Goal: Transaction & Acquisition: Register for event/course

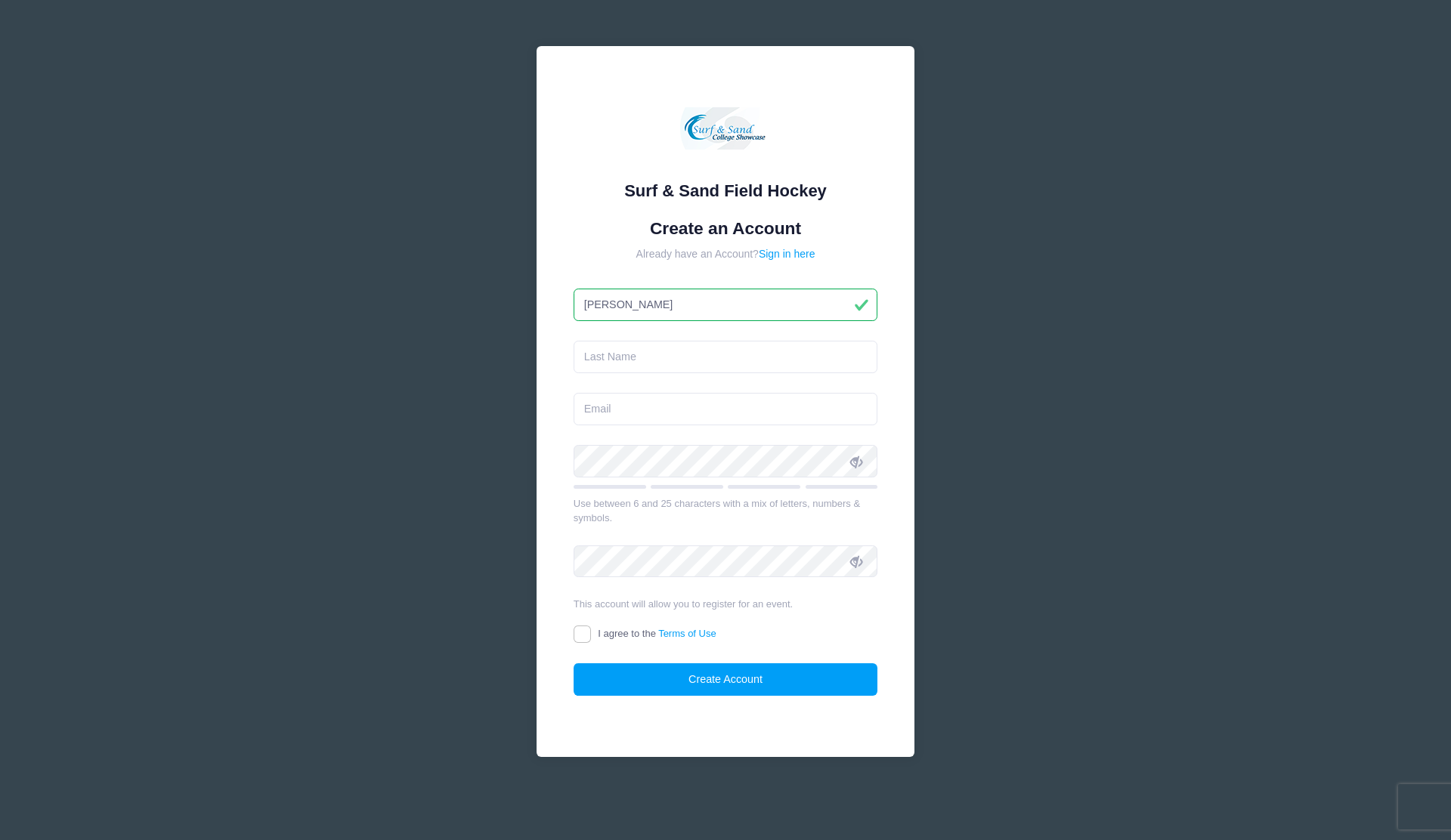
type input "[PERSON_NAME]"
type input "[EMAIL_ADDRESS][DOMAIN_NAME]"
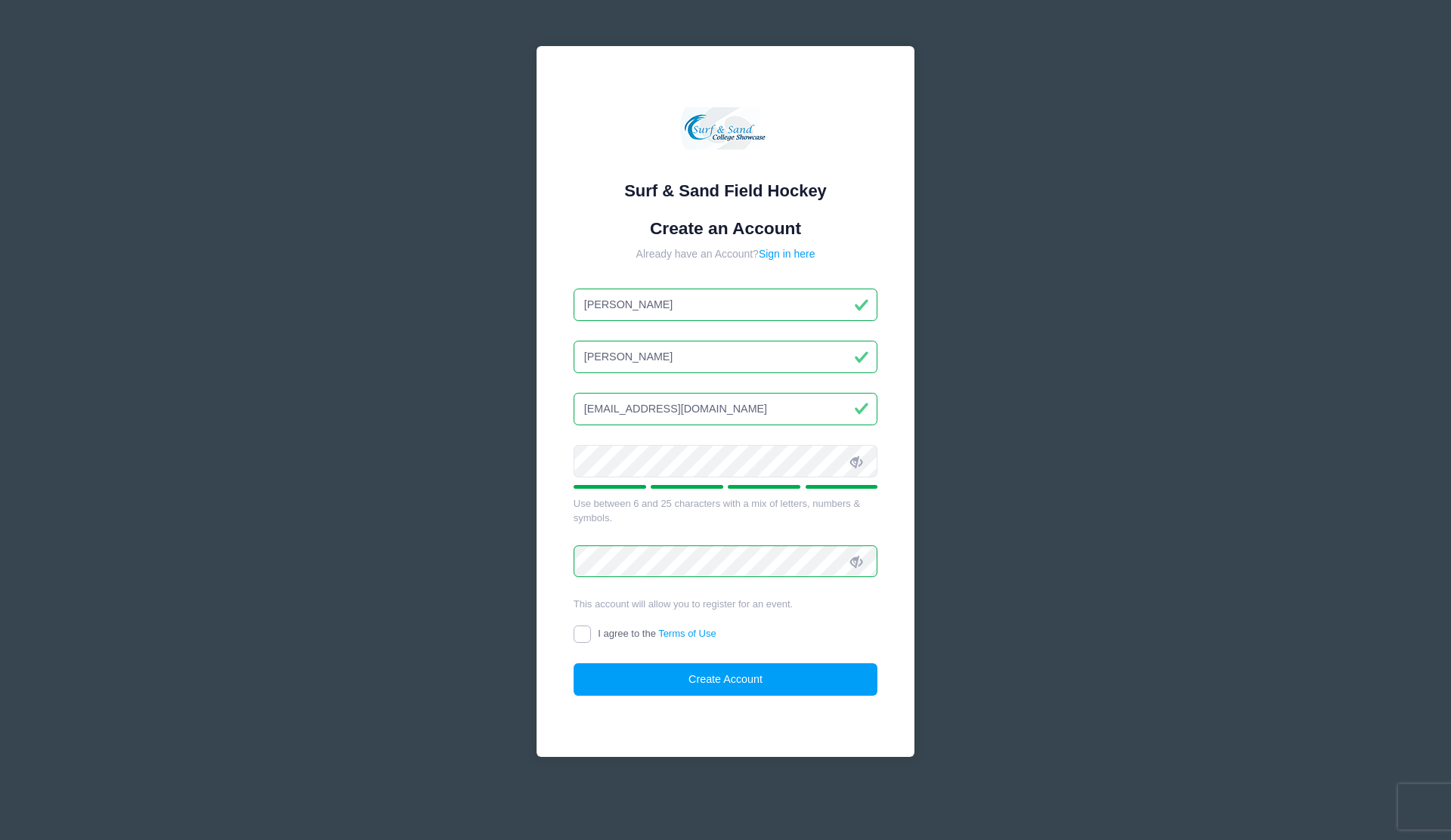
click at [585, 633] on input "I agree to the Terms of Use" at bounding box center [581, 634] width 17 height 17
checkbox input "true"
click at [645, 684] on button "Create Account" at bounding box center [726, 680] width 305 height 33
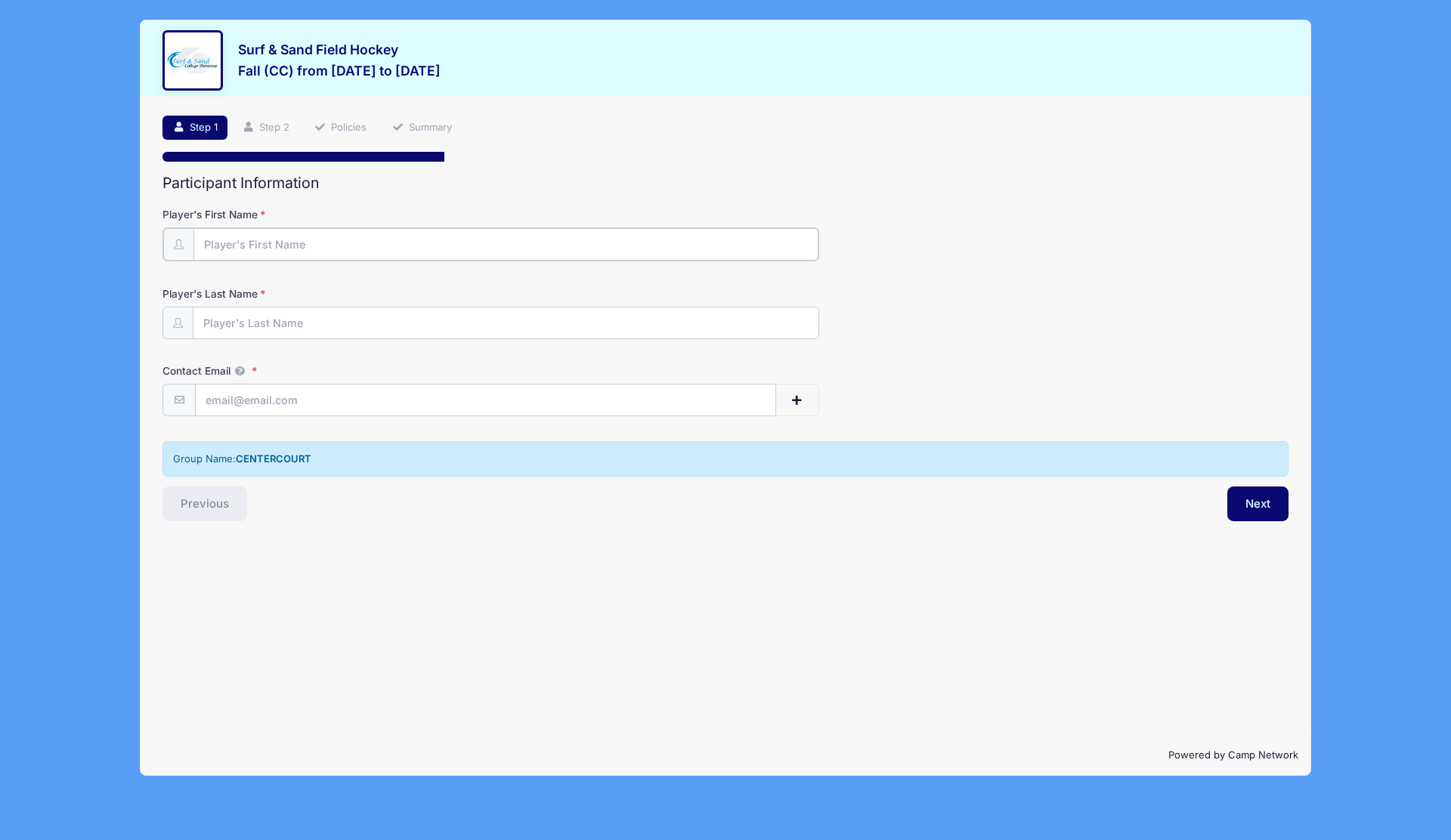
click at [279, 237] on input "Player's First Name" at bounding box center [505, 245] width 625 height 33
type input "Eleanor"
type input "Kasserman"
type input "[EMAIL_ADDRESS][DOMAIN_NAME]"
click at [1254, 508] on button "Next" at bounding box center [1258, 502] width 61 height 34
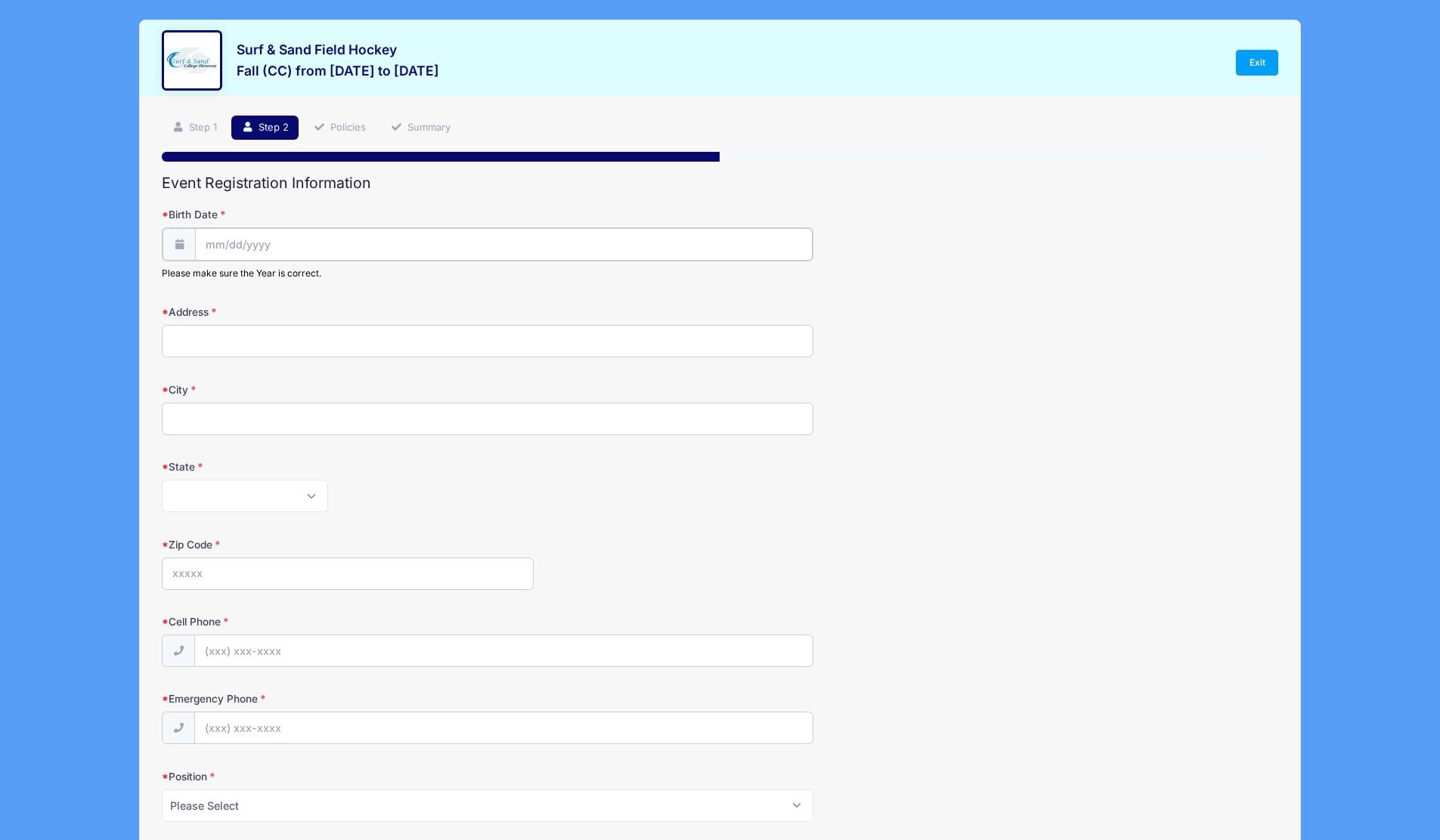
click at [255, 251] on input "Birth Date" at bounding box center [503, 245] width 617 height 33
click at [390, 288] on span at bounding box center [384, 284] width 25 height 25
select select "11"
click at [390, 288] on span at bounding box center [384, 284] width 25 height 25
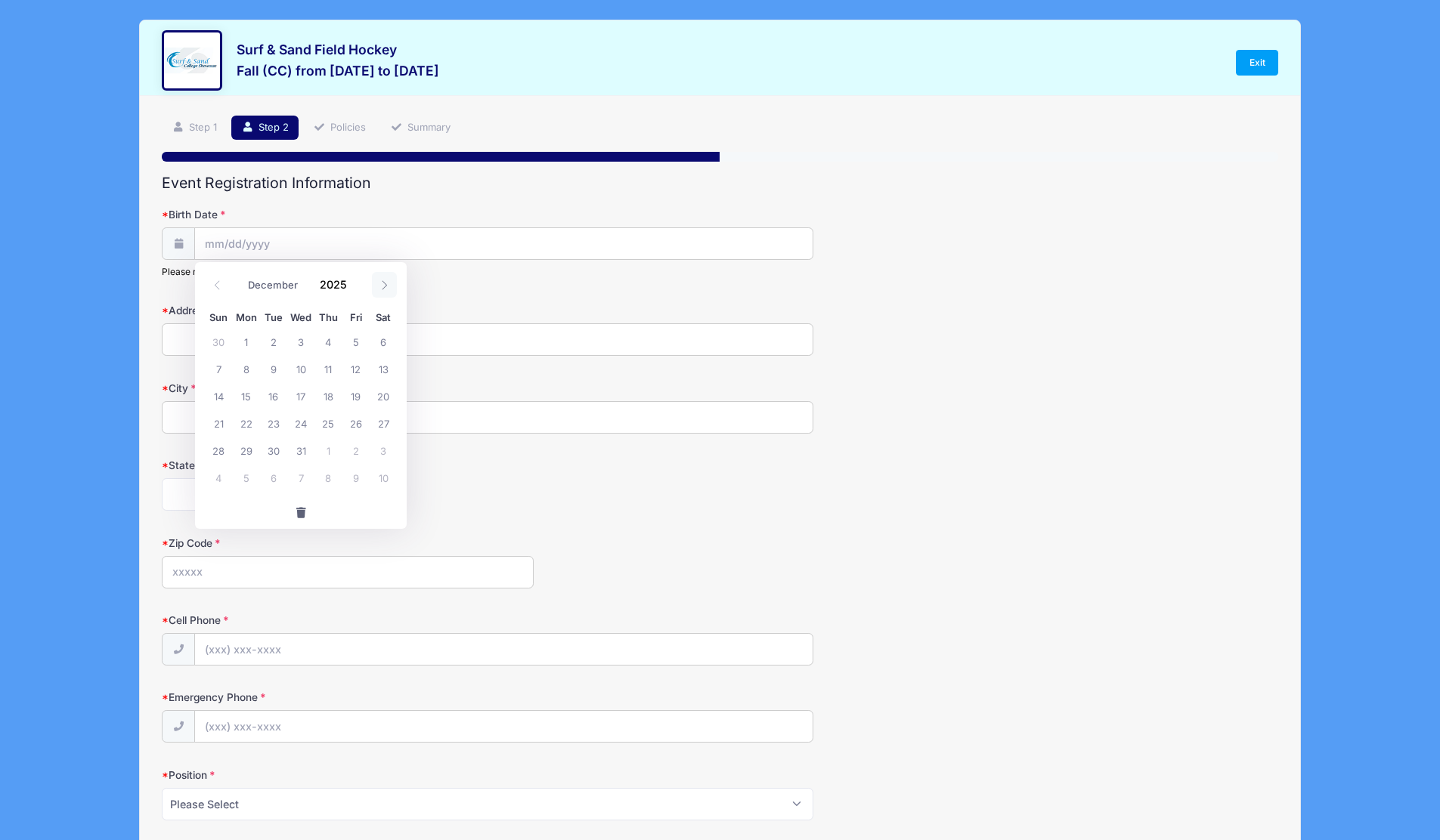
type input "2026"
click at [390, 288] on span at bounding box center [384, 284] width 25 height 25
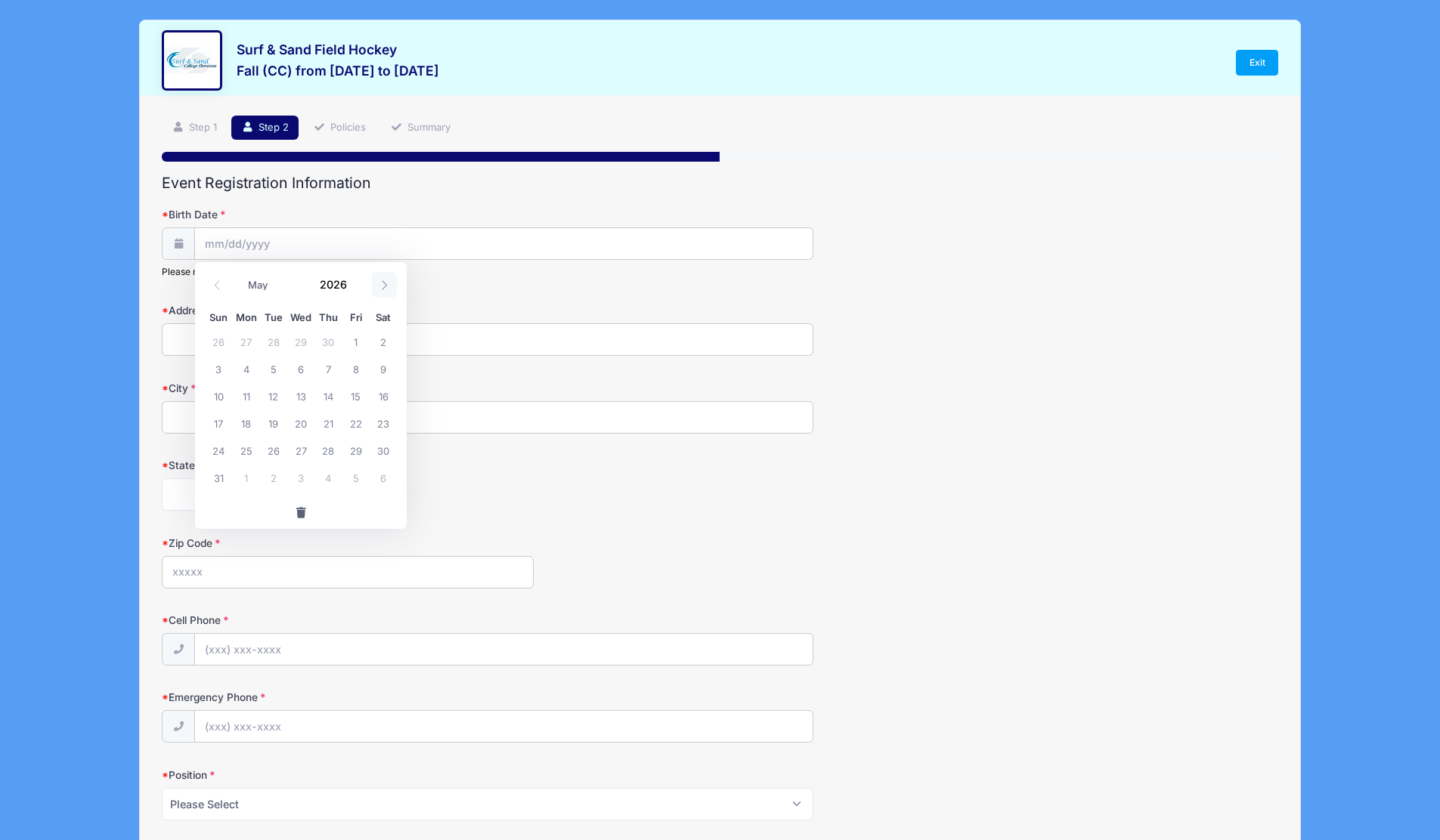
click at [390, 288] on span at bounding box center [384, 284] width 25 height 25
select select "5"
click at [271, 393] on span "16" at bounding box center [273, 395] width 27 height 27
type input "06/16/2026"
click at [276, 233] on input "06/16/2026" at bounding box center [503, 245] width 617 height 33
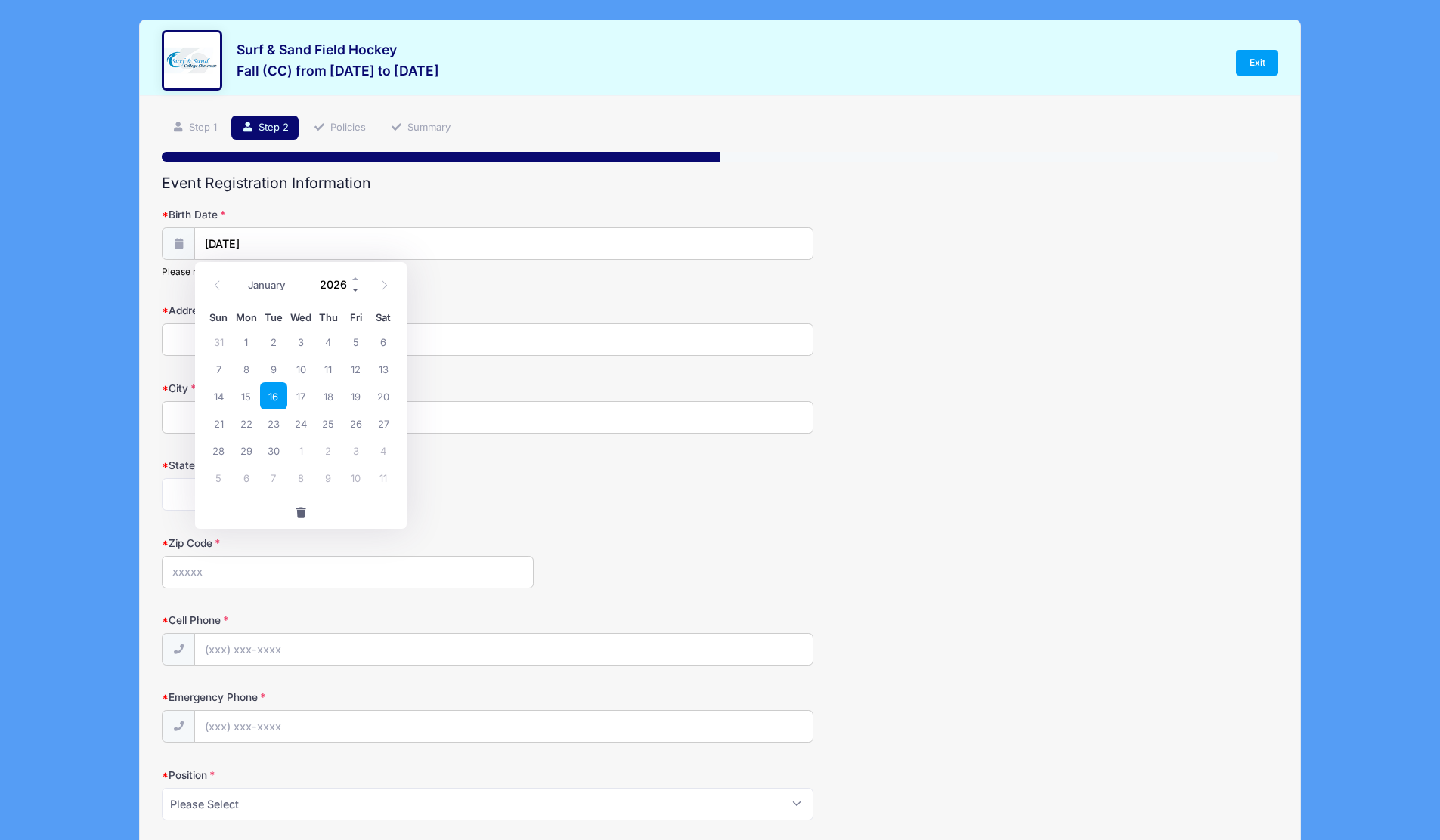
click at [354, 289] on span at bounding box center [355, 290] width 11 height 11
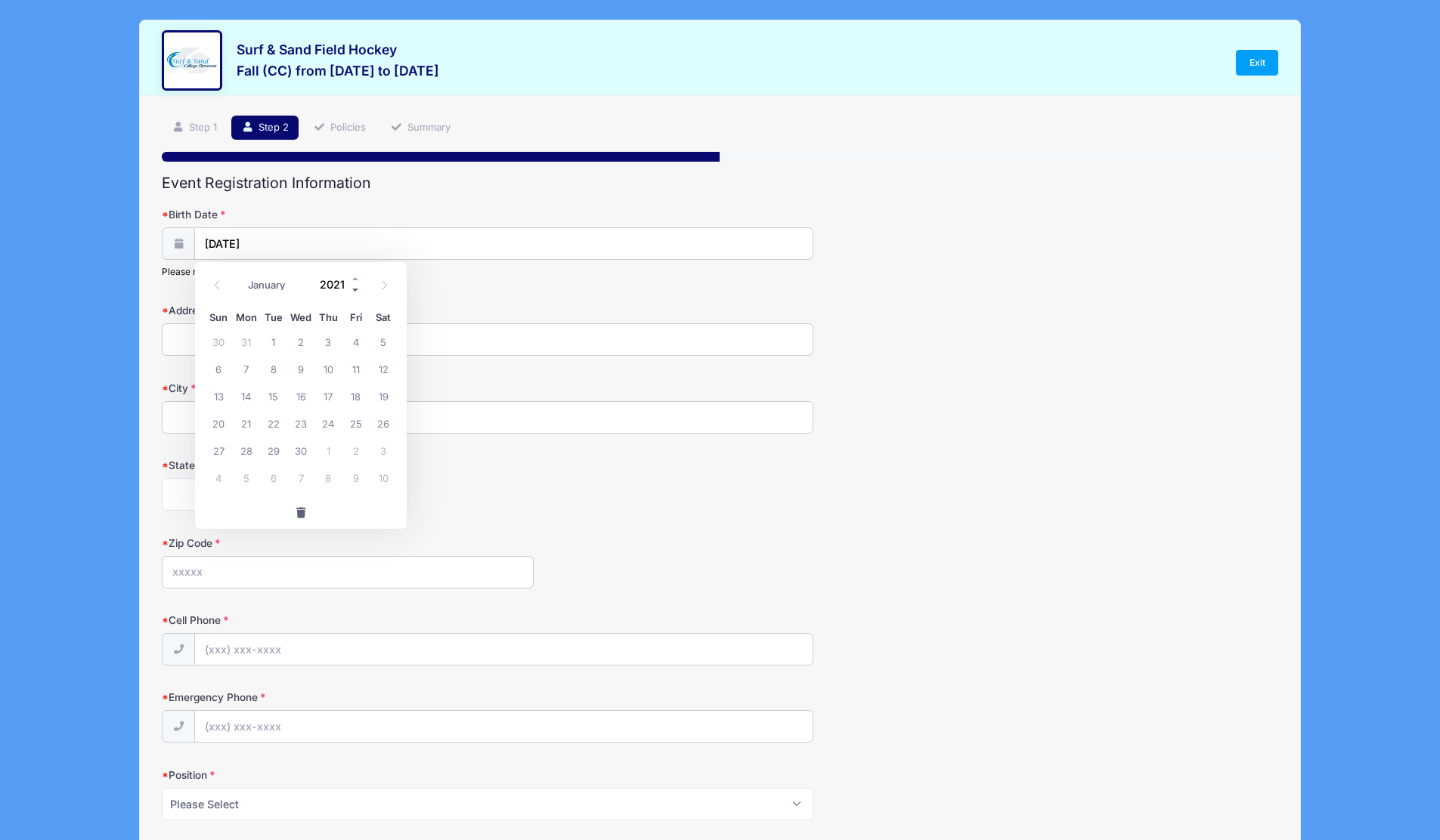
click at [354, 289] on span at bounding box center [355, 290] width 11 height 11
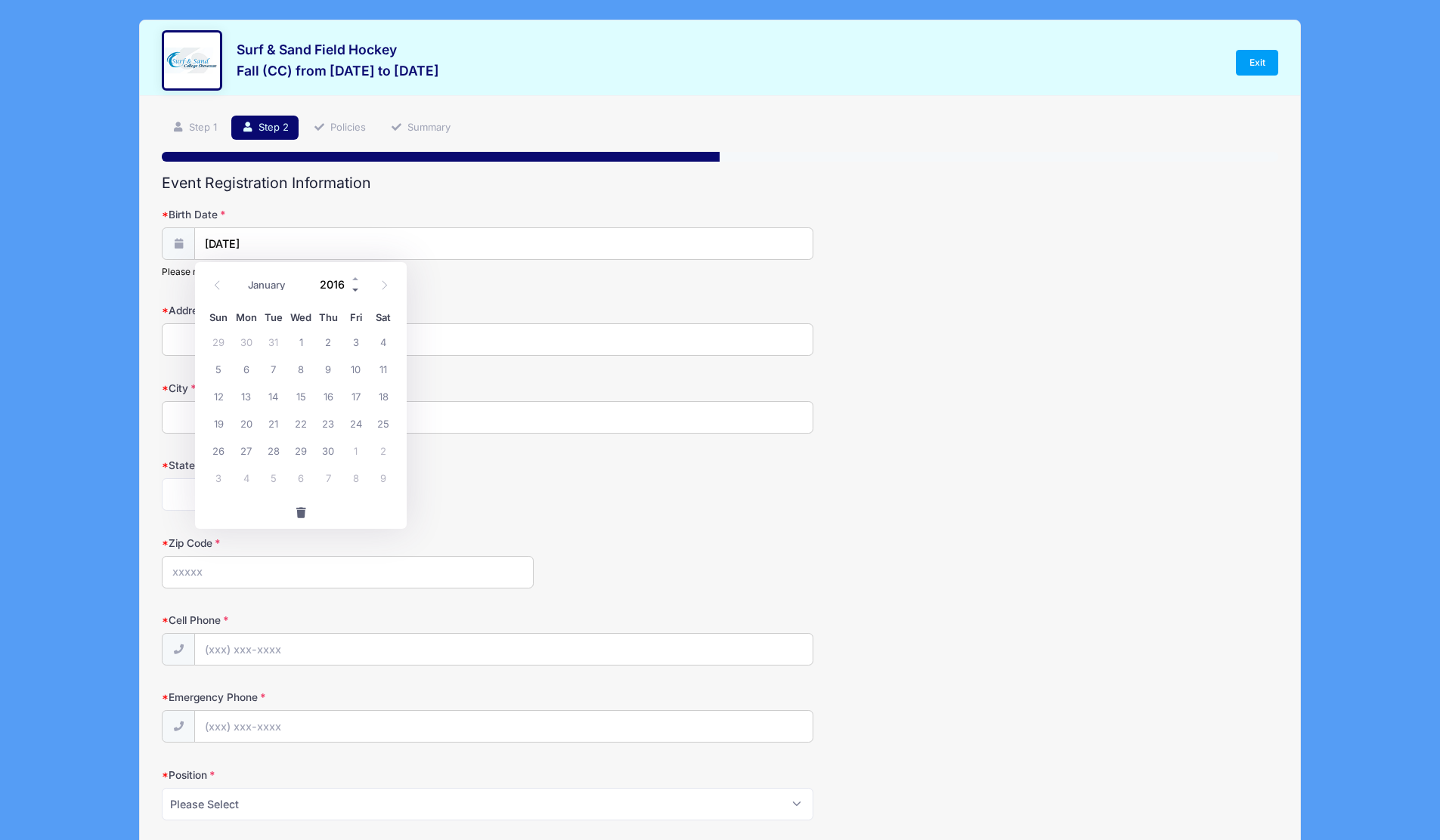
click at [354, 289] on span at bounding box center [355, 290] width 11 height 11
type input "2015"
click at [279, 401] on span "16" at bounding box center [273, 395] width 27 height 27
type input "06/16/2015"
click at [238, 342] on input "Address" at bounding box center [487, 340] width 652 height 33
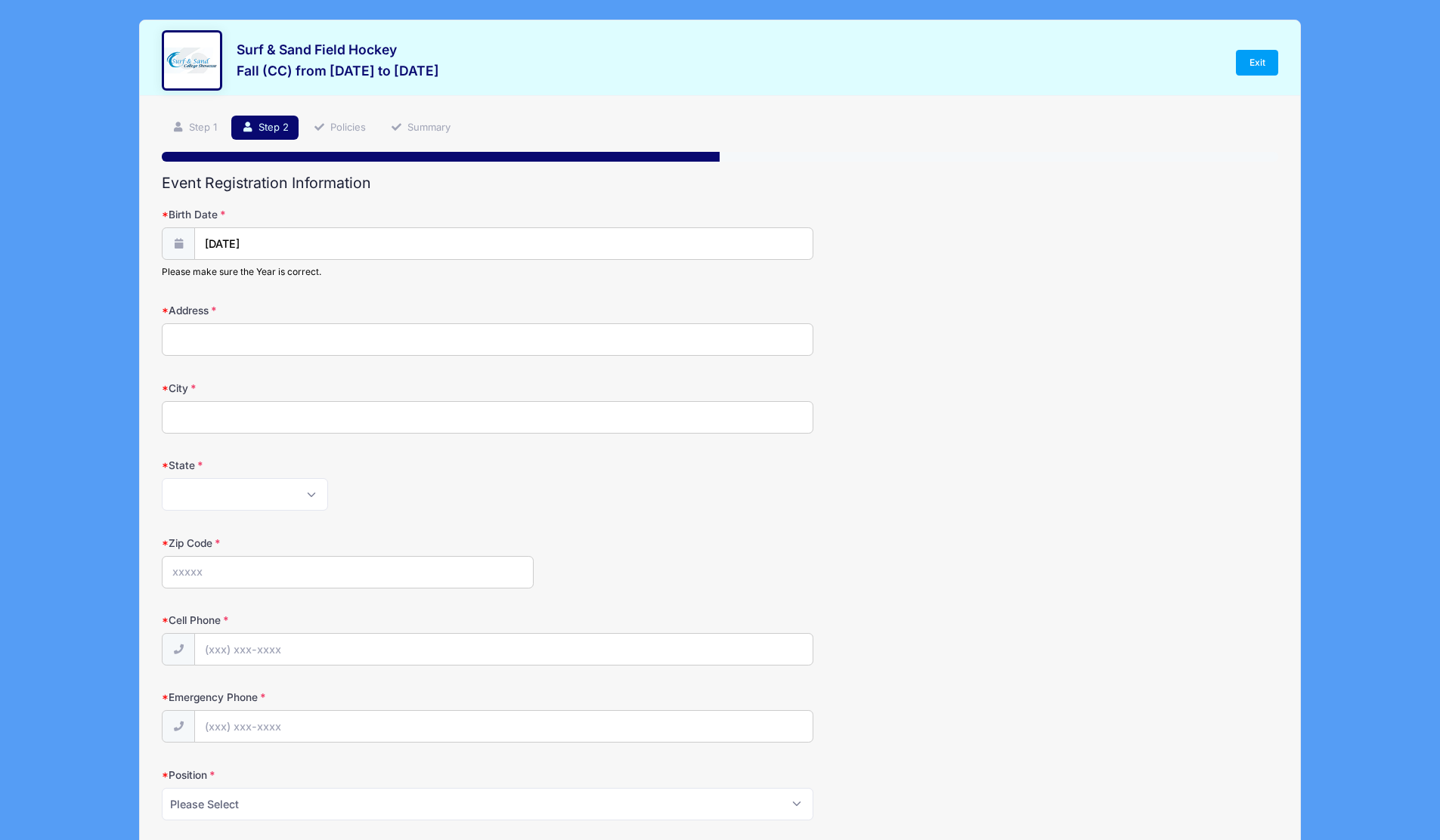
type input "14 Old Army Road"
type input "Bernardsville"
select select "NJ"
type input "07924"
type input "(908) 406-2313"
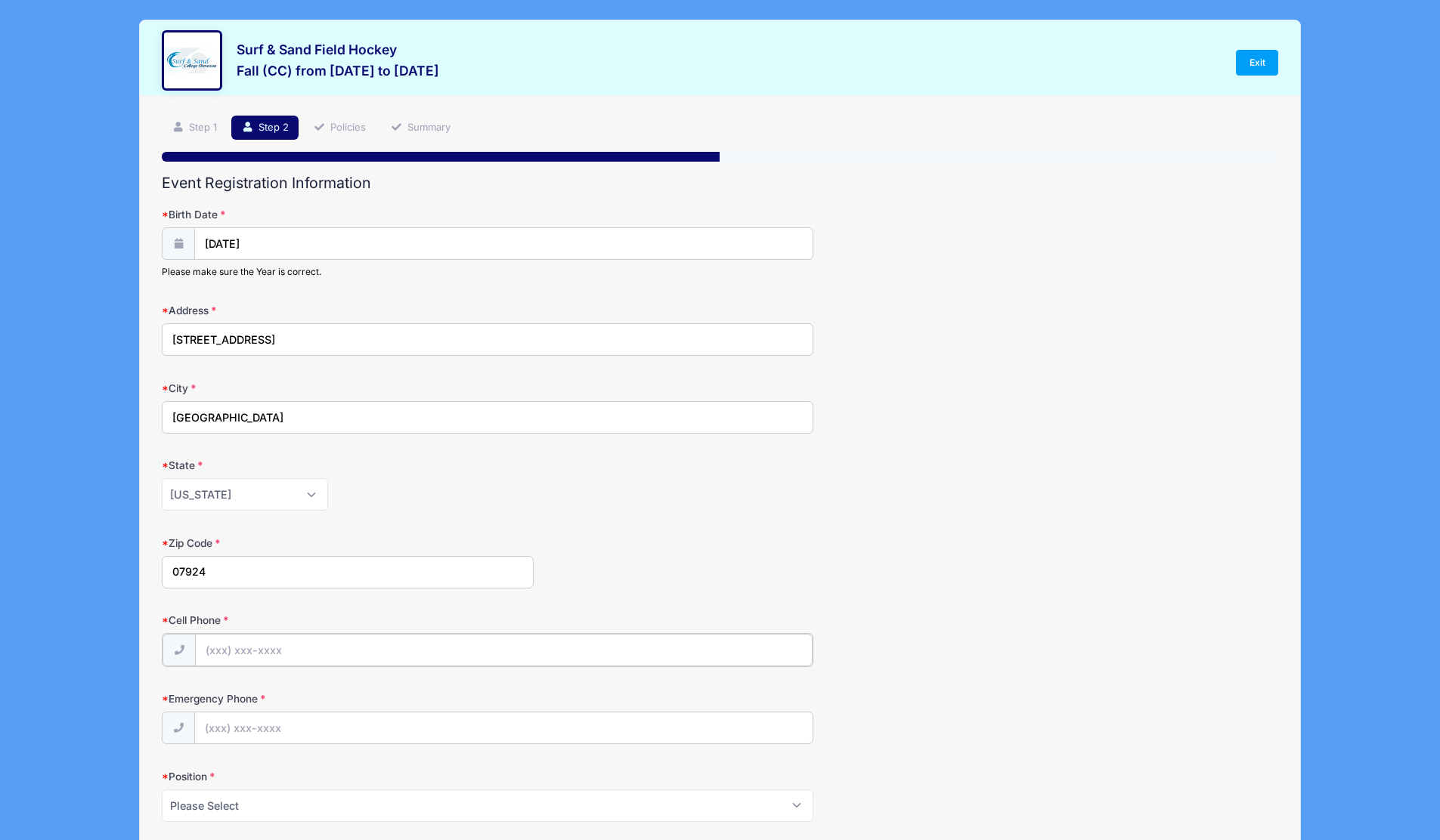
type input "wyattkasserman@gmail.com"
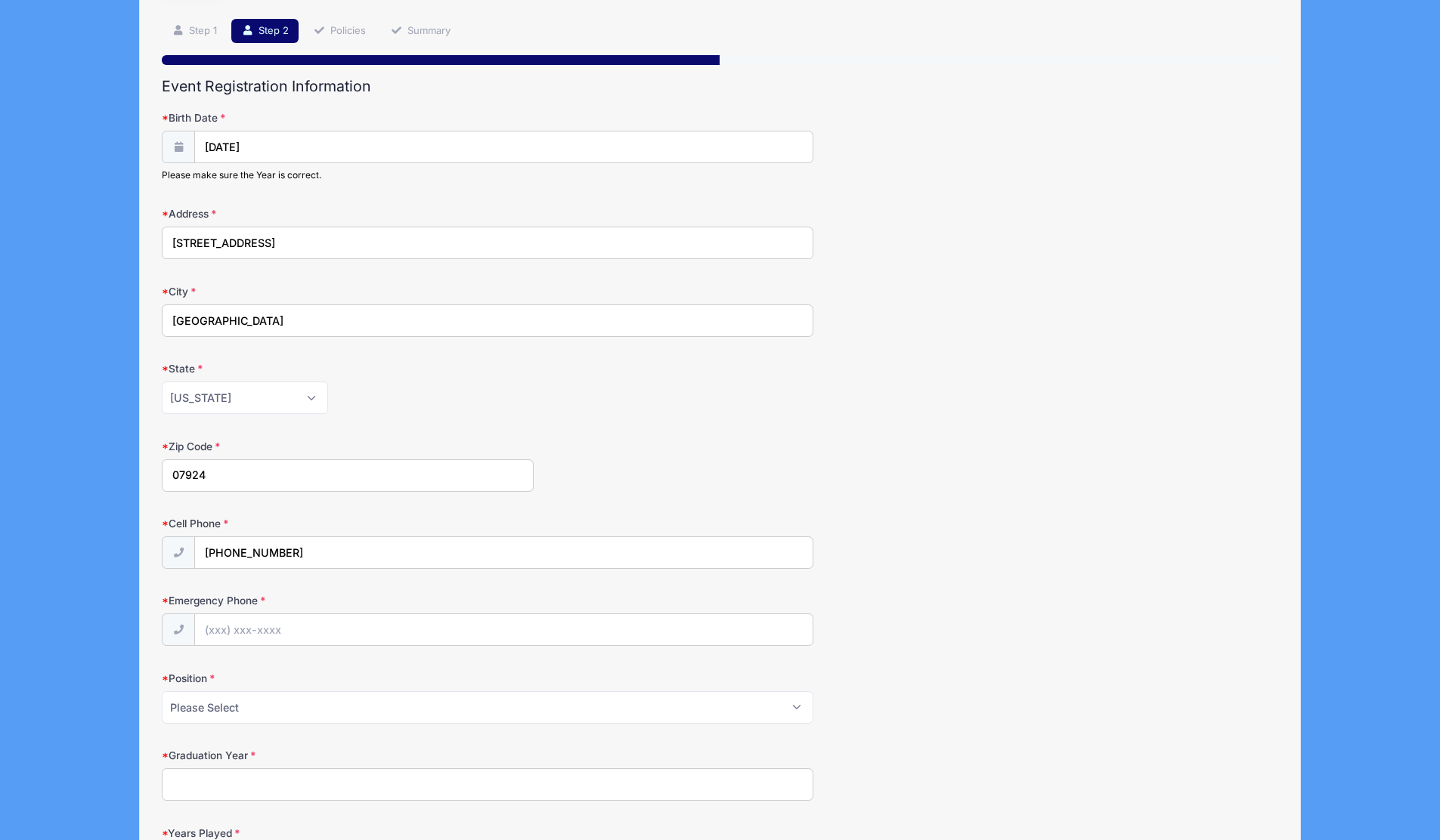
scroll to position [103, 0]
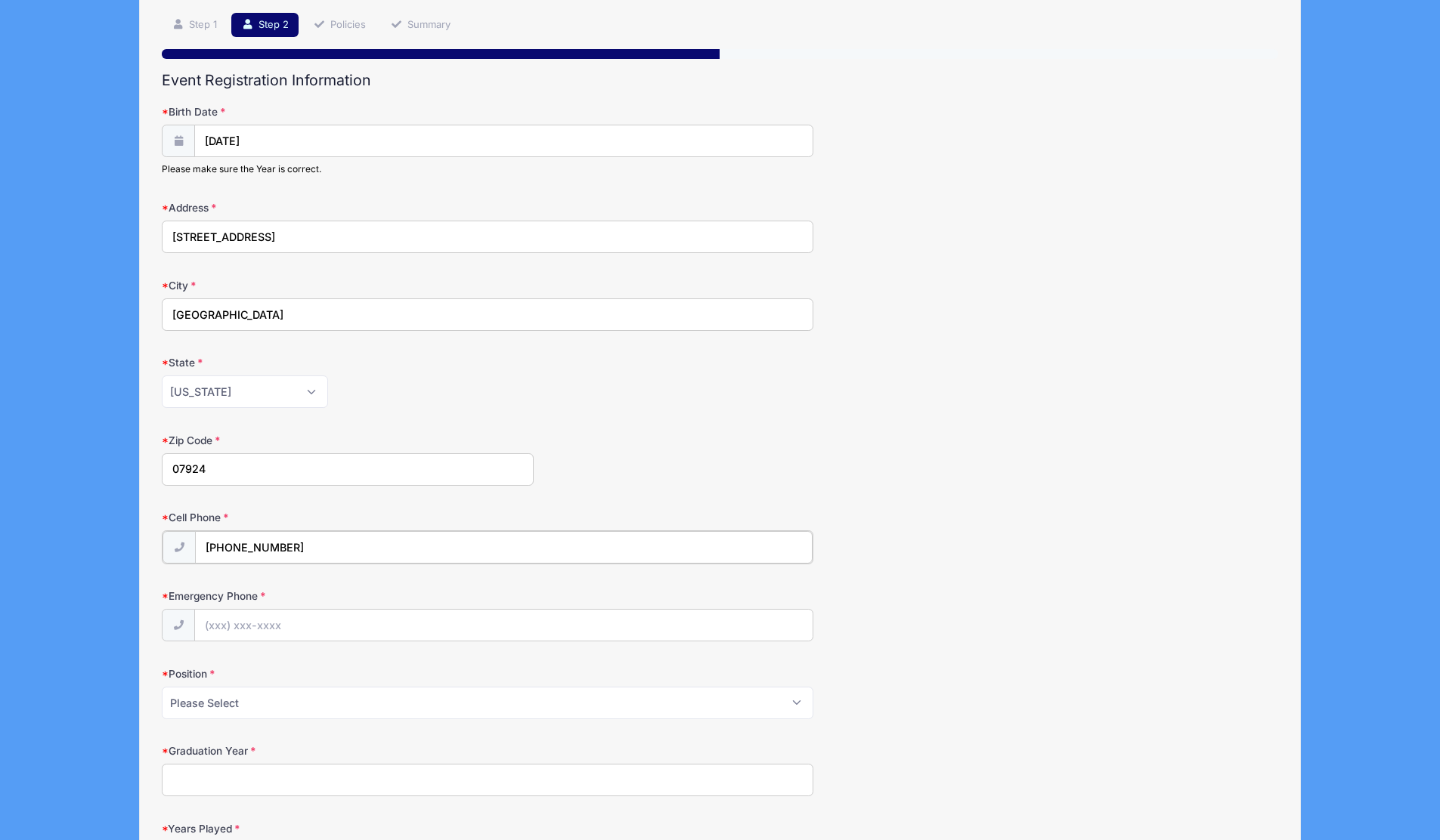
click at [331, 537] on input "(908) 406-2313" at bounding box center [503, 548] width 617 height 33
type input "(201) 400-3191"
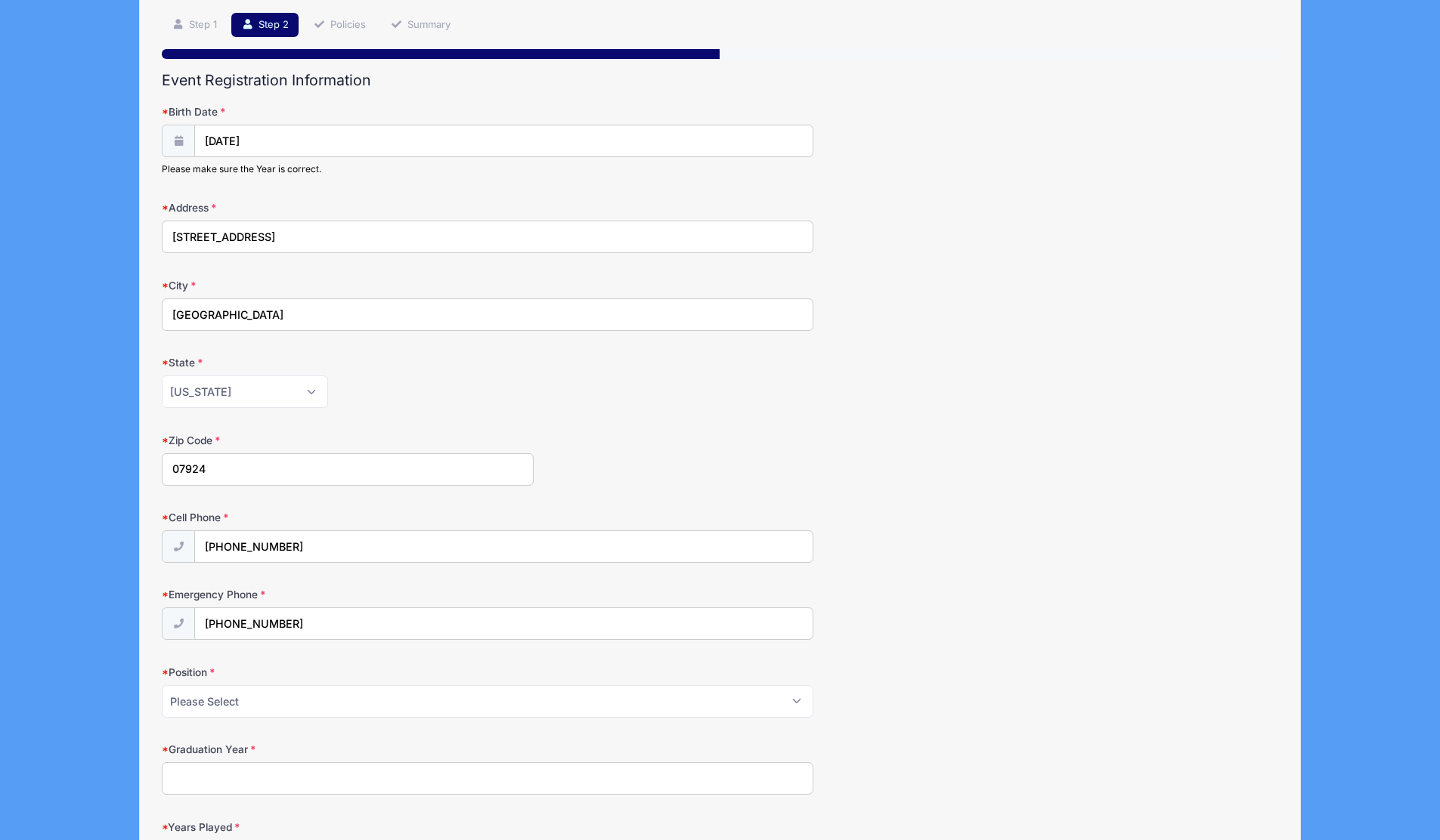
click at [269, 770] on input "Graduation Year" at bounding box center [487, 779] width 652 height 33
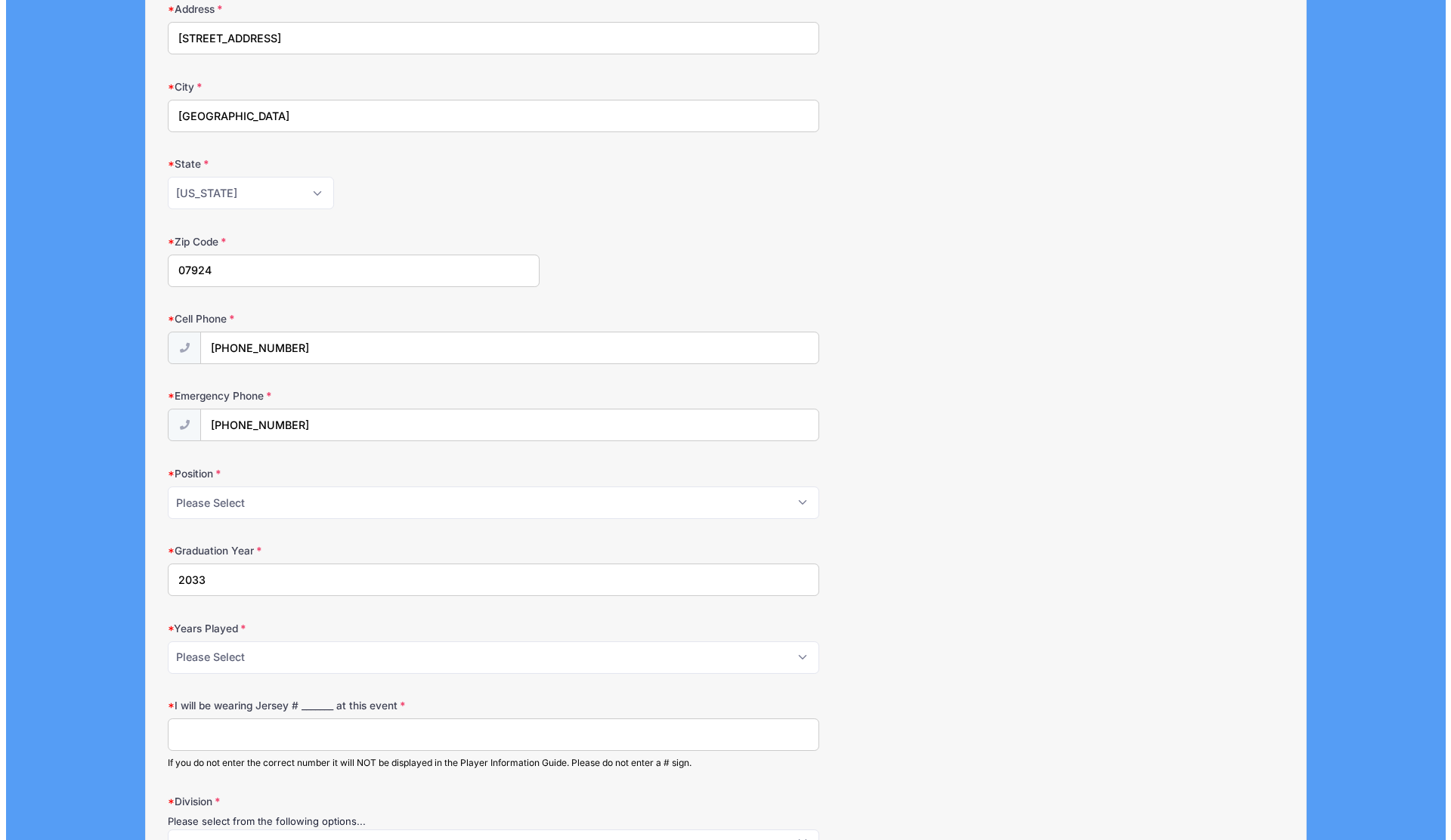
scroll to position [0, 0]
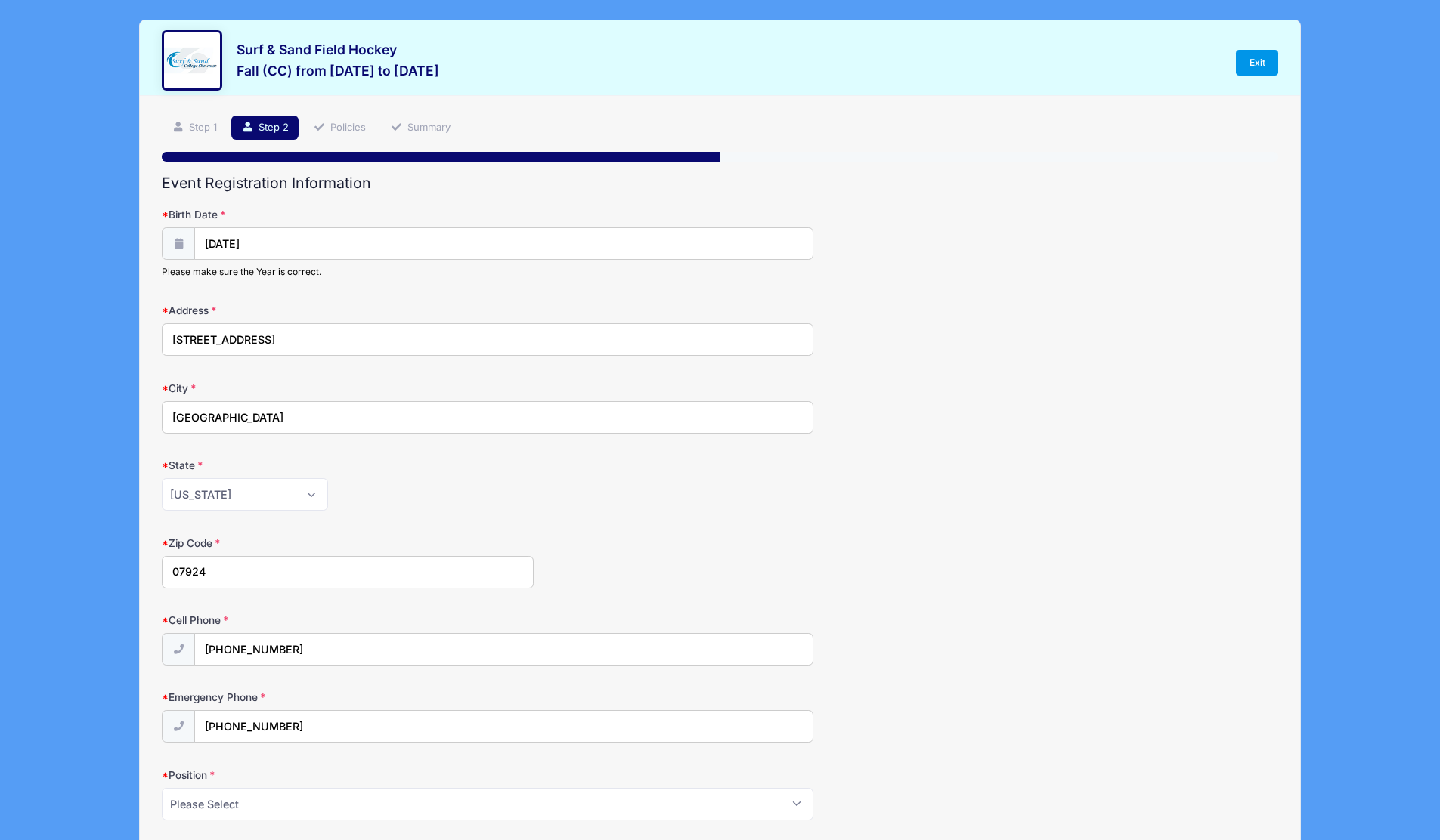
type input "2033"
click at [1261, 68] on link "Exit" at bounding box center [1257, 62] width 43 height 25
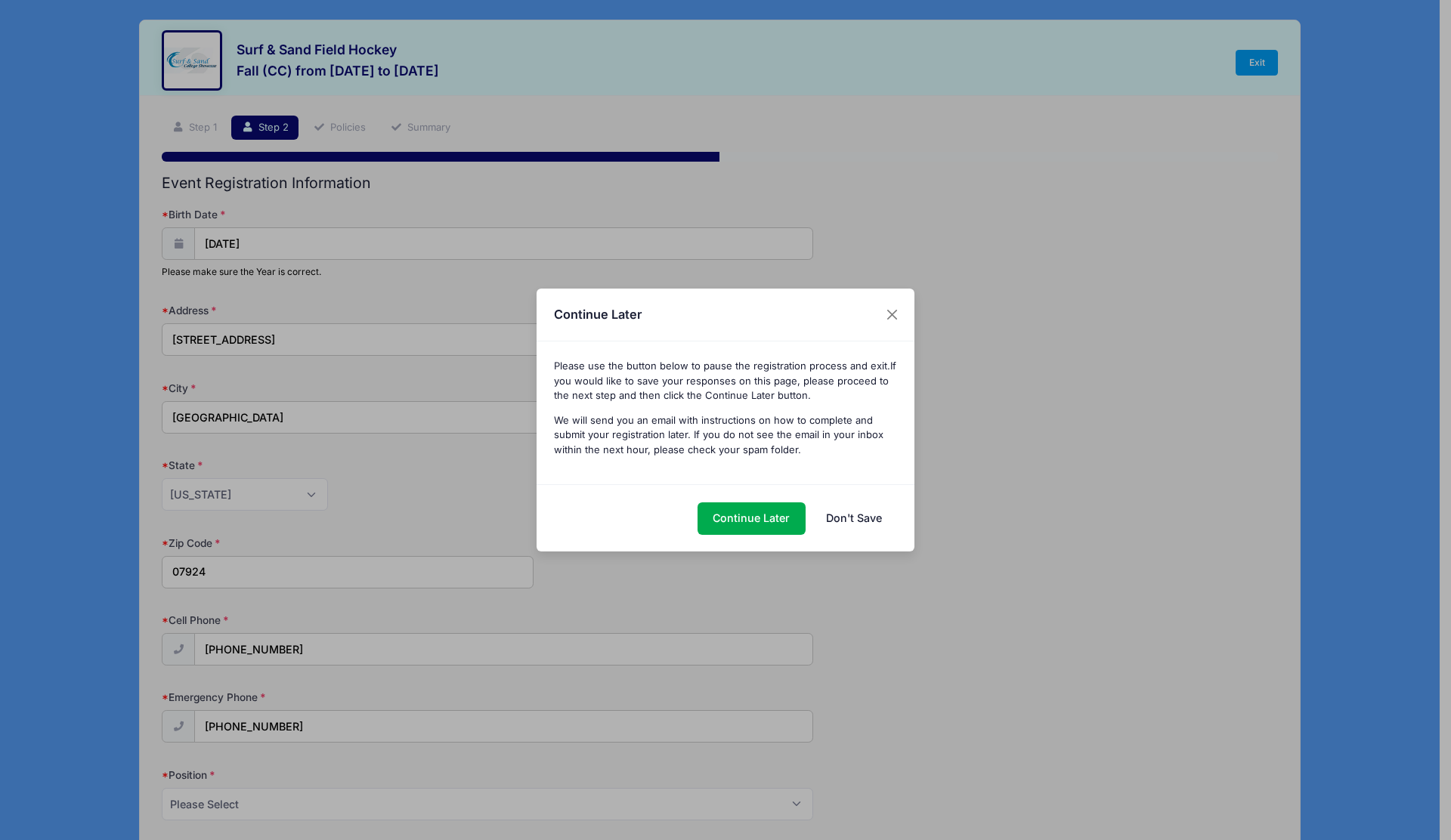
click at [857, 521] on link "Don't Save" at bounding box center [853, 519] width 87 height 33
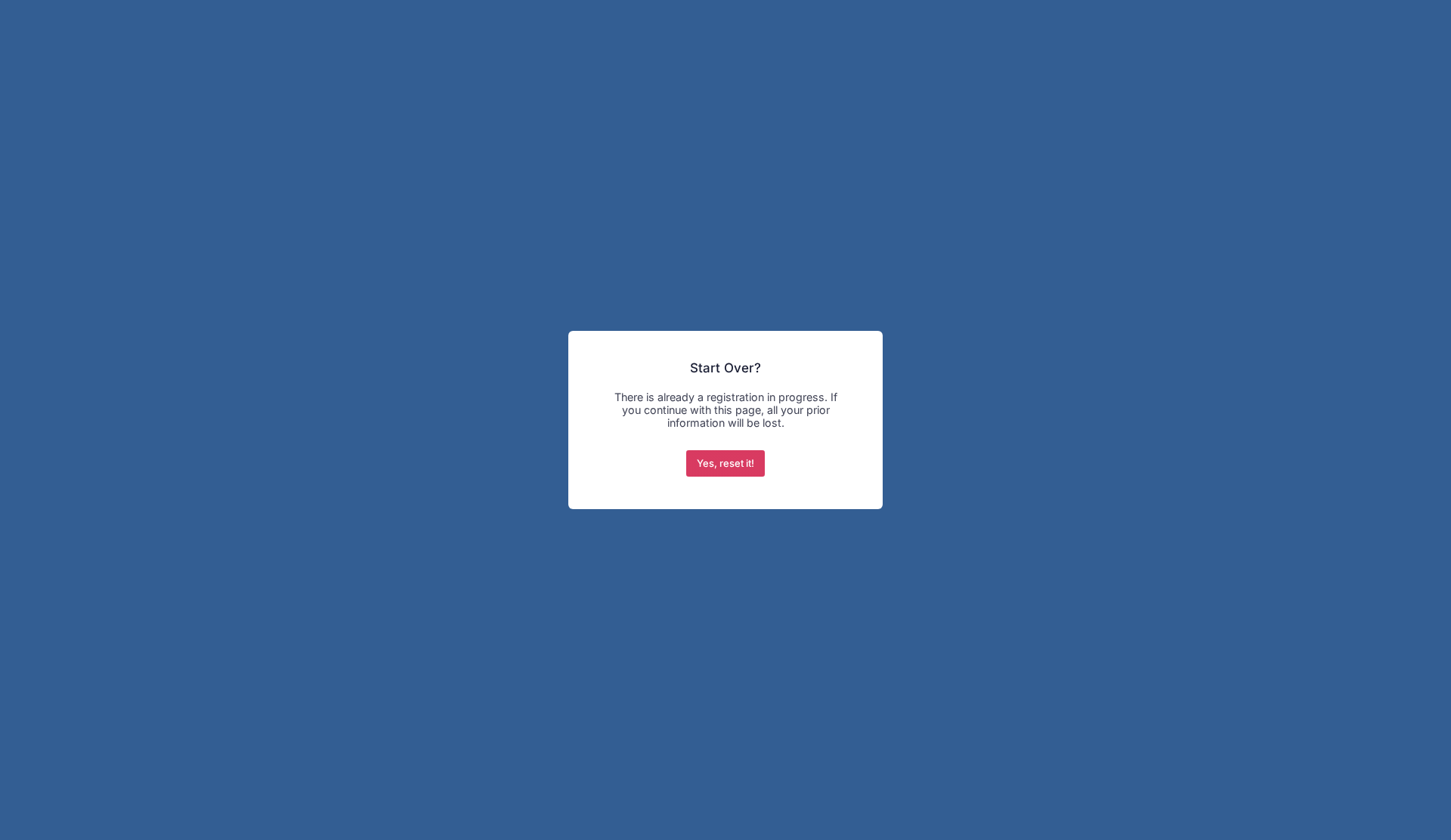
click at [743, 458] on button "Yes, reset it!" at bounding box center [726, 463] width 79 height 27
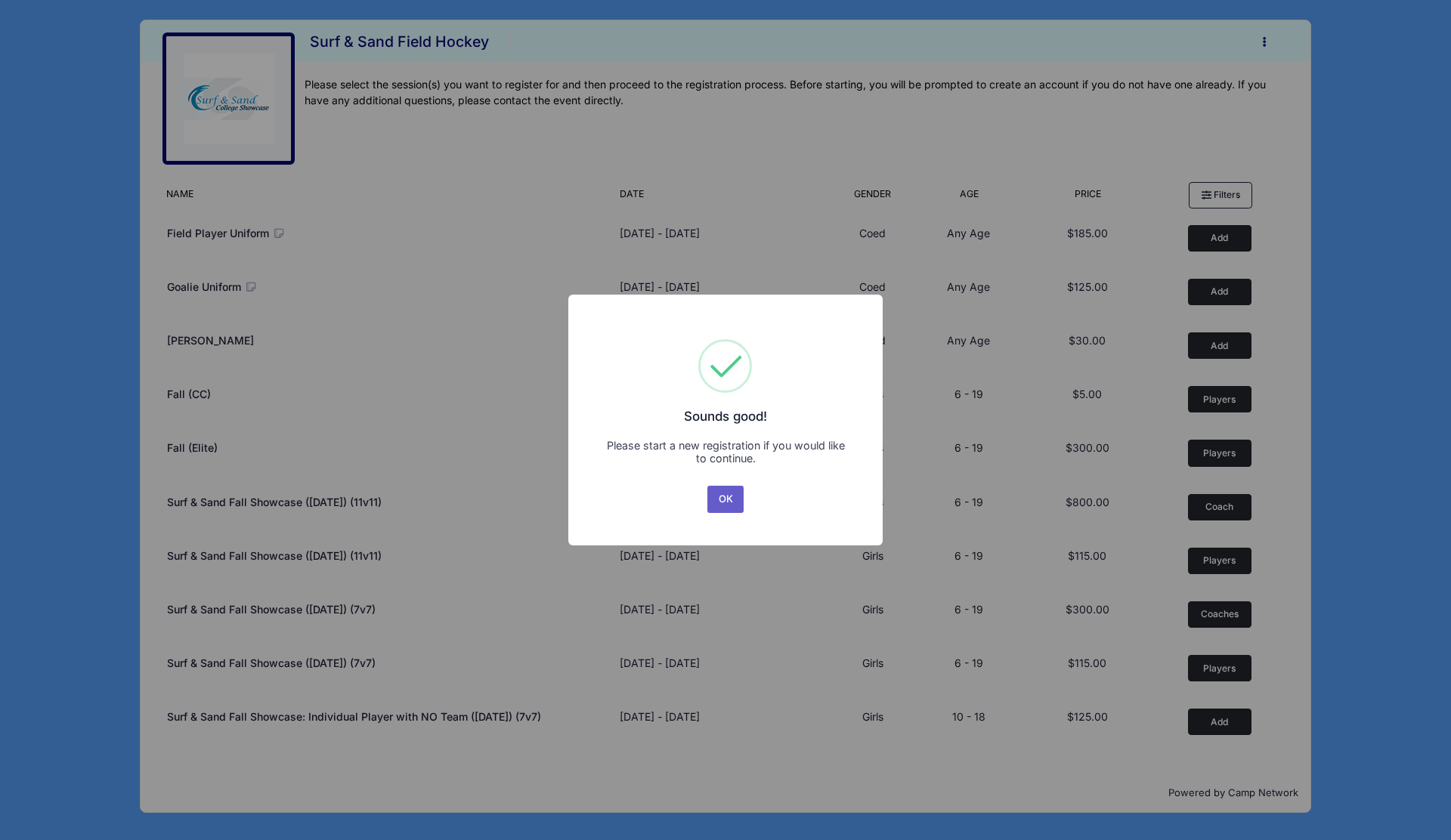
click at [733, 508] on button "OK" at bounding box center [726, 499] width 36 height 27
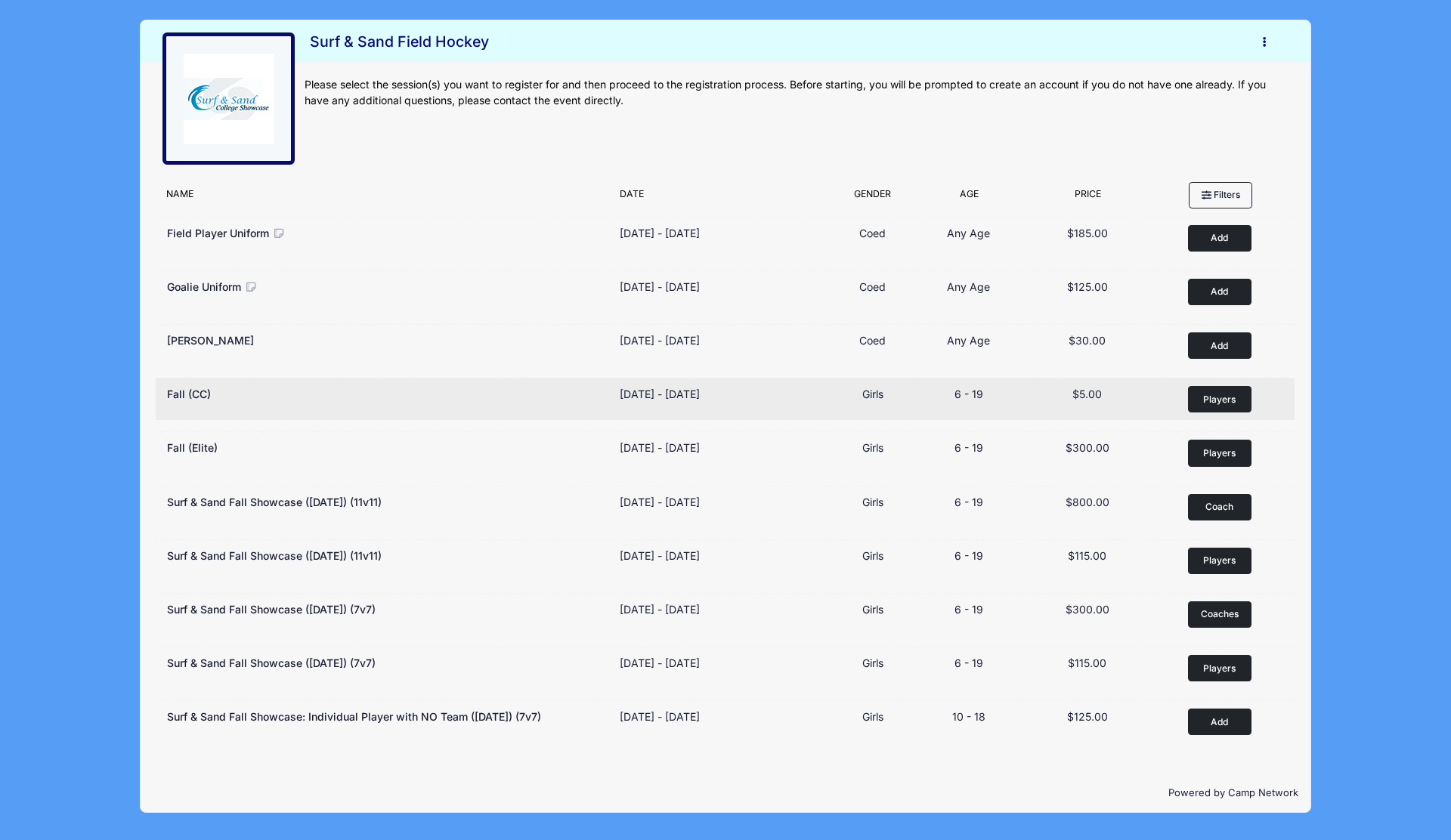
click at [1209, 396] on span "Players" at bounding box center [1219, 400] width 33 height 14
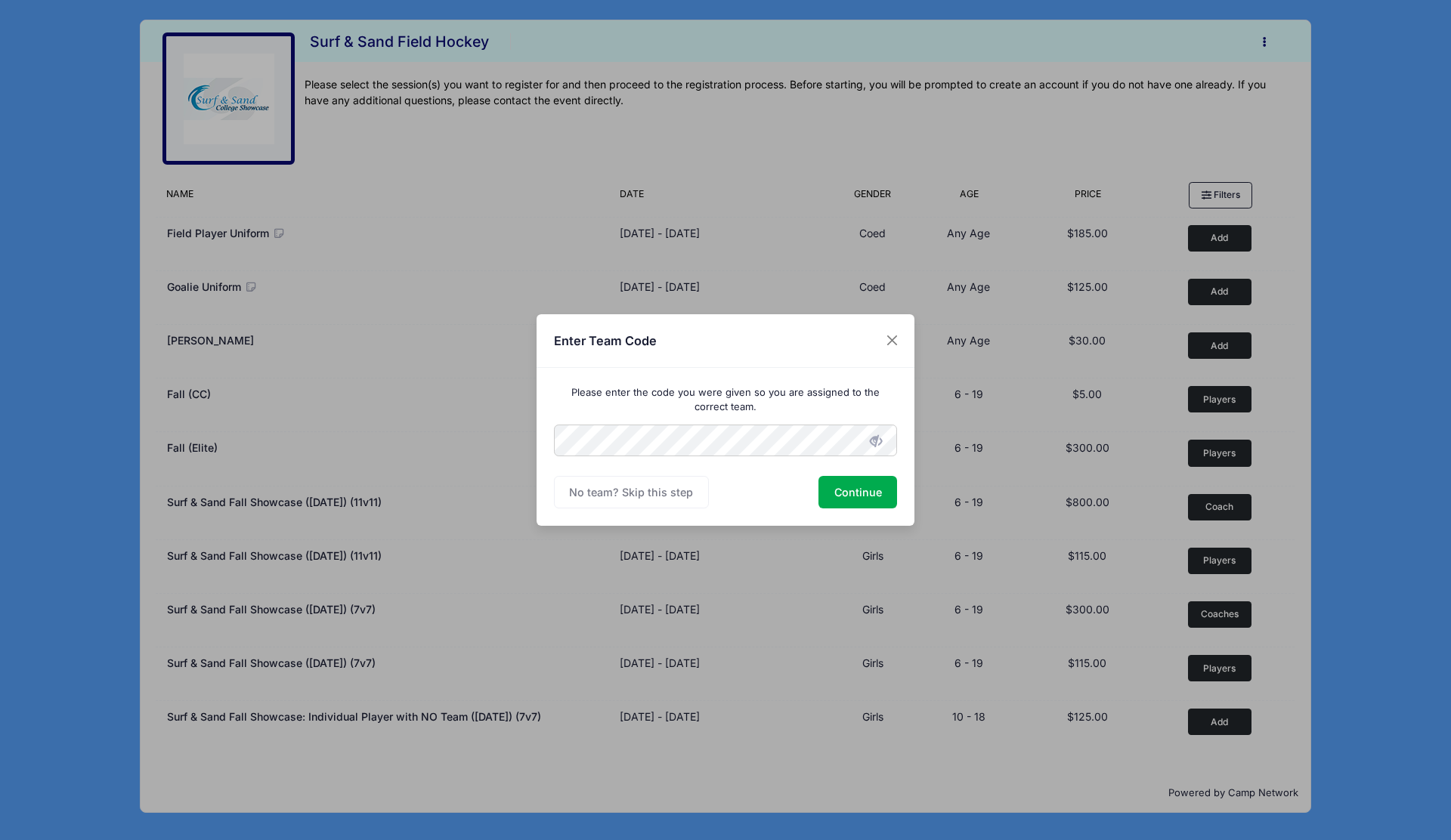
click at [879, 445] on icon at bounding box center [875, 441] width 12 height 12
click at [849, 495] on button "Continue" at bounding box center [857, 492] width 79 height 33
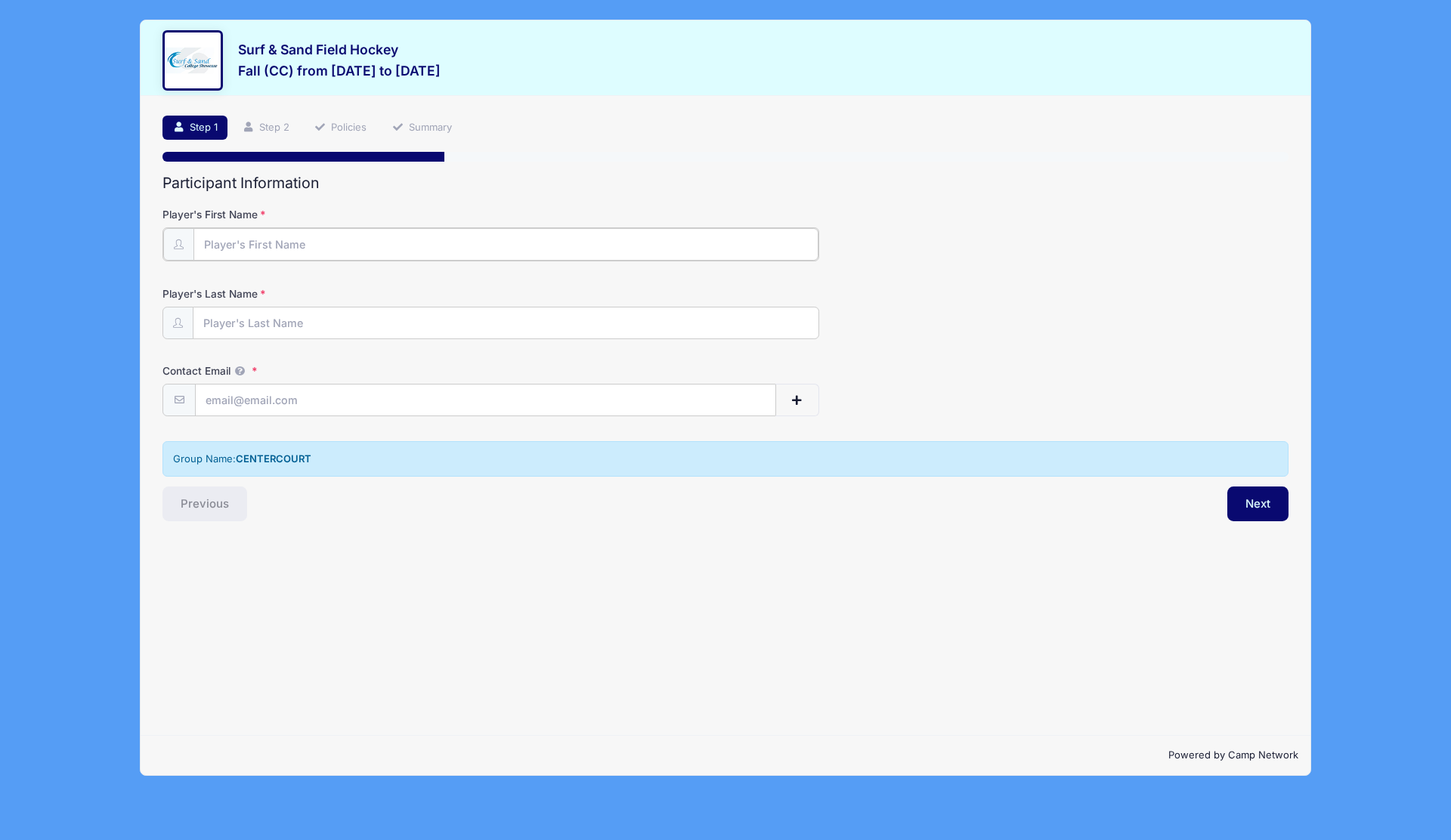
click at [325, 242] on input "Player's First Name" at bounding box center [505, 245] width 625 height 33
type input "[PERSON_NAME]"
type input "LBChanch@gmail.com"
click at [1280, 507] on button "Next" at bounding box center [1258, 502] width 61 height 34
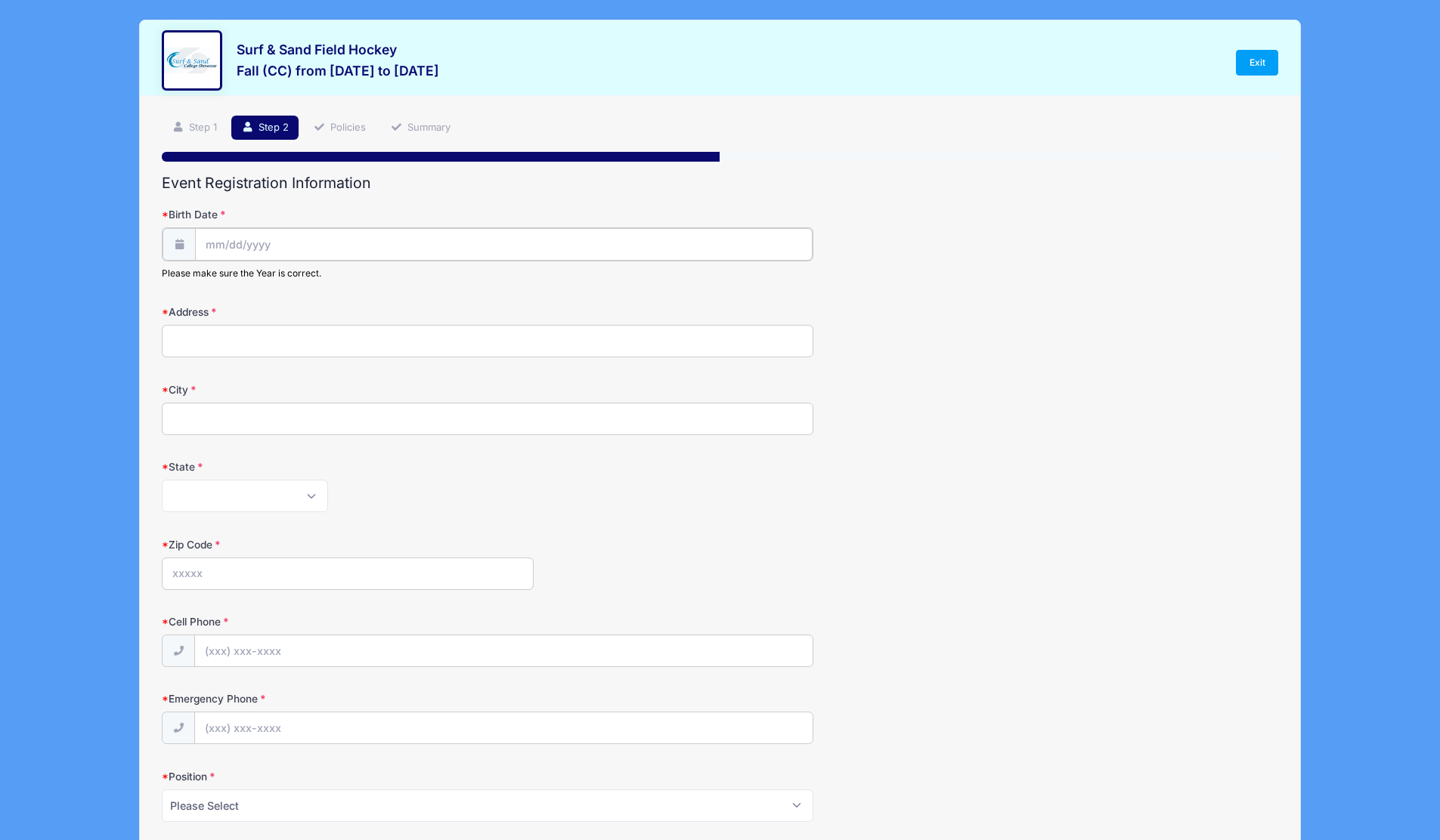
click at [234, 232] on input "Birth Date" at bounding box center [503, 245] width 617 height 33
click at [233, 249] on input "Birth Date" at bounding box center [503, 245] width 617 height 33
click at [214, 246] on input "Birth Date" at bounding box center [503, 245] width 617 height 33
click at [219, 287] on icon at bounding box center [217, 285] width 10 height 10
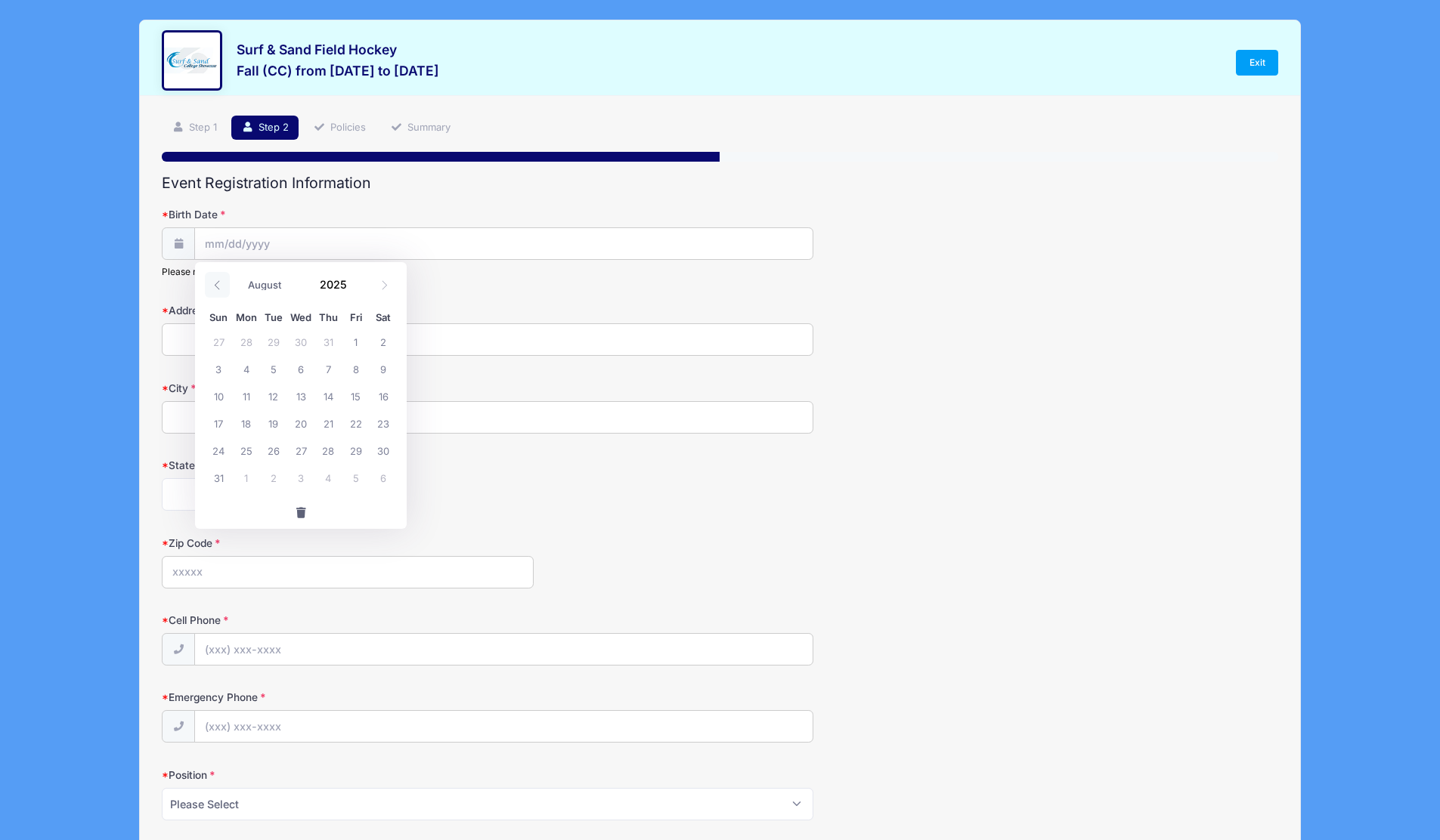
click at [219, 287] on icon at bounding box center [217, 285] width 10 height 10
select select "5"
click at [244, 397] on span "16" at bounding box center [246, 395] width 27 height 27
type input "06/16/2025"
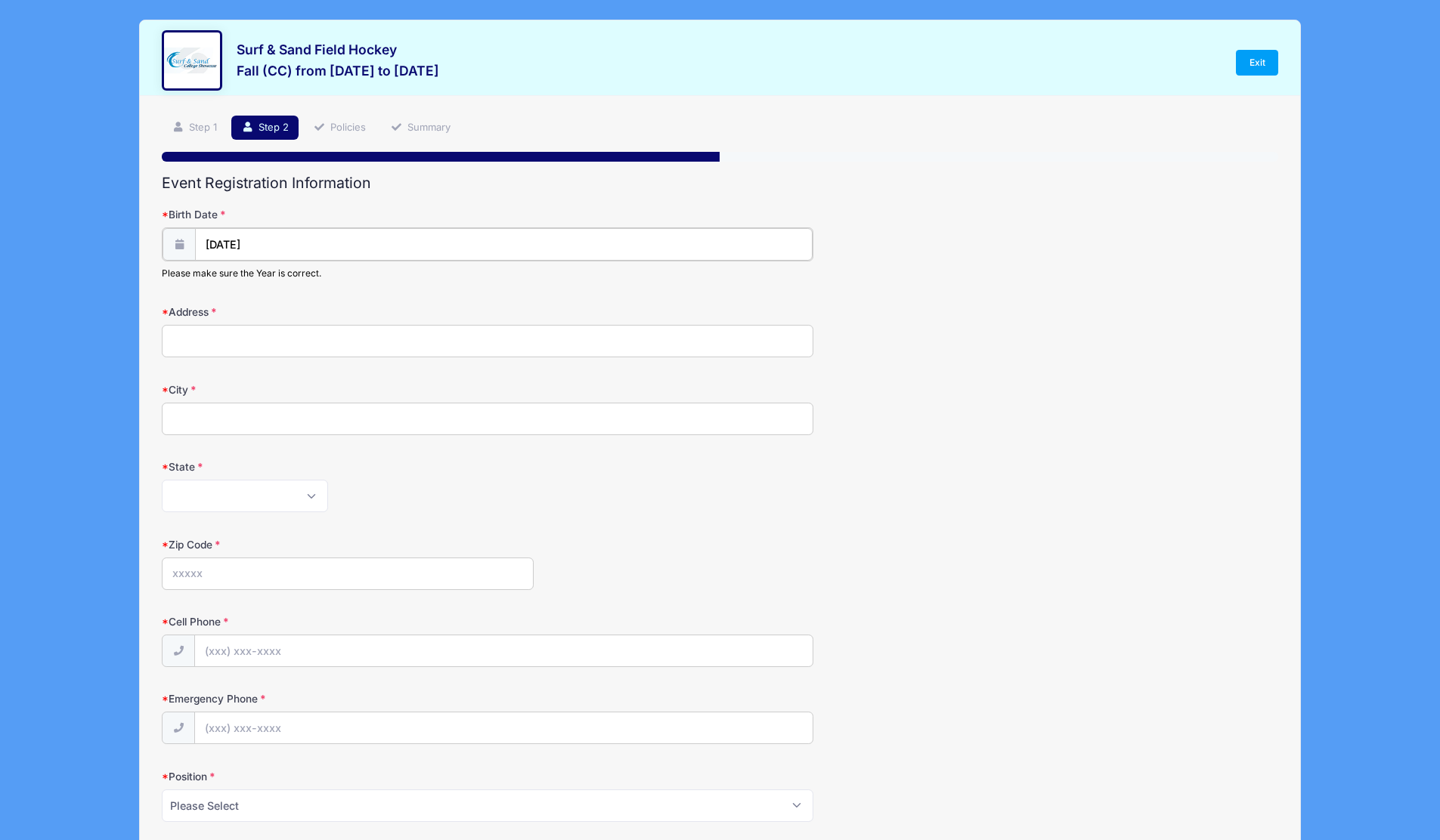
click at [263, 241] on input "06/16/2025" at bounding box center [503, 245] width 617 height 33
click at [357, 286] on span at bounding box center [355, 290] width 11 height 11
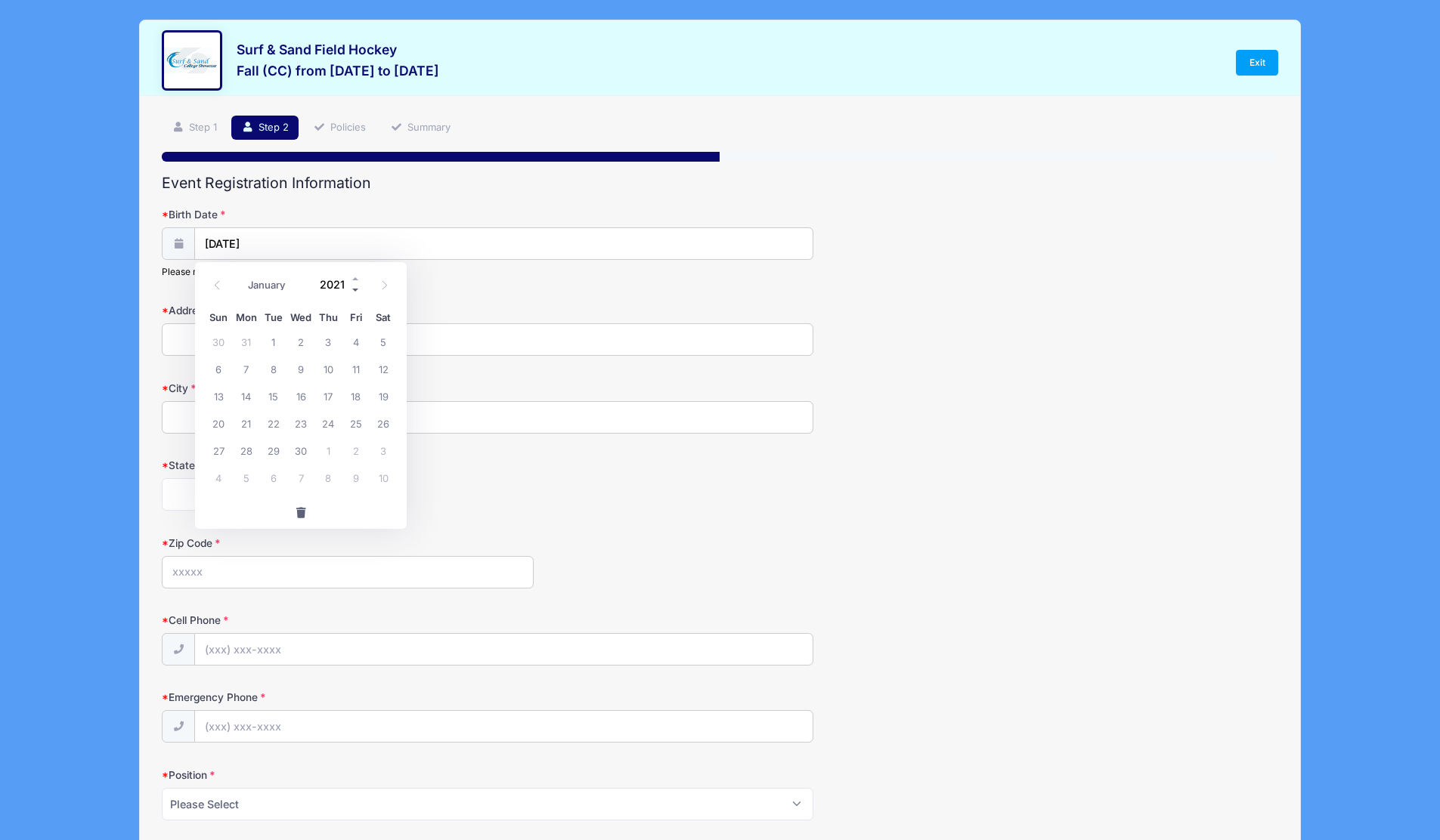
click at [357, 286] on span at bounding box center [355, 290] width 11 height 11
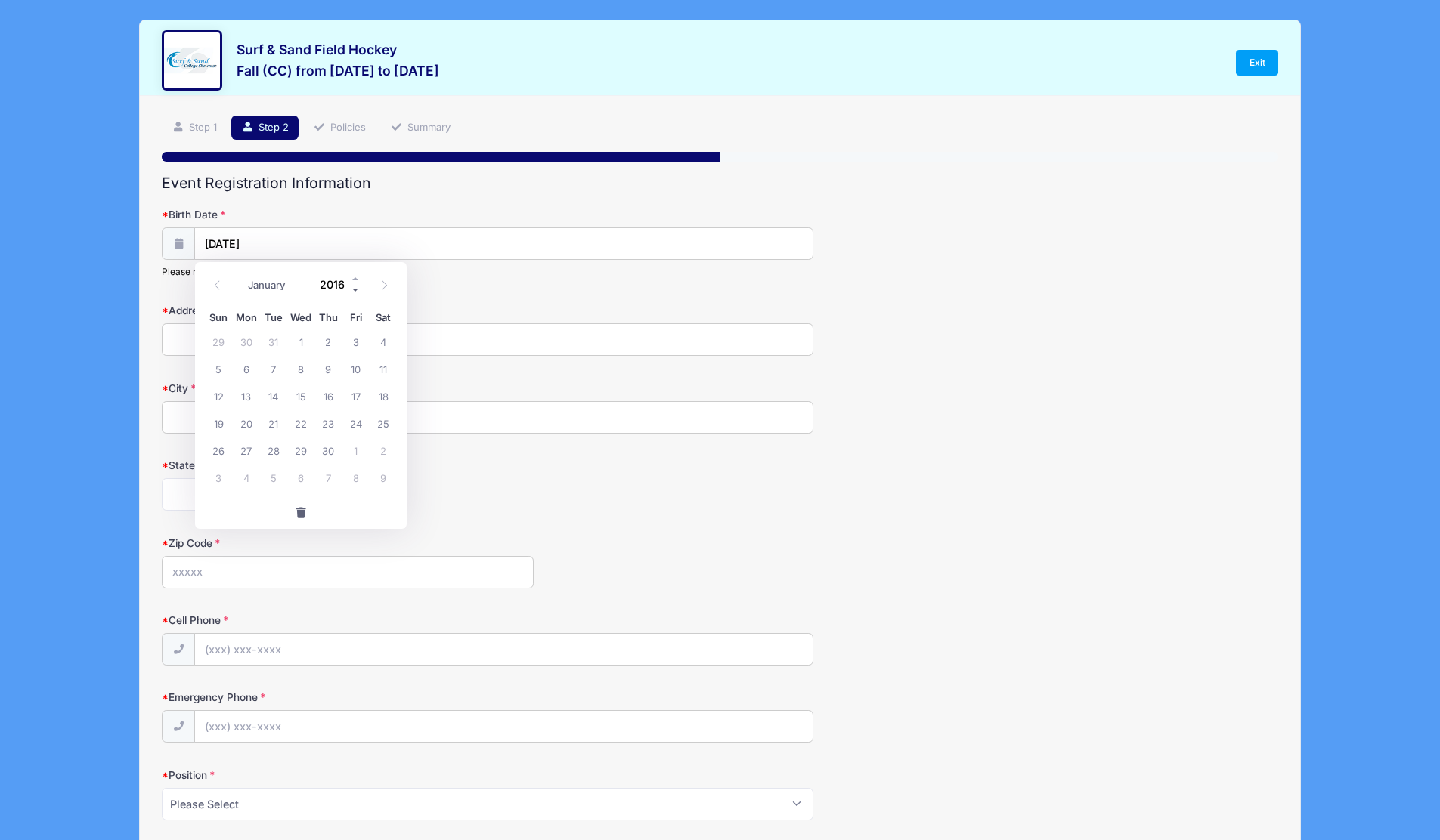
click at [357, 286] on span at bounding box center [355, 290] width 11 height 11
type input "2015"
click at [316, 243] on input "06/16/2025" at bounding box center [503, 245] width 617 height 33
click at [181, 347] on input "Address" at bounding box center [487, 340] width 652 height 33
type input "14 Old Army Road"
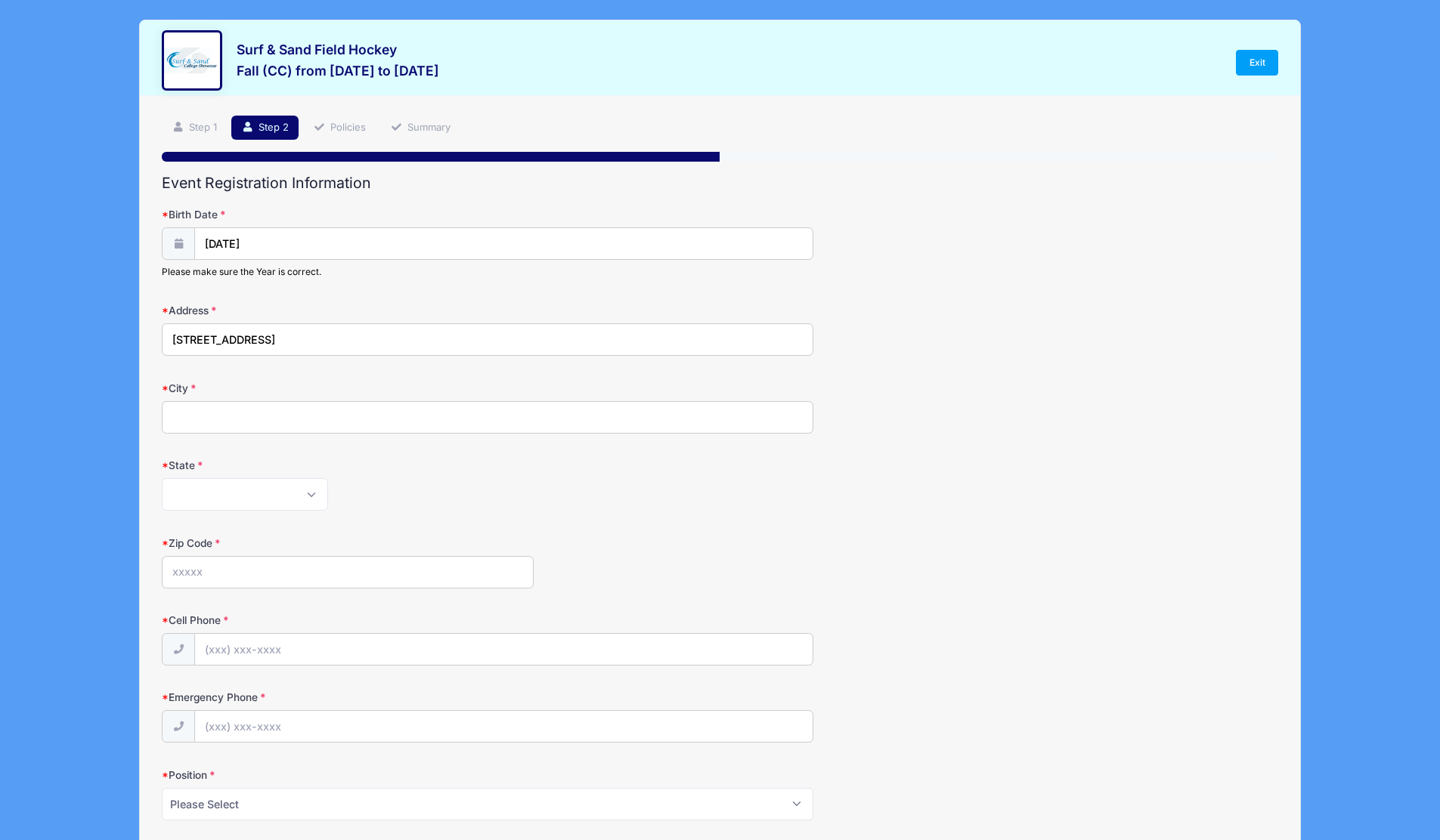
type input "Bernardsville"
select select "NJ"
type input "07924"
type input "(908) 406-2313"
type input "wyattkasserman@gmail.com"
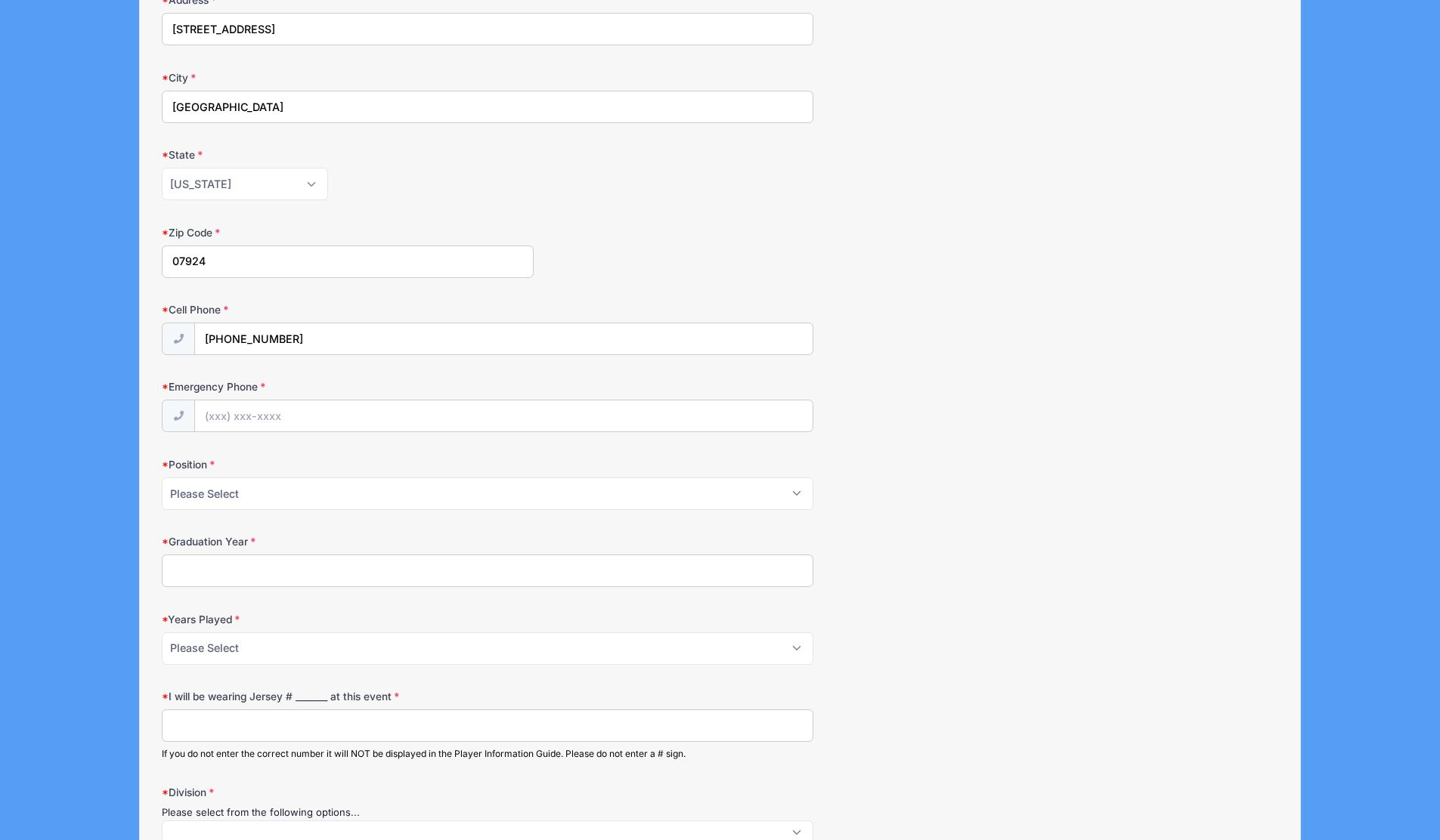
scroll to position [327, 0]
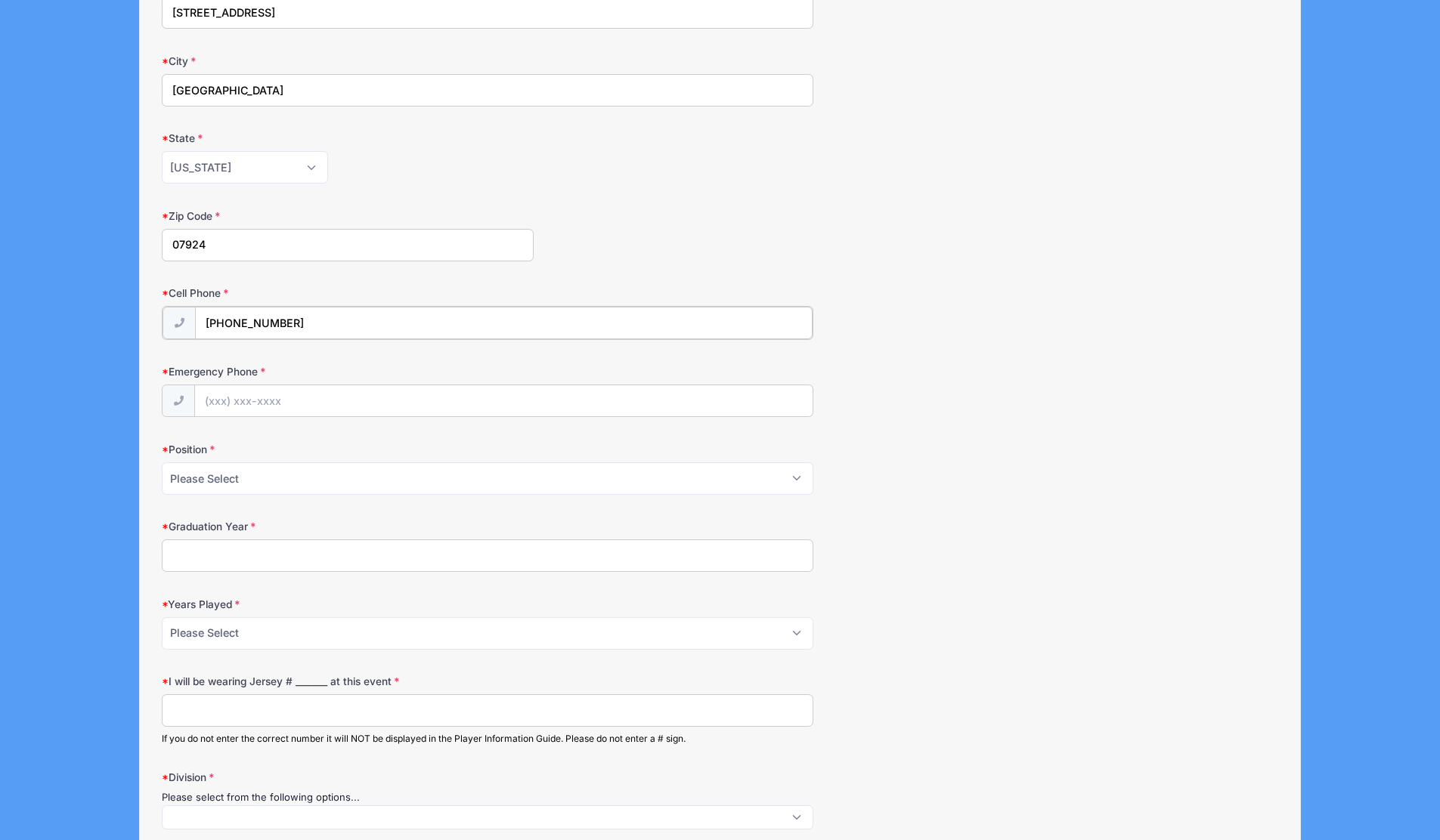
click at [288, 324] on input "(908) 406-2313" at bounding box center [503, 323] width 617 height 33
type input "(201) 400-3191"
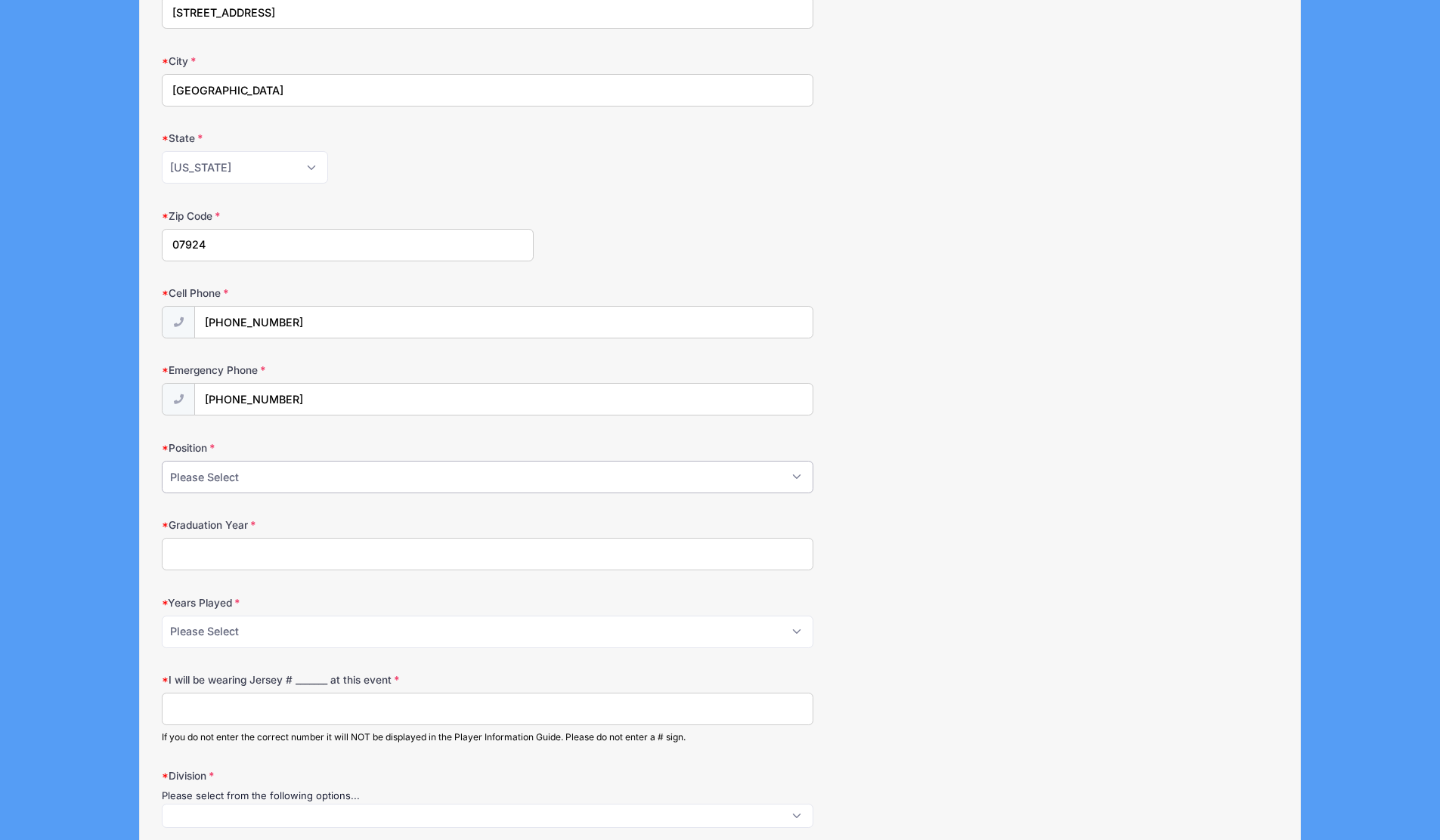
click at [242, 488] on select "Please Select Forward Midfielder Fullback Goalie" at bounding box center [487, 477] width 652 height 33
select select "Midfielder"
click at [161, 461] on select "Please Select Forward Midfielder Fullback Goalie" at bounding box center [487, 477] width 652 height 33
click at [246, 558] on input "Graduation Year" at bounding box center [487, 554] width 652 height 33
type input "2033"
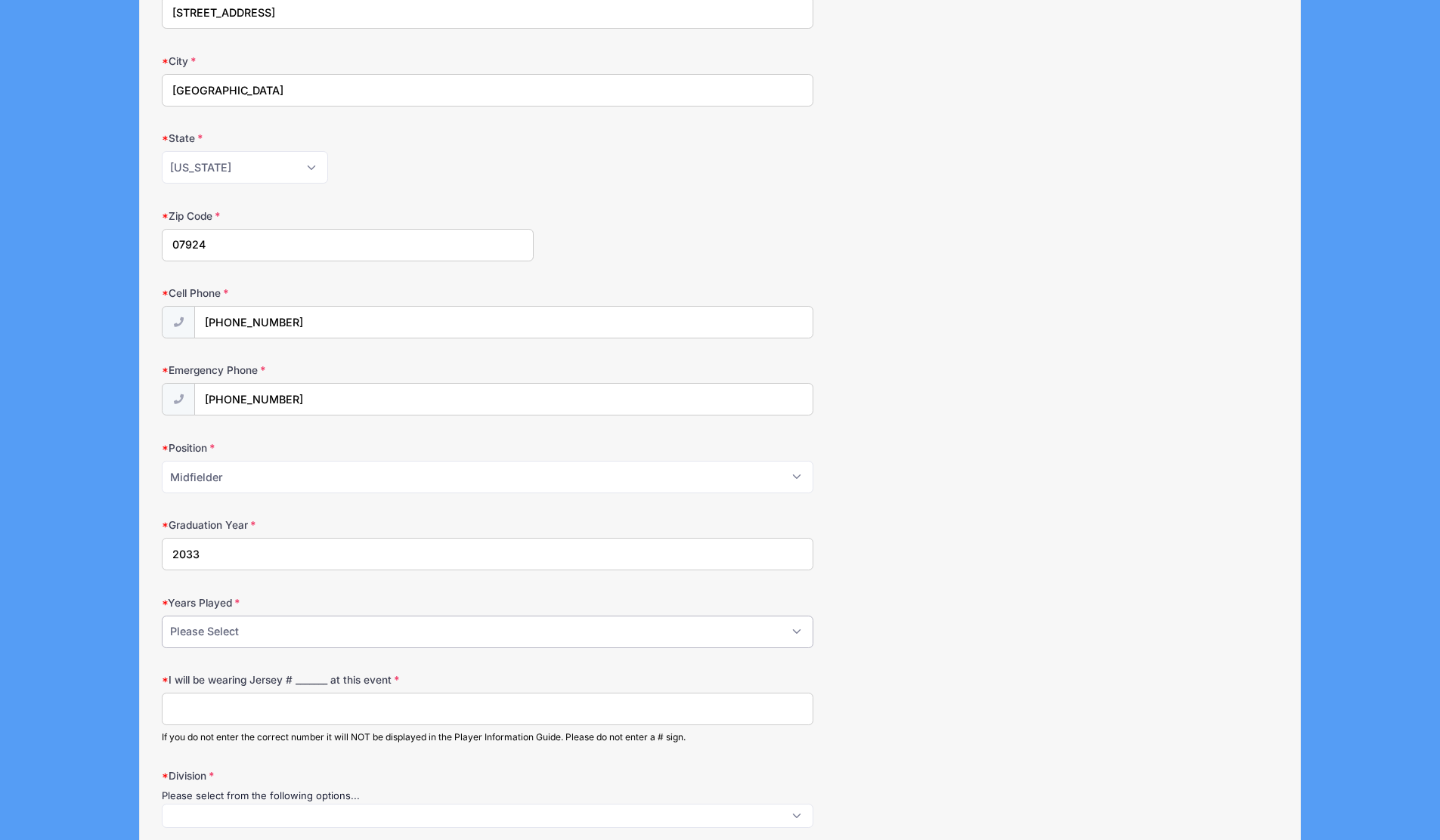
scroll to position [631, 0]
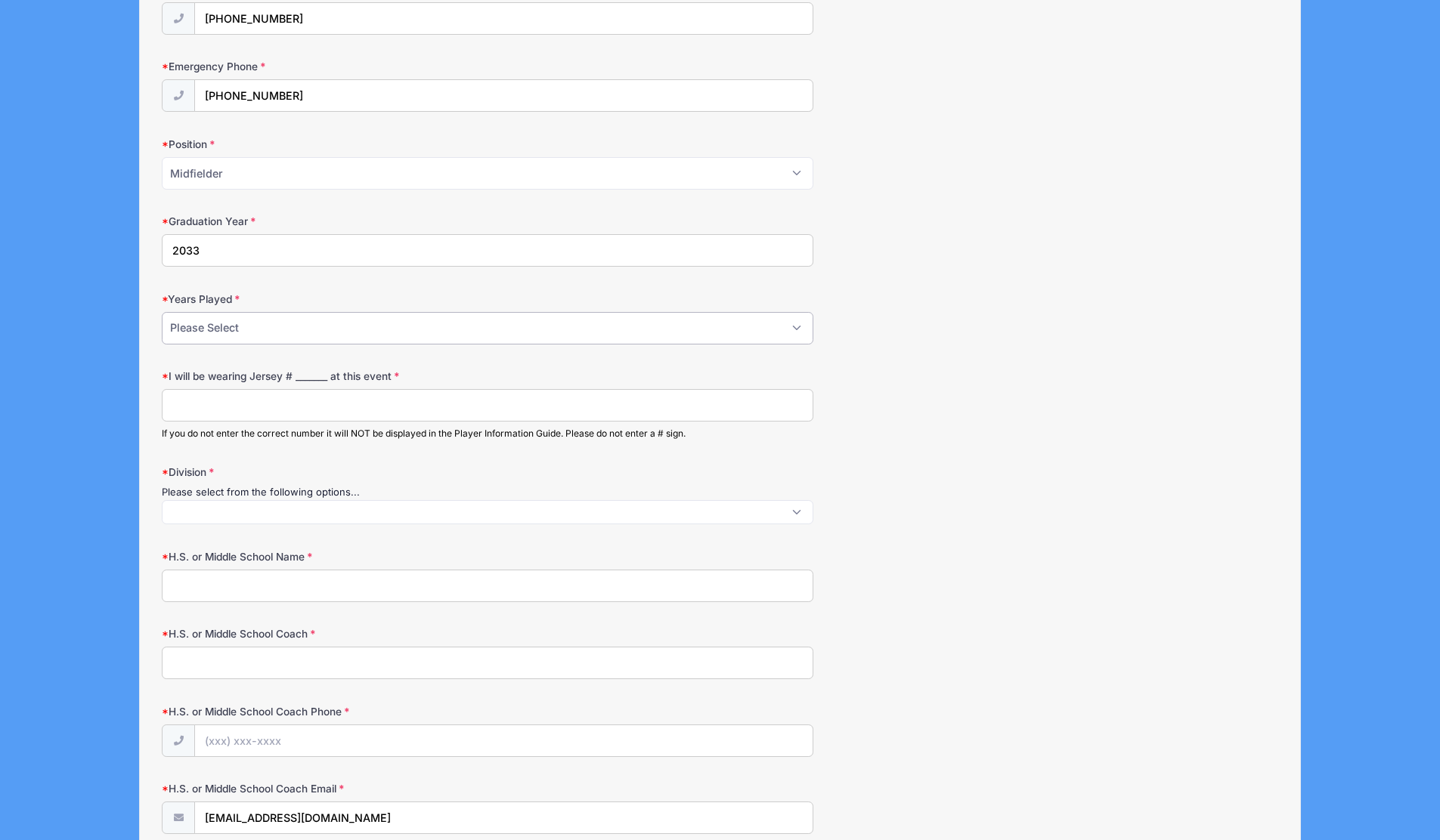
click at [228, 321] on select "Please Select 1 2 3 4 5 6 7 8 9 10+" at bounding box center [487, 328] width 652 height 33
select select "3"
click at [161, 312] on select "Please Select 1 2 3 4 5 6 7 8 9 10+" at bounding box center [487, 328] width 652 height 33
click at [216, 414] on input "I will be wearing Jersey # _______ at this event" at bounding box center [487, 405] width 652 height 33
type input "1"
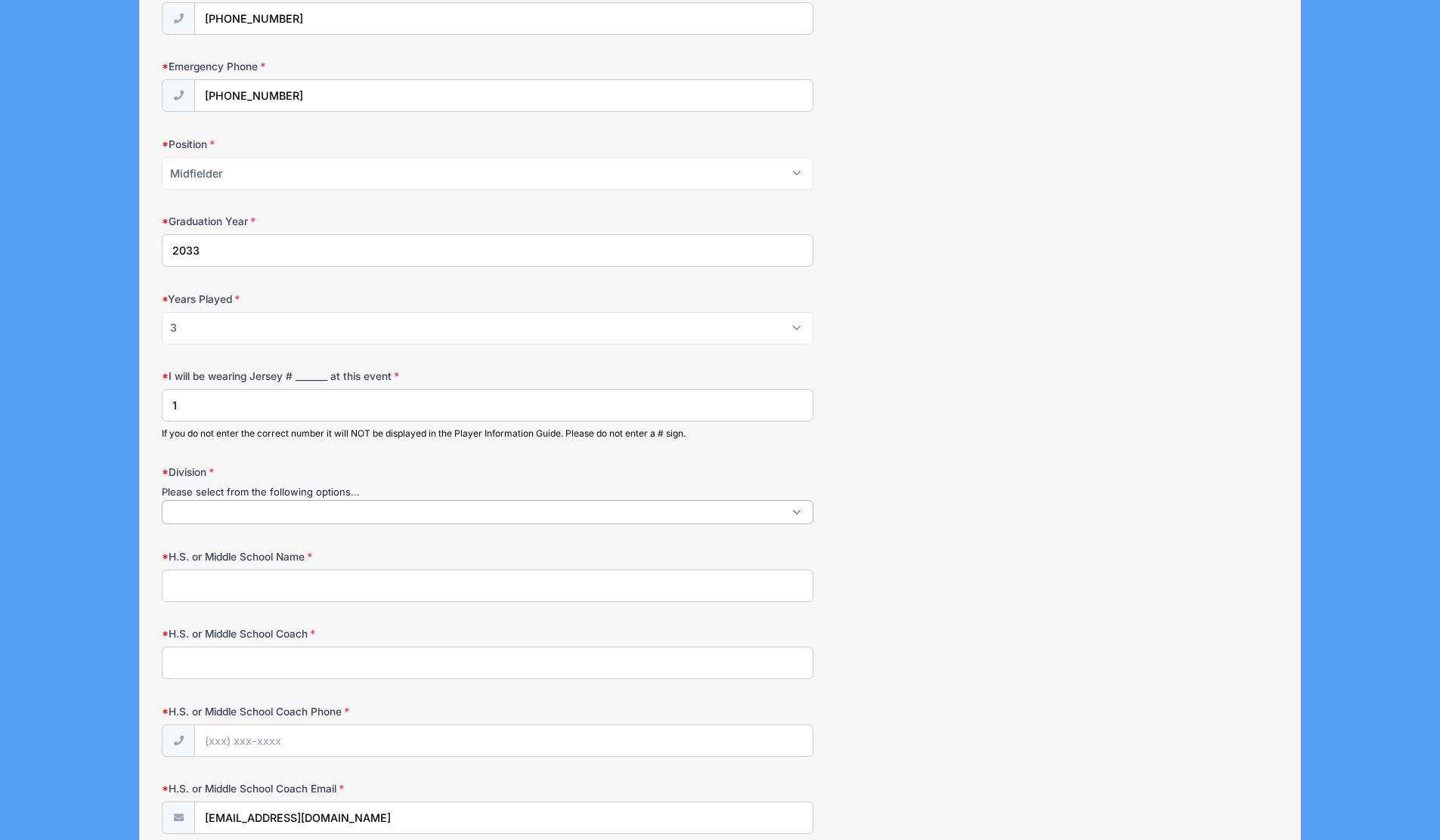
scroll to position [2, 0]
click at [253, 515] on span at bounding box center [487, 513] width 652 height 25
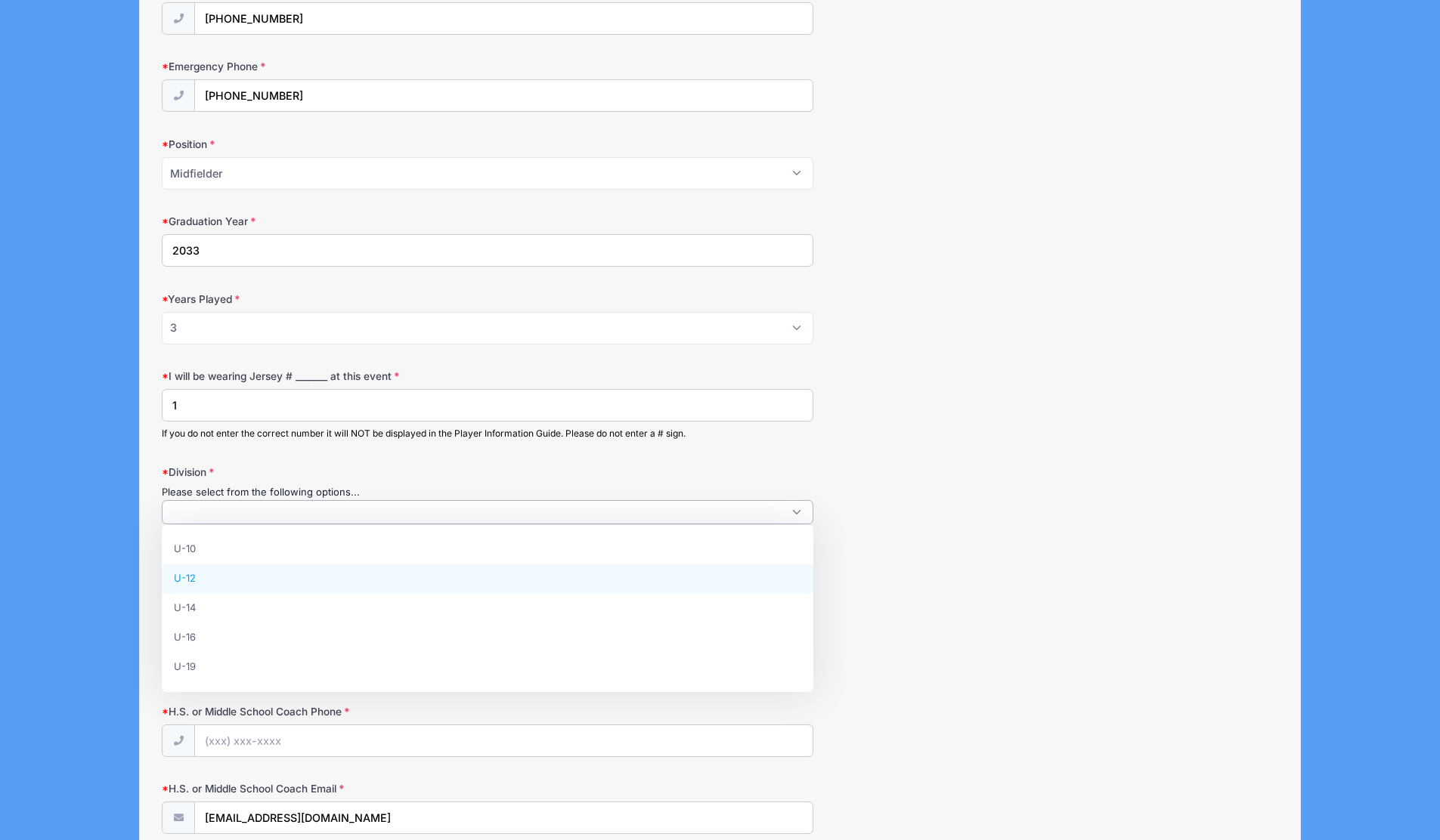
select select "U-12"
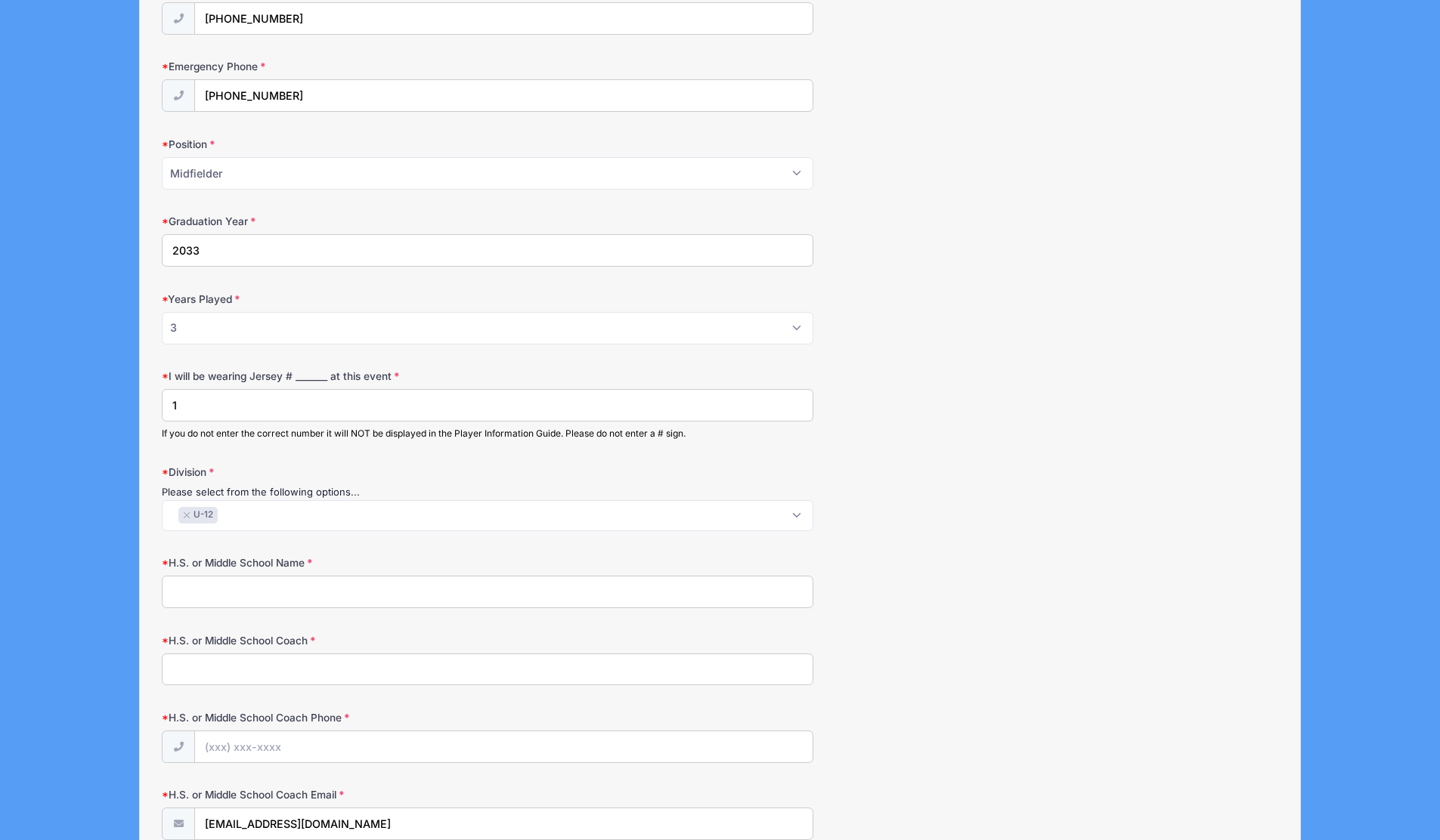
click at [254, 596] on input "H.S. or Middle School Name" at bounding box center [487, 592] width 652 height 33
drag, startPoint x: 250, startPoint y: 596, endPoint x: 101, endPoint y: 576, distance: 150.3
click at [101, 576] on div "Surf & Sand Field Hockey Fall (CC) from 11/16 to 11/16/2025 Exit Step 2 /7 Step…" at bounding box center [720, 495] width 1395 height 2252
type input "CFC"
click at [180, 678] on input "H.S. or Middle School Coach" at bounding box center [487, 670] width 652 height 33
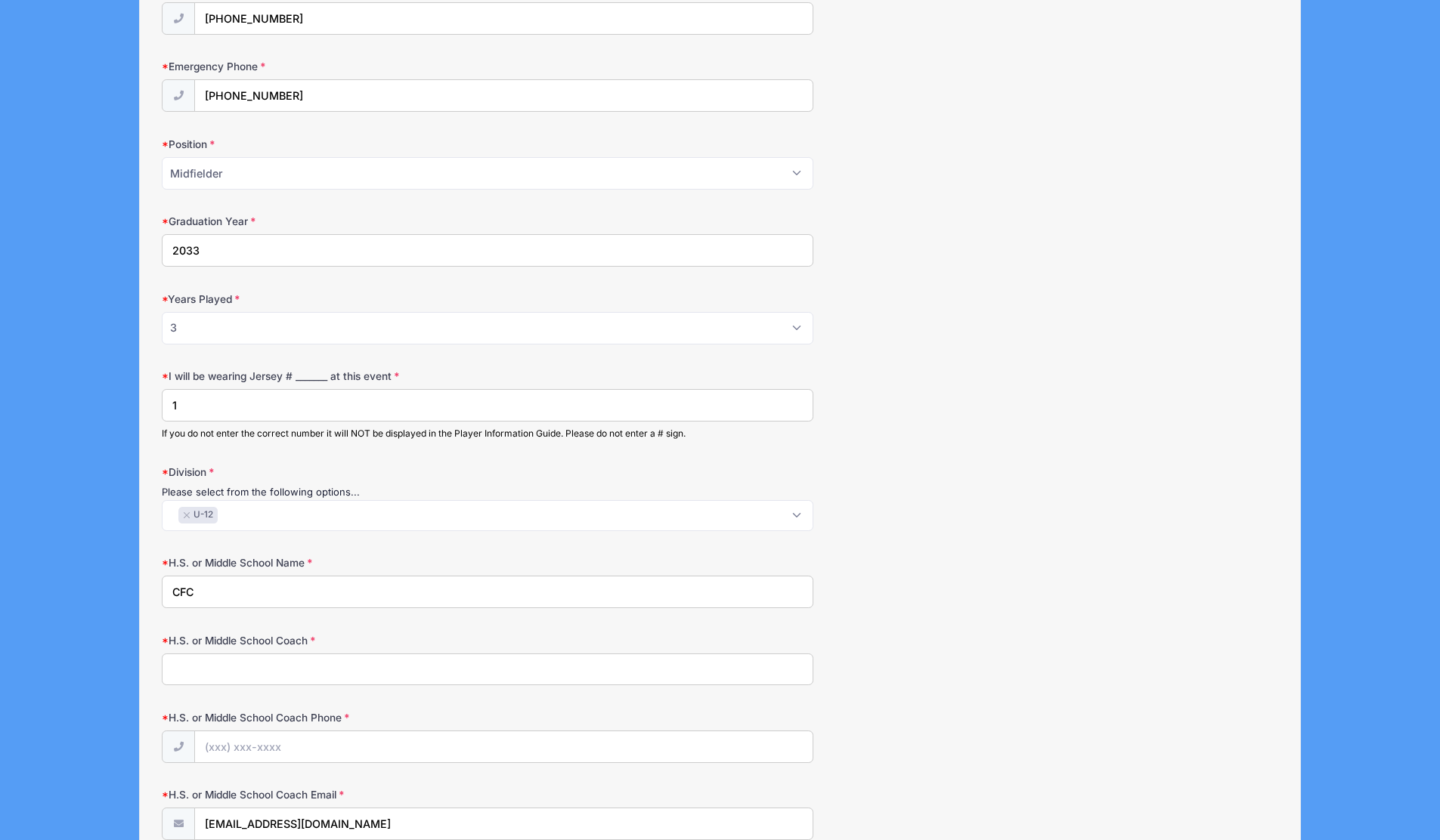
paste input "Jessica Gatti"
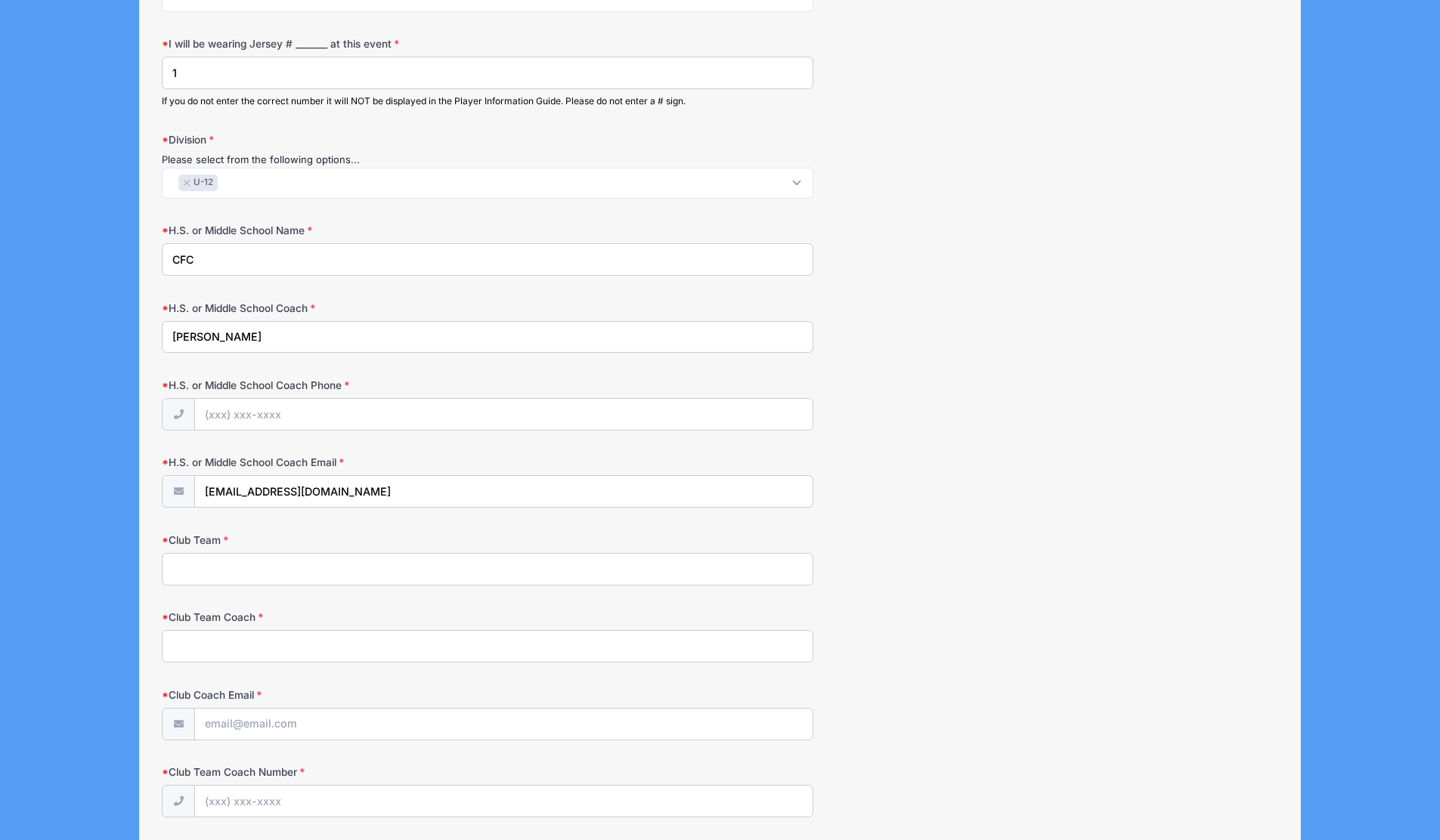
scroll to position [1007, 0]
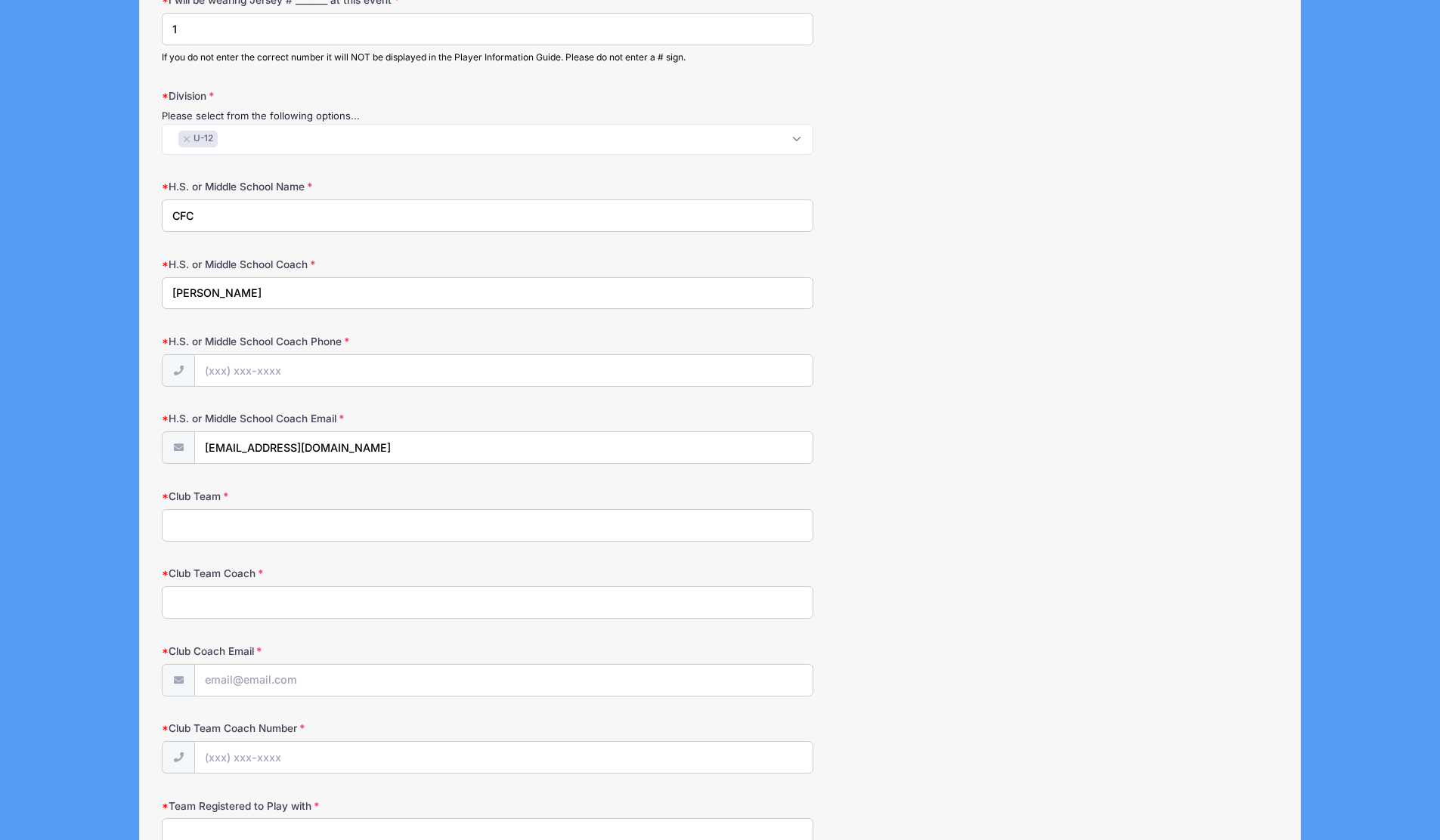
type input "Jessica Gatti"
click at [220, 378] on input "H.S. or Middle School Coach Phone" at bounding box center [503, 372] width 617 height 33
paste input "(973) 986-2608"
type input "(973) 986-2608"
click at [294, 456] on input "wyattkasserman@gmail.com" at bounding box center [503, 449] width 617 height 33
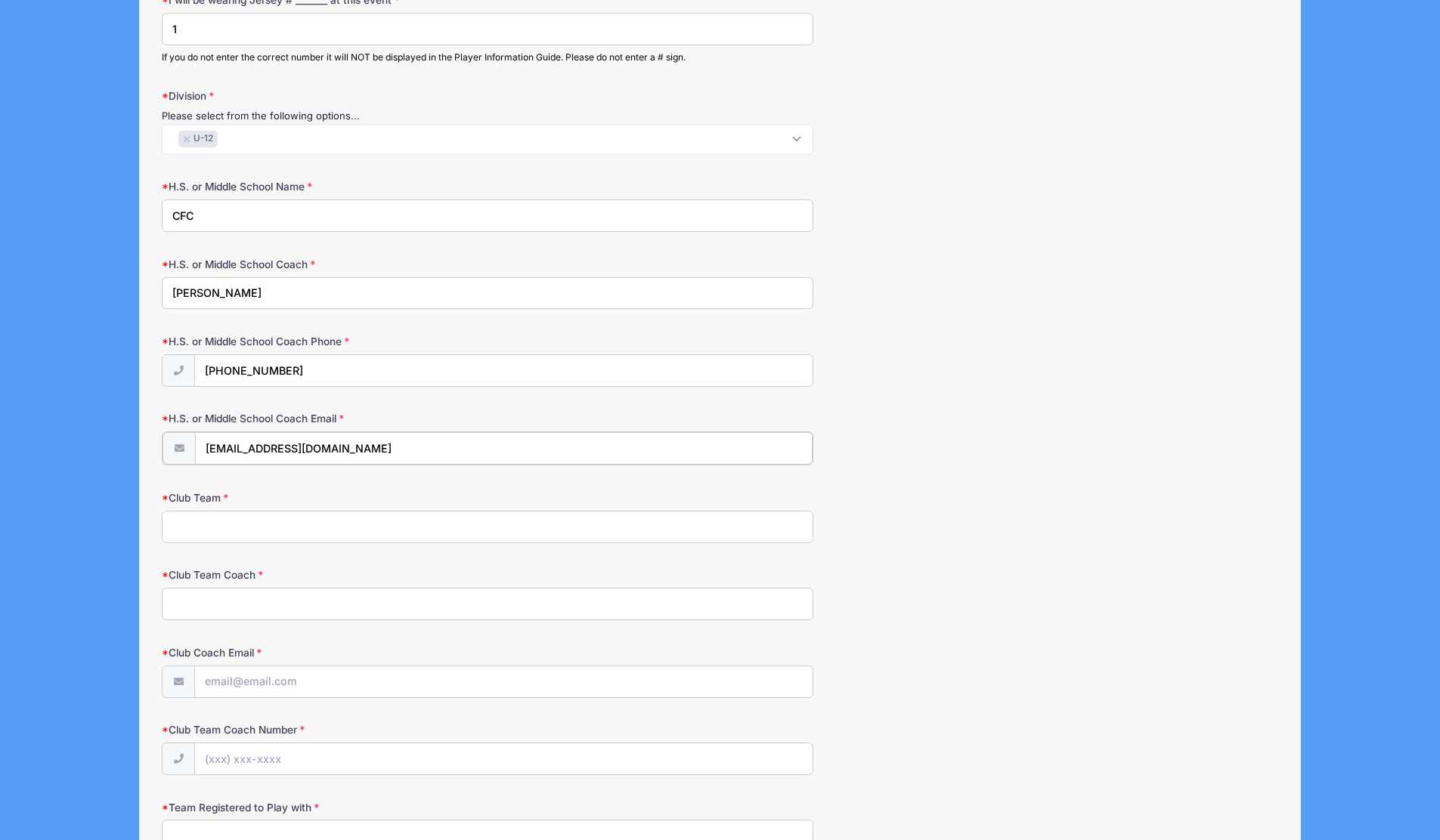
click at [294, 456] on input "wyattkasserman@gmail.com" at bounding box center [503, 449] width 617 height 33
click at [293, 454] on input "wyattkasserman@gmail.com" at bounding box center [503, 449] width 617 height 33
click at [291, 449] on input "wyattkasserman@gmail.com" at bounding box center [503, 449] width 617 height 33
click at [414, 444] on input "wyattkasserman@gmail.com" at bounding box center [503, 449] width 617 height 33
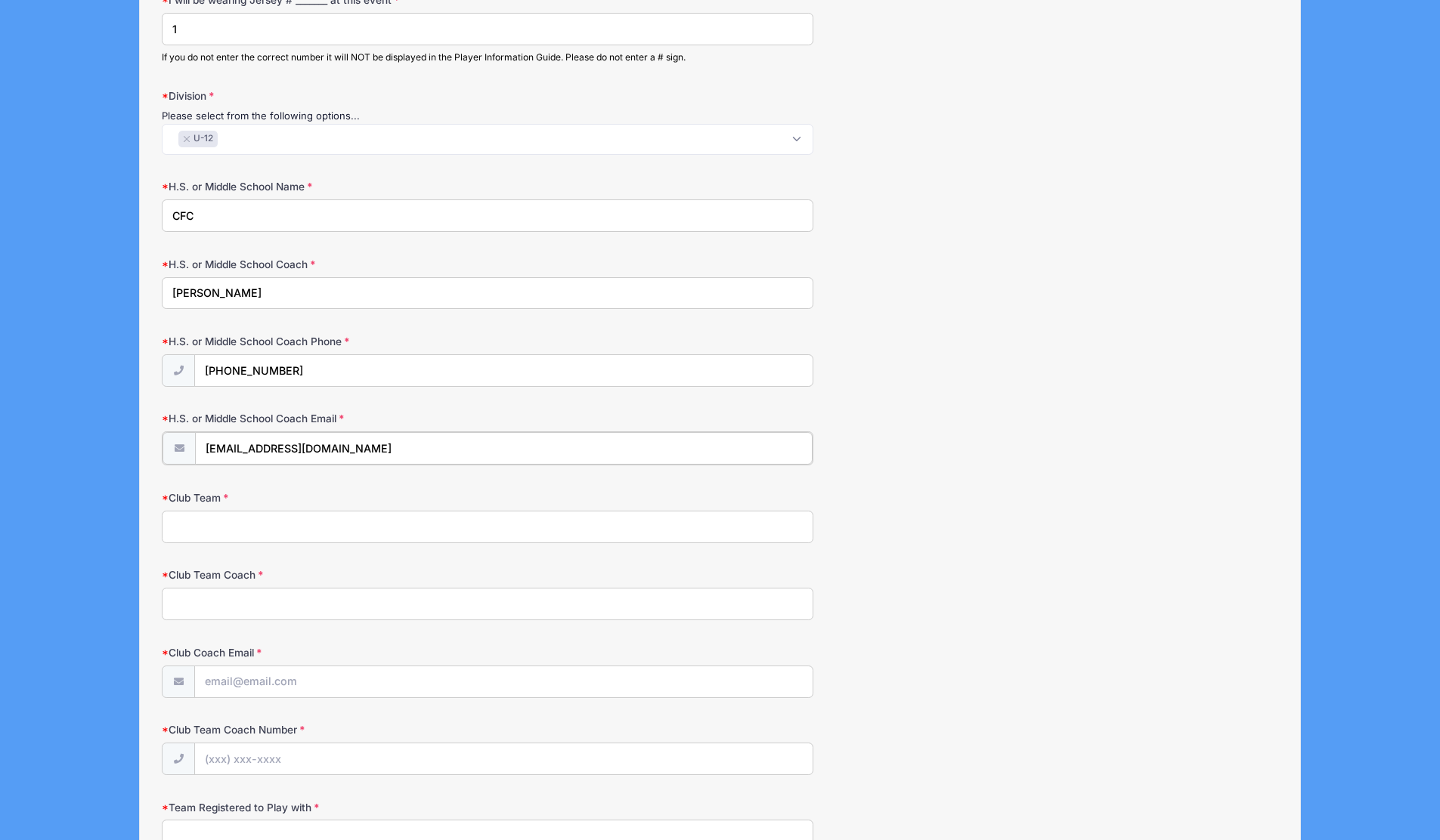
click at [414, 444] on input "wyattkasserman@gmail.com" at bounding box center [503, 449] width 617 height 33
click at [265, 527] on input "Club Team" at bounding box center [487, 526] width 652 height 33
type input "CFC"
click at [249, 604] on input "Club Team Coach" at bounding box center [487, 603] width 652 height 33
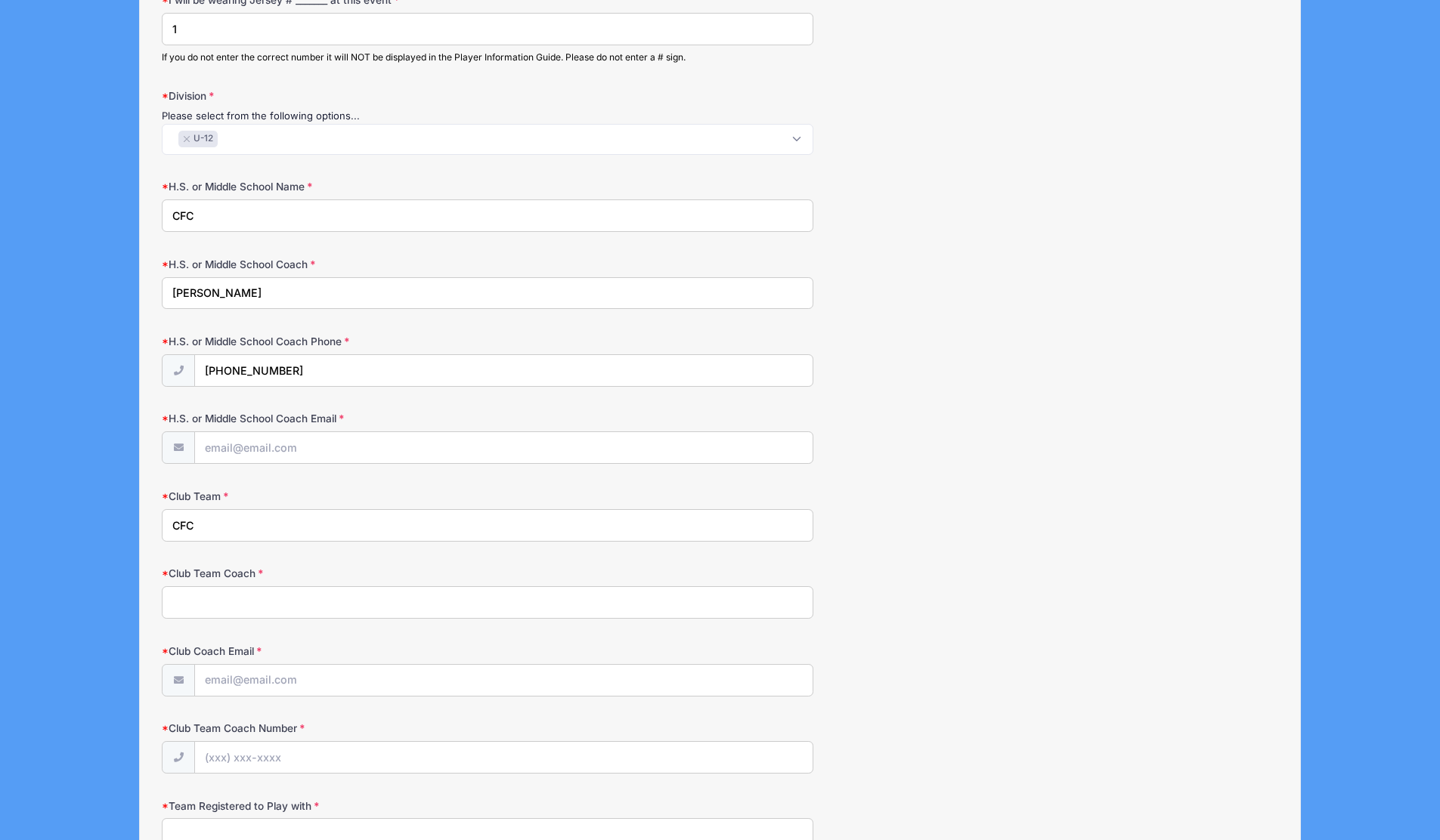
drag, startPoint x: 259, startPoint y: 298, endPoint x: 149, endPoint y: 293, distance: 110.1
click at [149, 293] on div "Step 2 /7 Step 1 Step 2 Policies Summary Participant Information Player's First…" at bounding box center [721, 137] width 1162 height 2097
type input "C"
click at [212, 608] on input "Club Team Coach" at bounding box center [487, 603] width 652 height 33
paste input "973-986-2608"
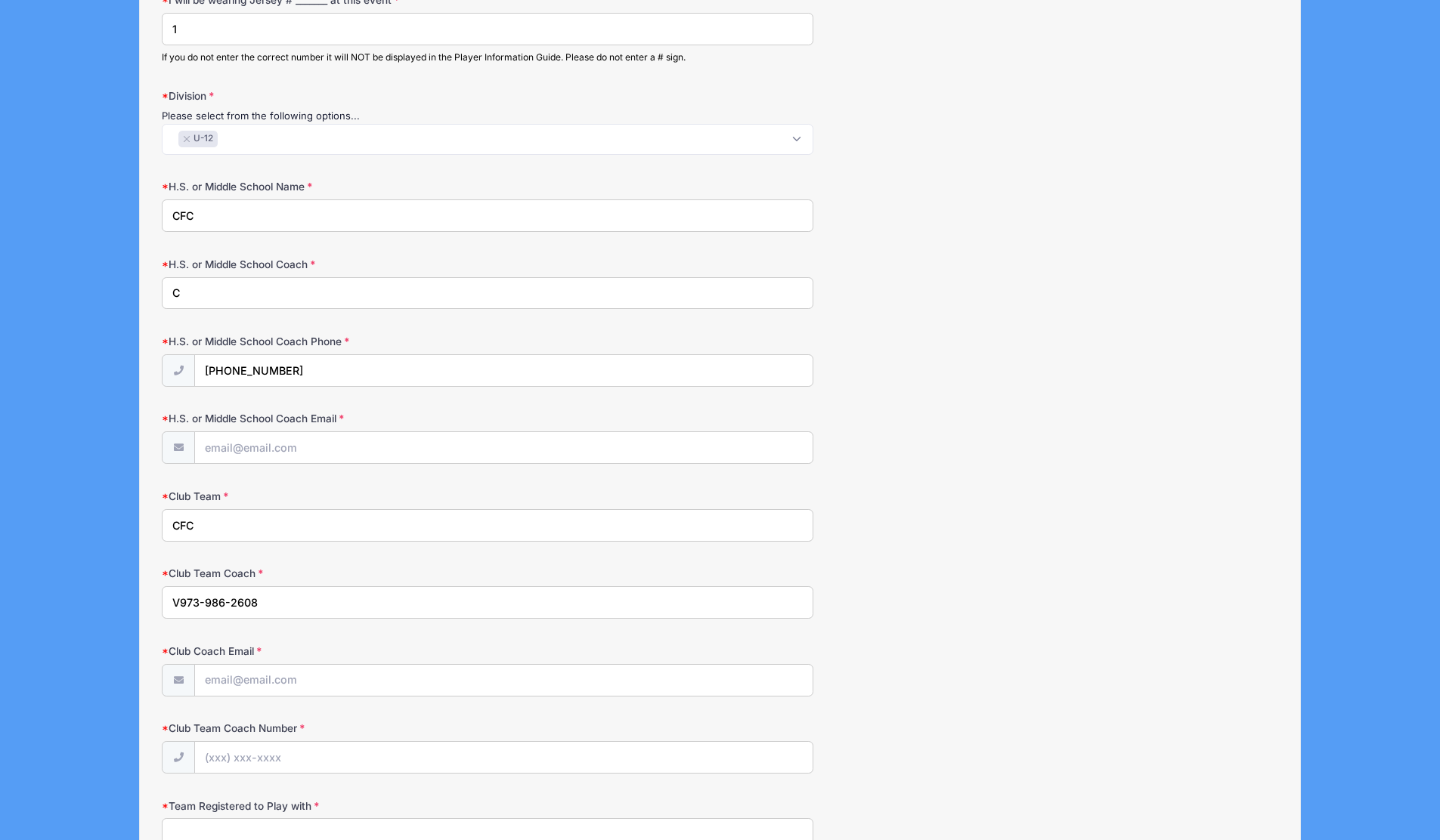
click at [181, 604] on input "V973-986-2608" at bounding box center [487, 603] width 652 height 33
type input "973-986-2608"
click at [208, 759] on input "Club Team Coach Number" at bounding box center [503, 758] width 617 height 33
paste input "(973) 986-2608"
type input "(973) 986-2608"
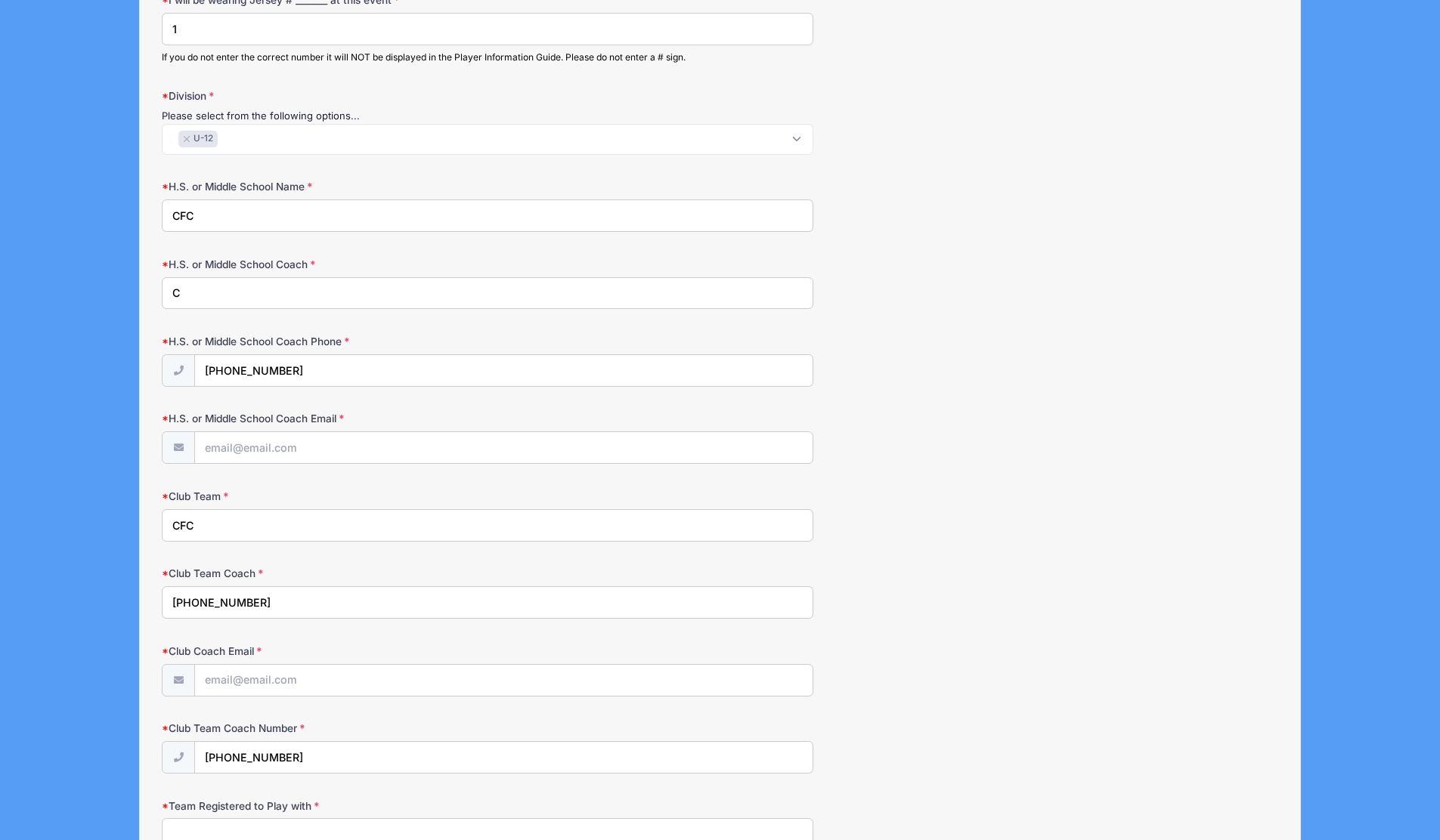
drag, startPoint x: 239, startPoint y: 286, endPoint x: 164, endPoint y: 287, distance: 75.0
click at [164, 287] on input "C" at bounding box center [487, 294] width 652 height 33
paste input "Jessica Gatti"
type input "Jessica Gatti"
drag, startPoint x: 254, startPoint y: 604, endPoint x: 129, endPoint y: 589, distance: 125.9
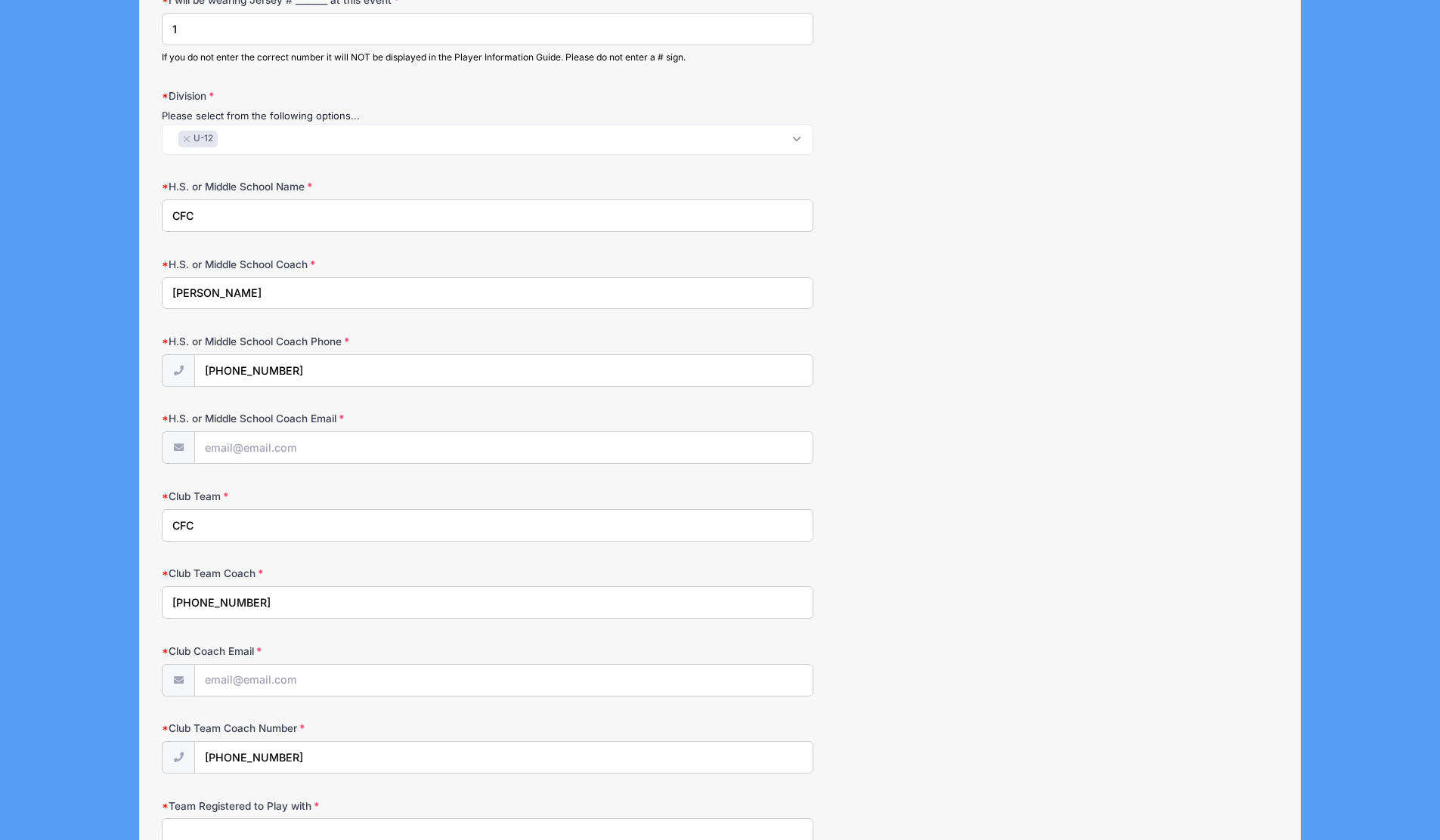
click at [129, 589] on div "Surf & Sand Field Hockey Fall (CC) from 11/16 to 11/16/2025 Exit Step 2 /7 Step…" at bounding box center [720, 119] width 1395 height 2252
paste input "Jessica Gatti"
type input "Jessica Gatti"
click at [238, 449] on input "H.S. or Middle School Coach Email" at bounding box center [503, 449] width 617 height 33
paste input "jgatti@centercourtclub.com"
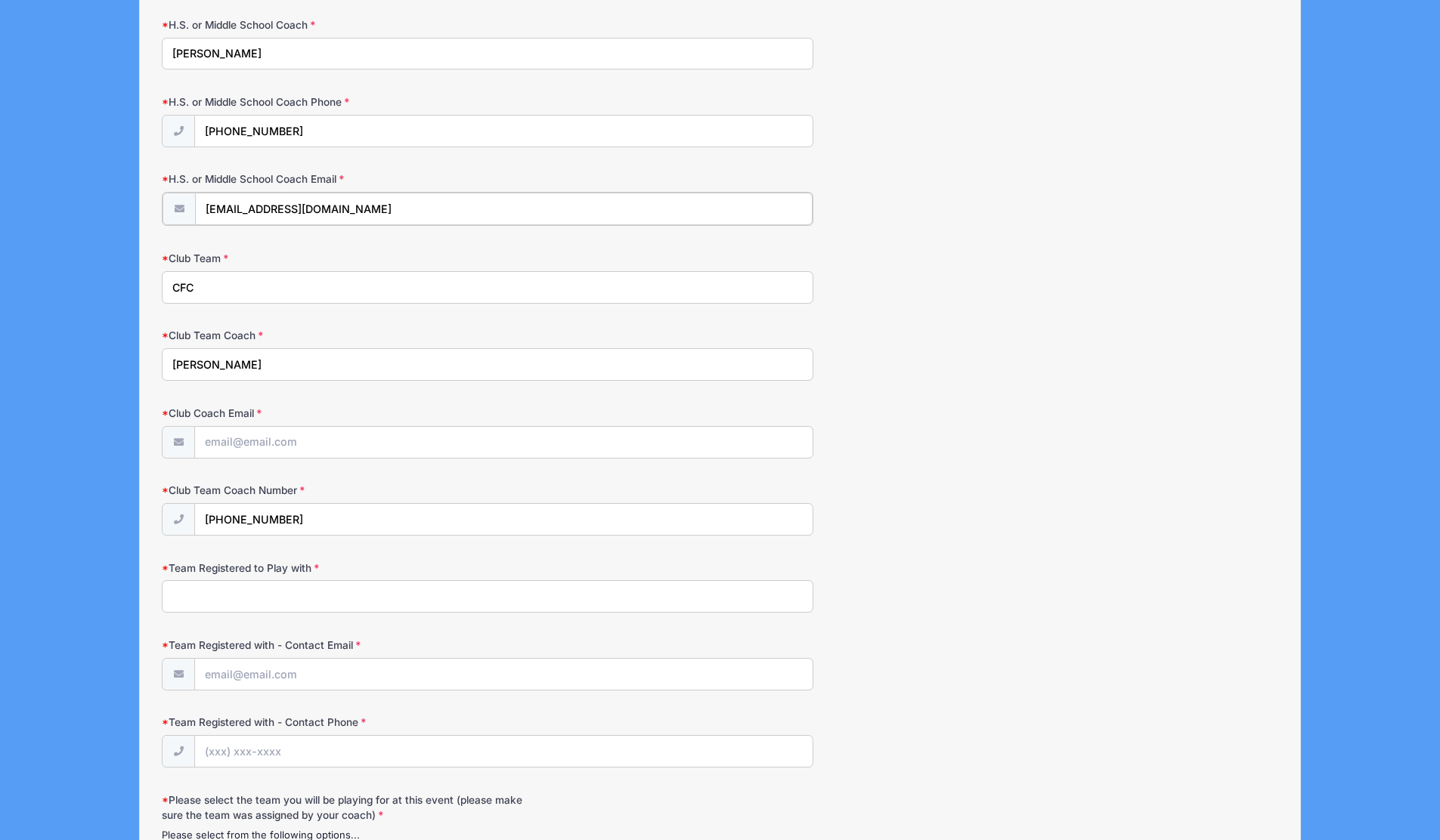
scroll to position [1255, 0]
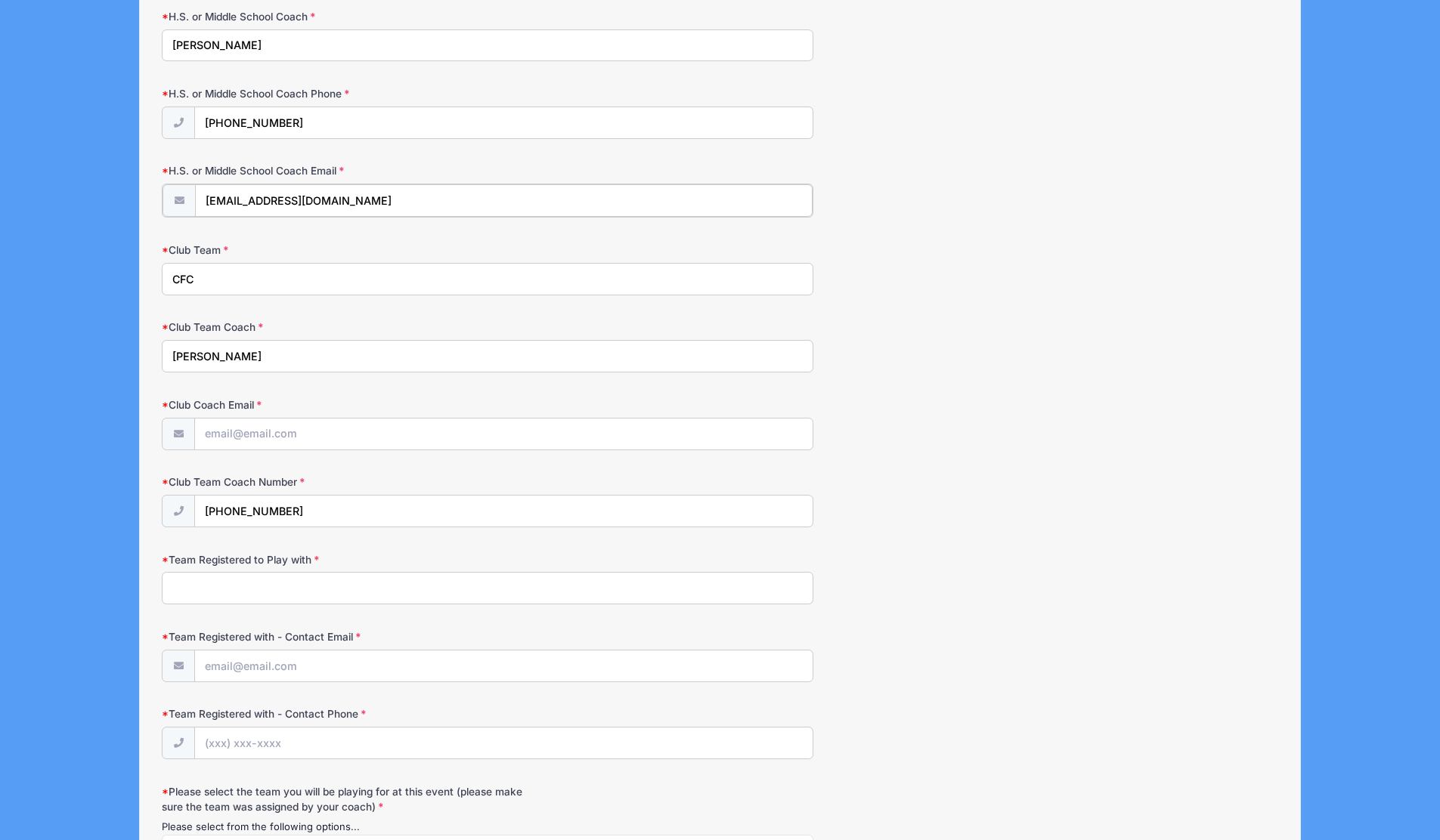
type input "jgatti@centercourtclub.com"
click at [215, 442] on input "Club Coach Email" at bounding box center [503, 433] width 617 height 33
paste input "jgatti@centercourtclub.com"
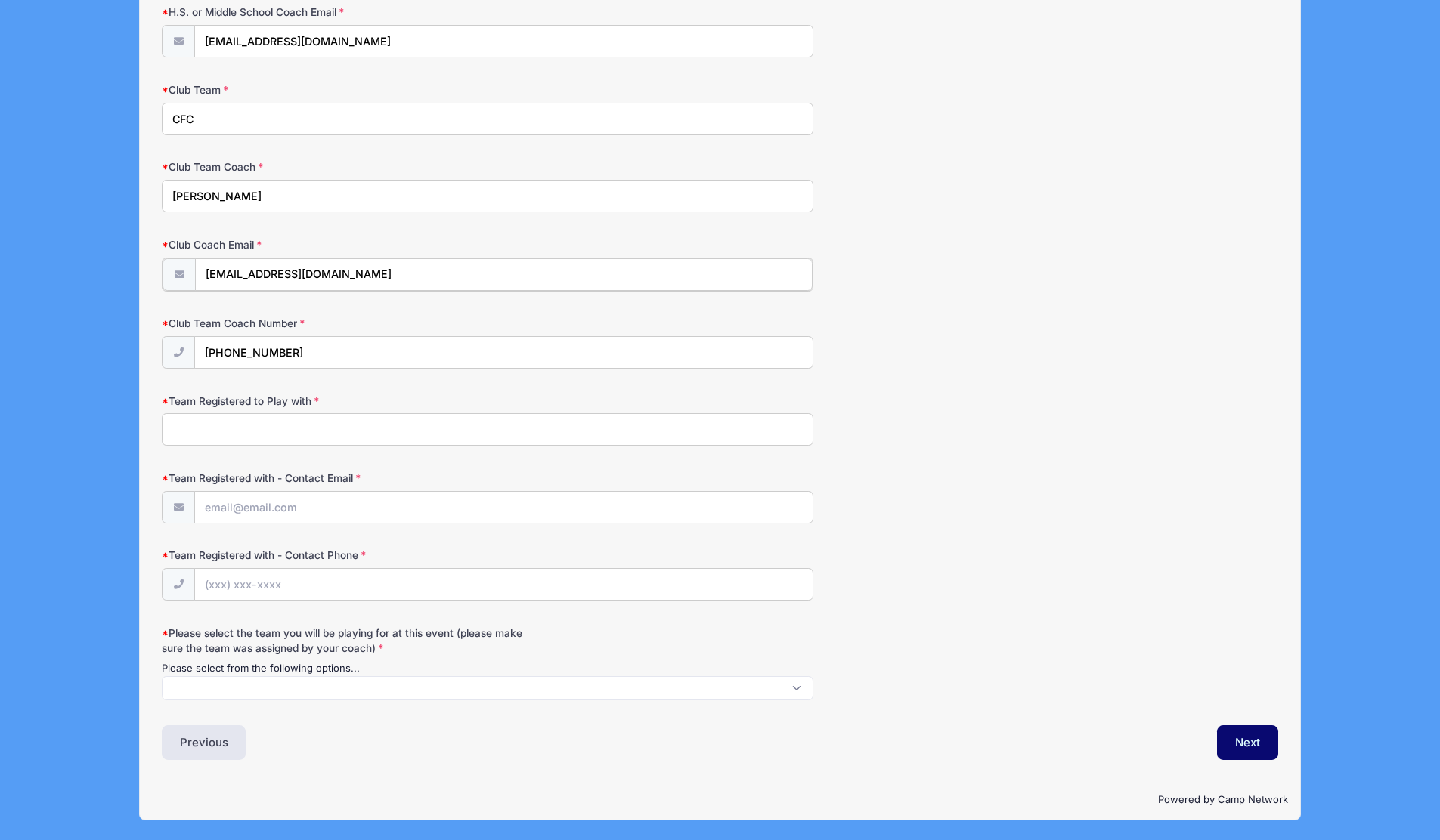
type input "jgatti@centercourtclub.com"
click at [228, 434] on input "Team Registered to Play with" at bounding box center [487, 430] width 652 height 33
paste input "CFHC COURAGE"
type input "CFHC COURAGE"
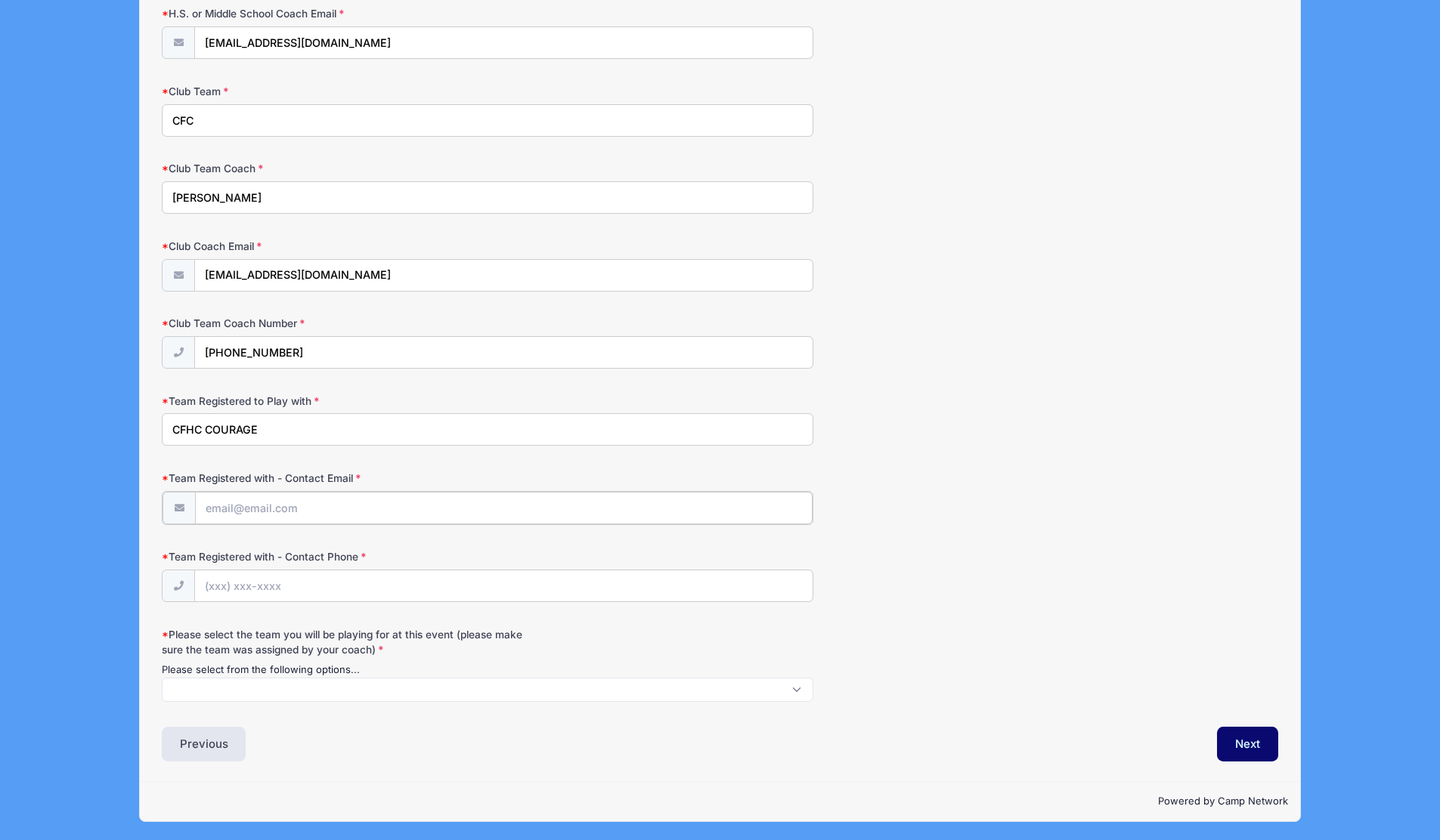
click at [264, 504] on input "Team Registered with - Contact Email" at bounding box center [503, 508] width 617 height 33
drag, startPoint x: 368, startPoint y: 278, endPoint x: 182, endPoint y: 262, distance: 186.7
click at [182, 262] on div "jgatti@centercourtclub.com" at bounding box center [487, 277] width 652 height 34
click at [233, 508] on input "Team Registered with - Contact Email" at bounding box center [503, 508] width 617 height 33
paste input "jgatti@centercourtclub.com"
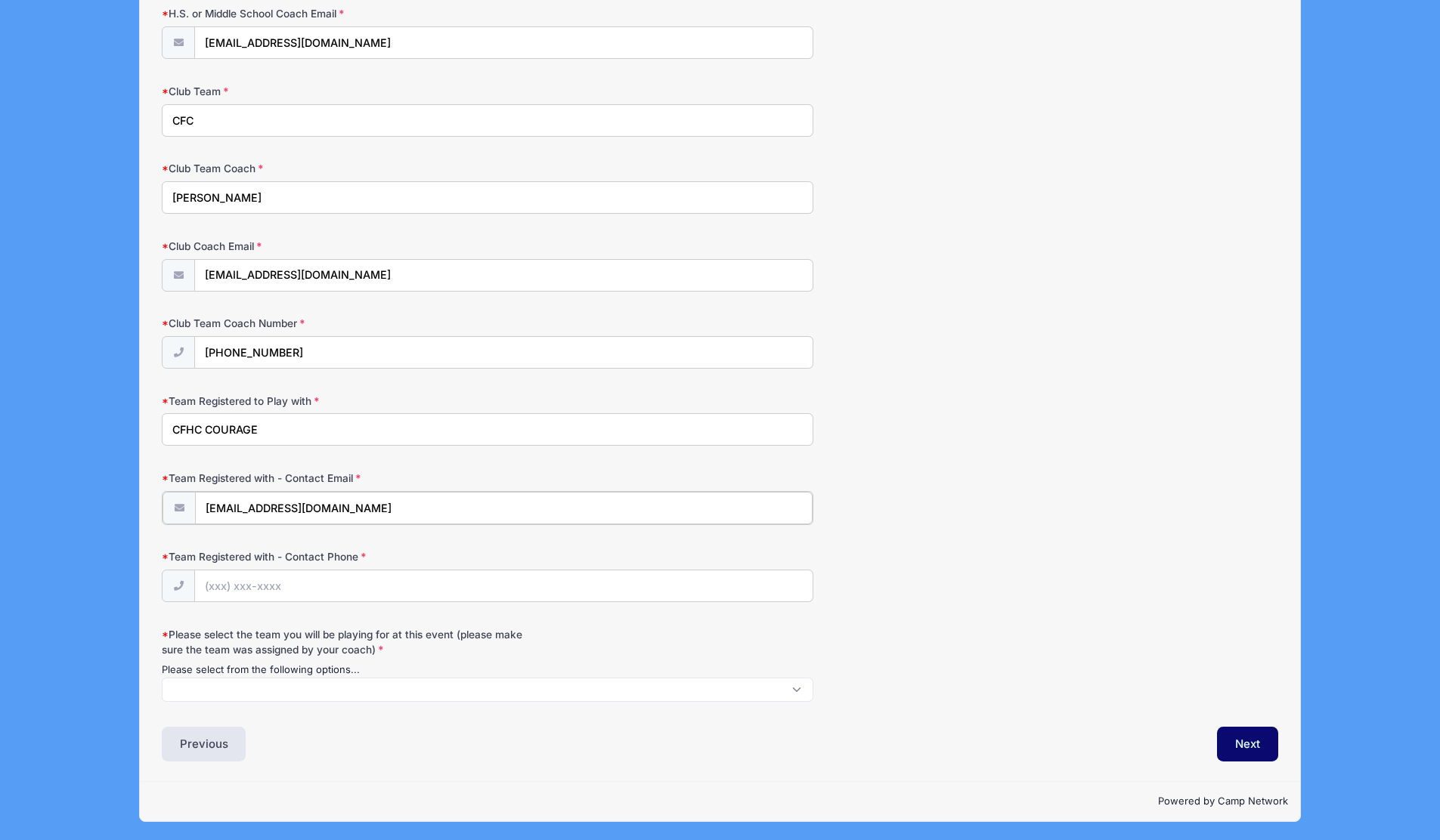
type input "jgatti@centercourtclub.com"
drag, startPoint x: 290, startPoint y: 352, endPoint x: 180, endPoint y: 354, distance: 110.0
click at [180, 354] on div "(973) 986-2608" at bounding box center [487, 354] width 652 height 34
click at [211, 585] on input "Team Registered with - Contact Phone" at bounding box center [503, 585] width 617 height 33
paste input "(973) 986-2608"
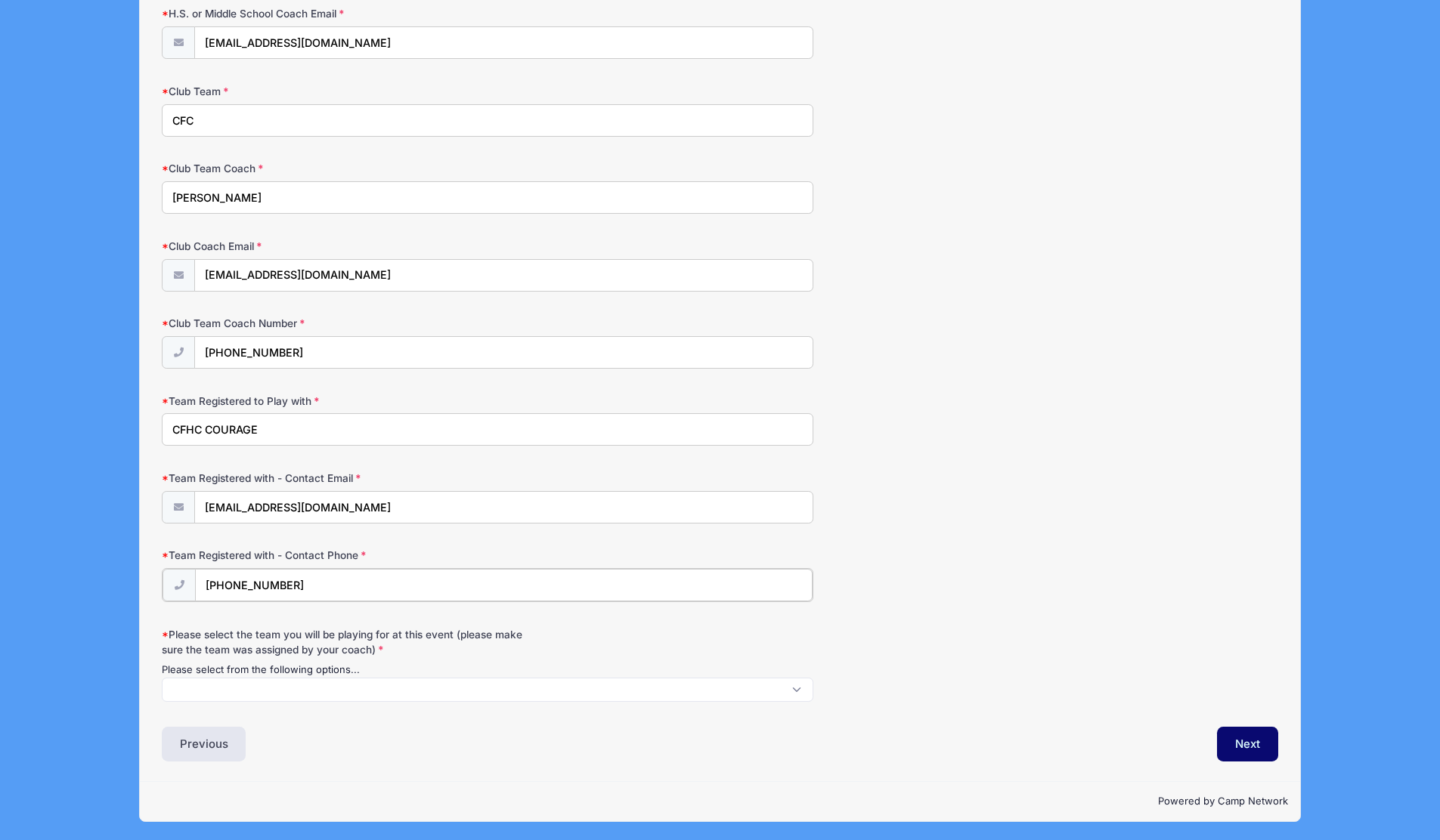
type input "(973) 986-2608"
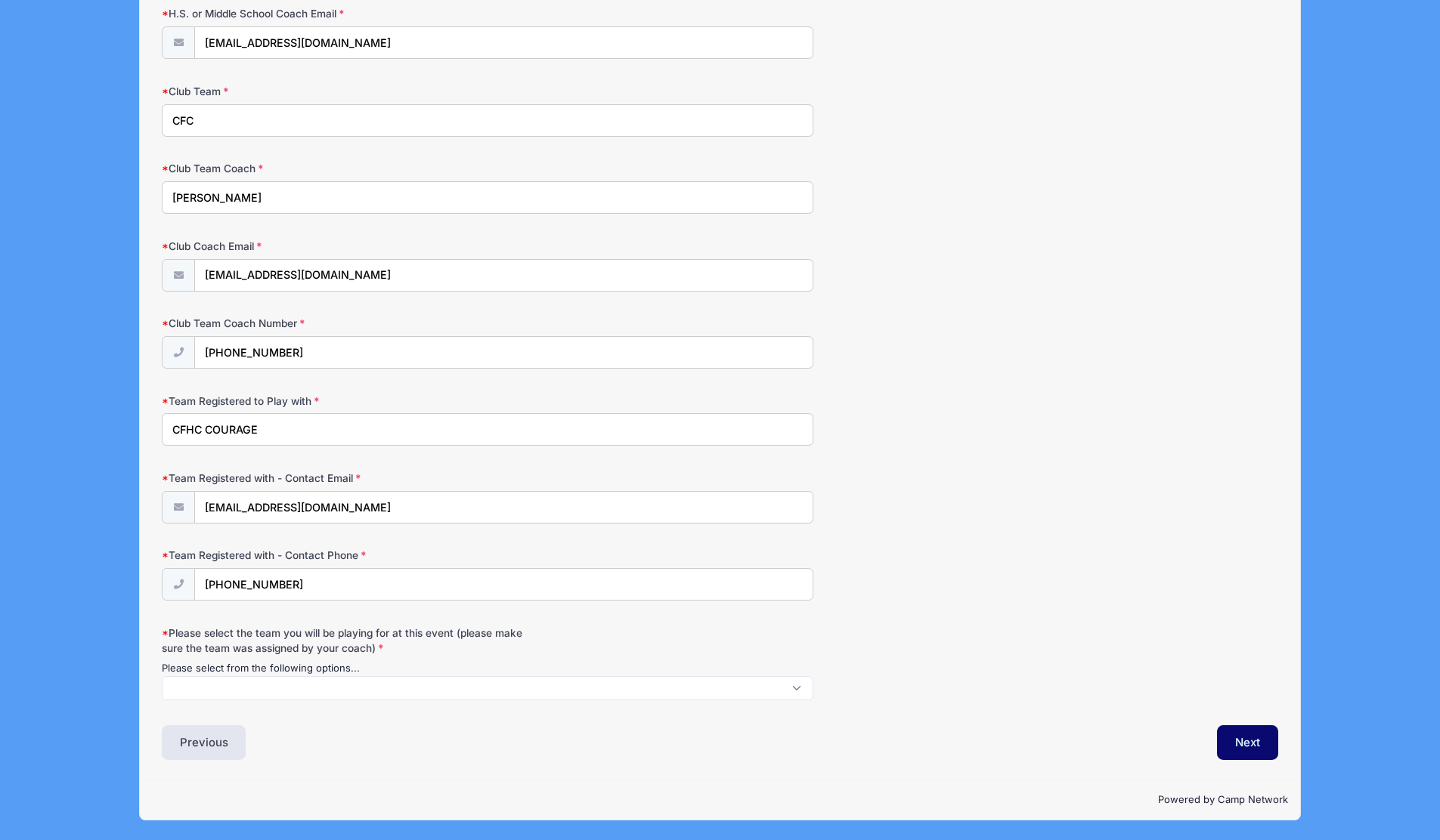
scroll to position [2, 0]
click at [229, 687] on span at bounding box center [487, 689] width 652 height 25
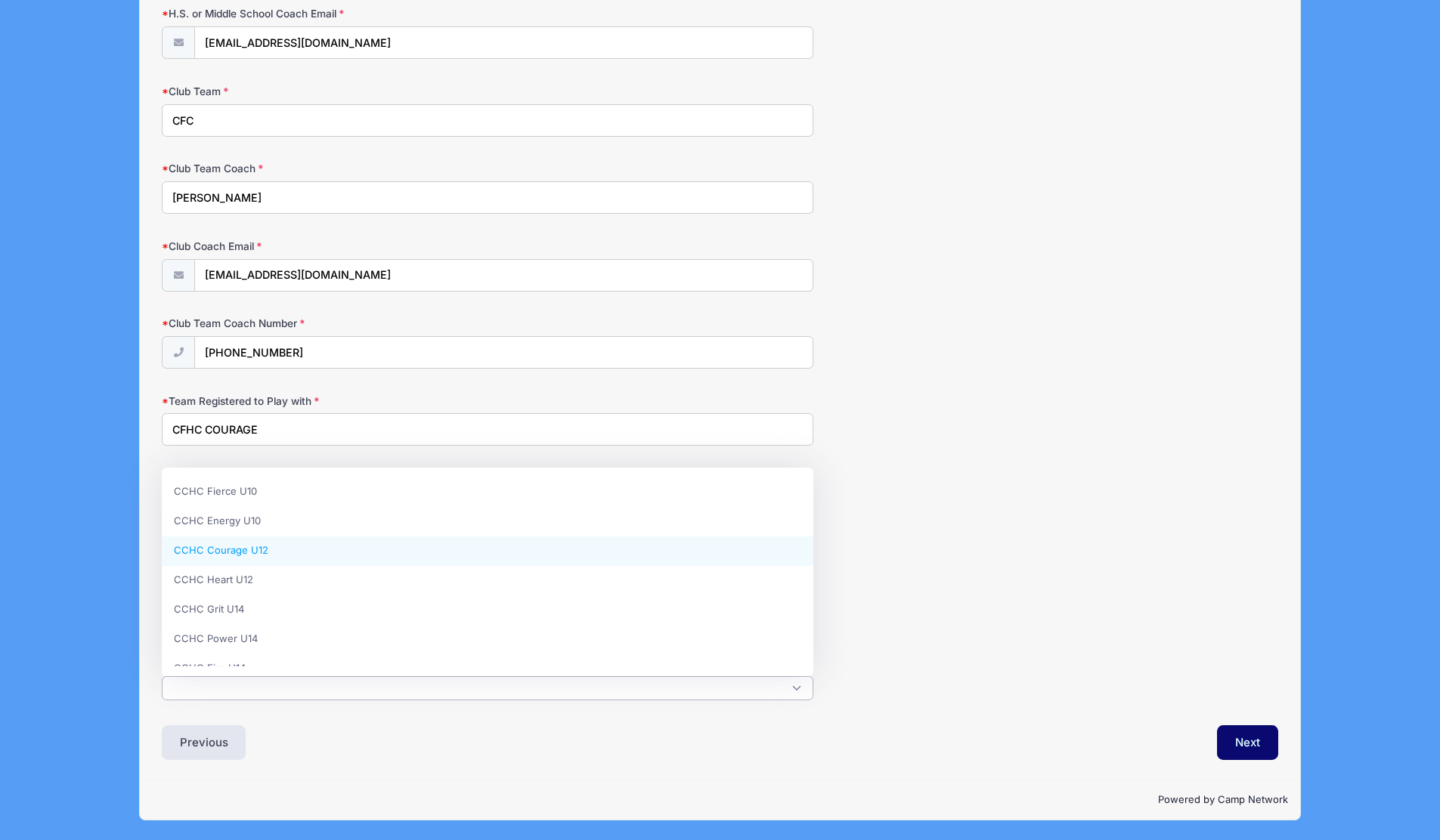
select select "CCHC Courage U12"
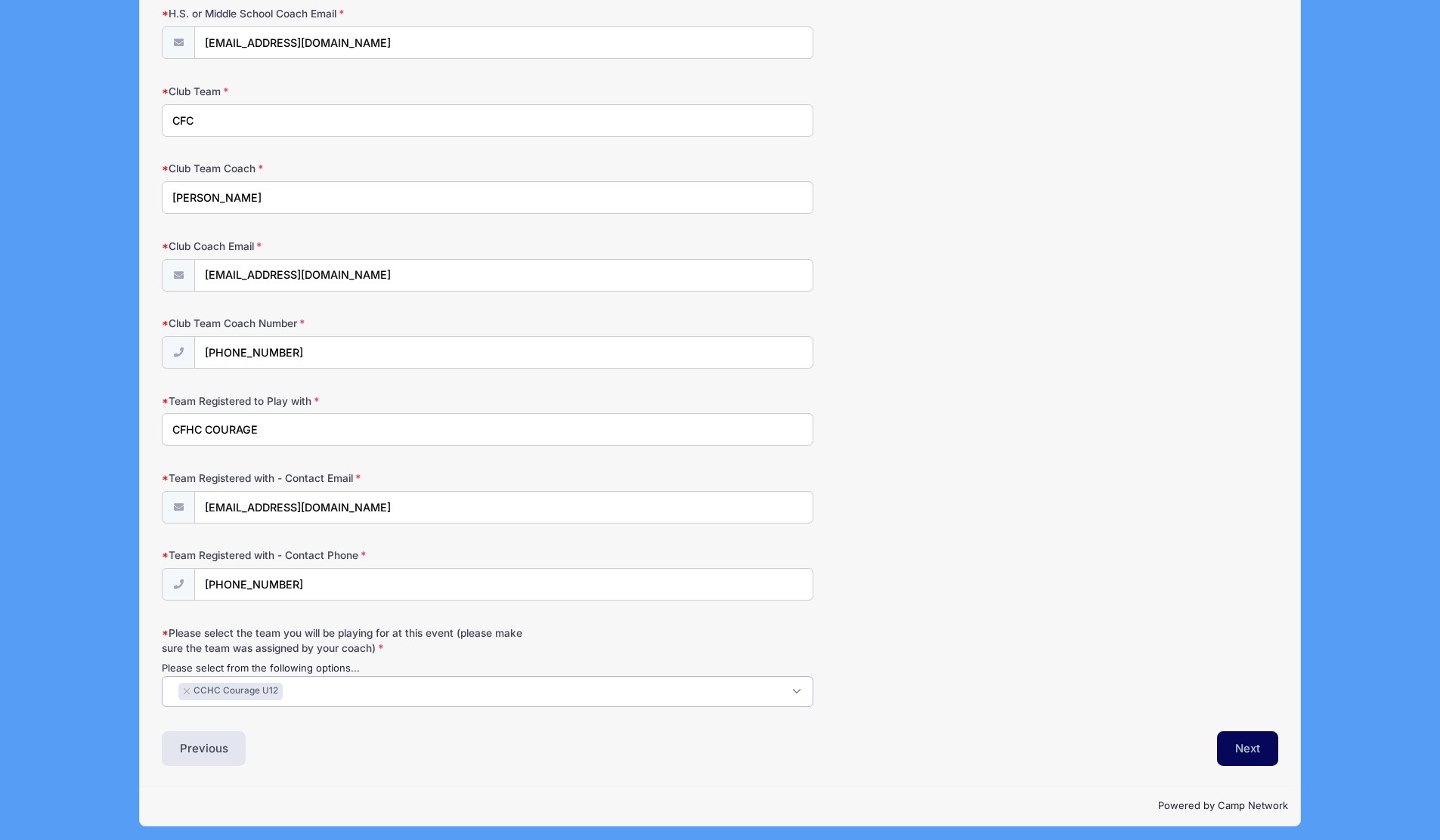
click at [1252, 743] on button "Next" at bounding box center [1248, 748] width 61 height 34
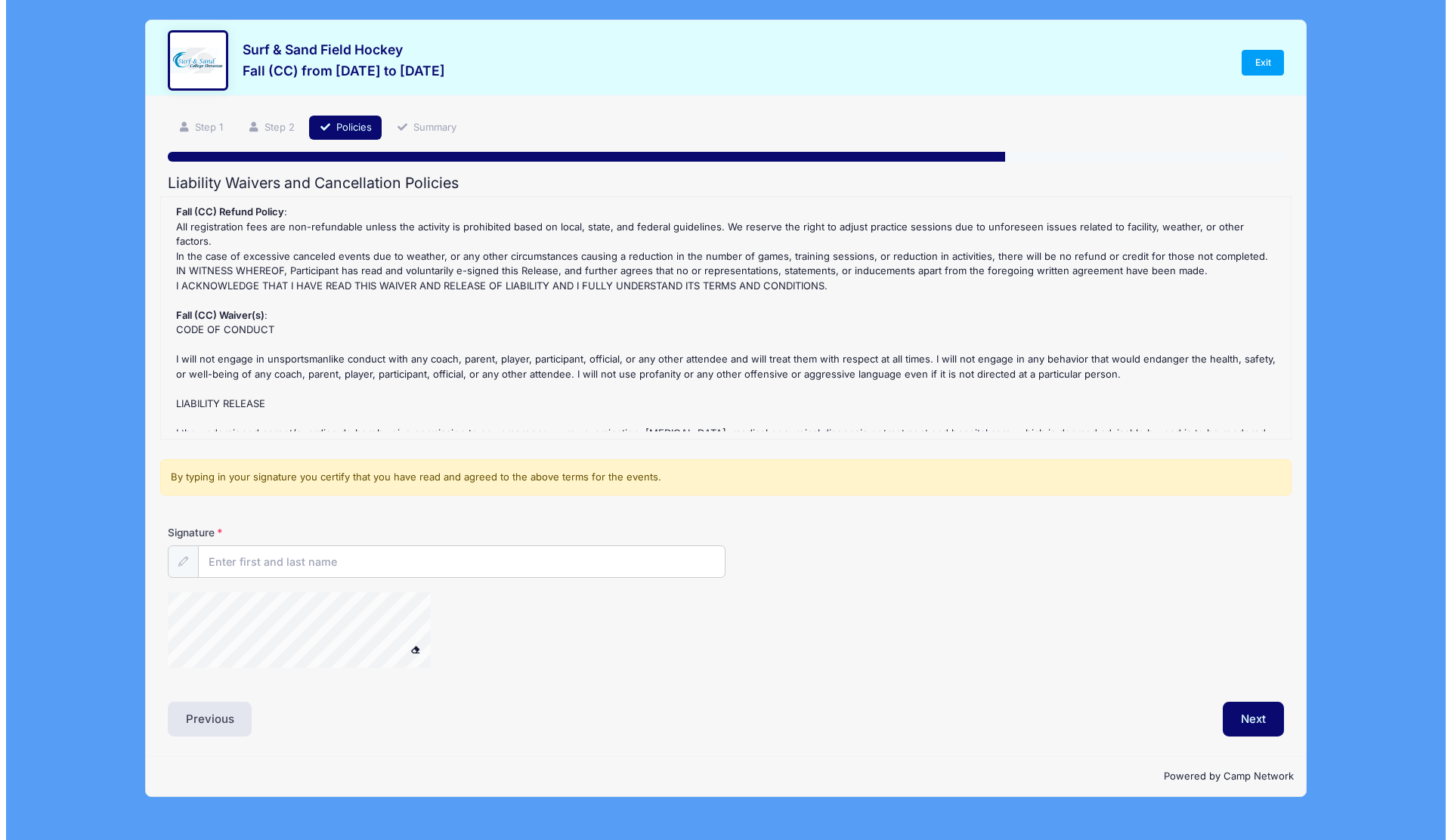
scroll to position [0, 0]
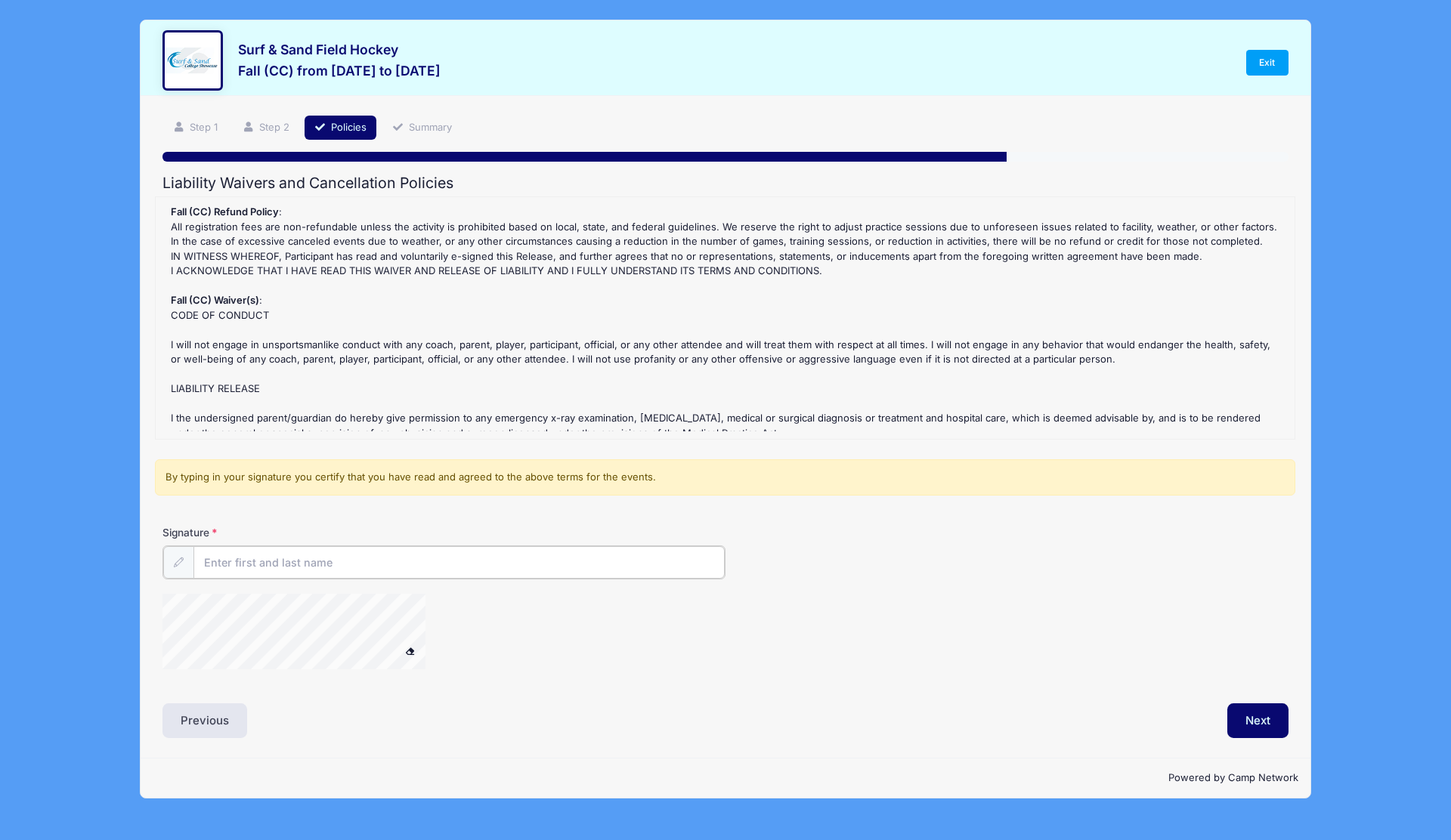
click at [220, 563] on input "Signature" at bounding box center [459, 562] width 531 height 33
type input "Elizabeth Kasserman"
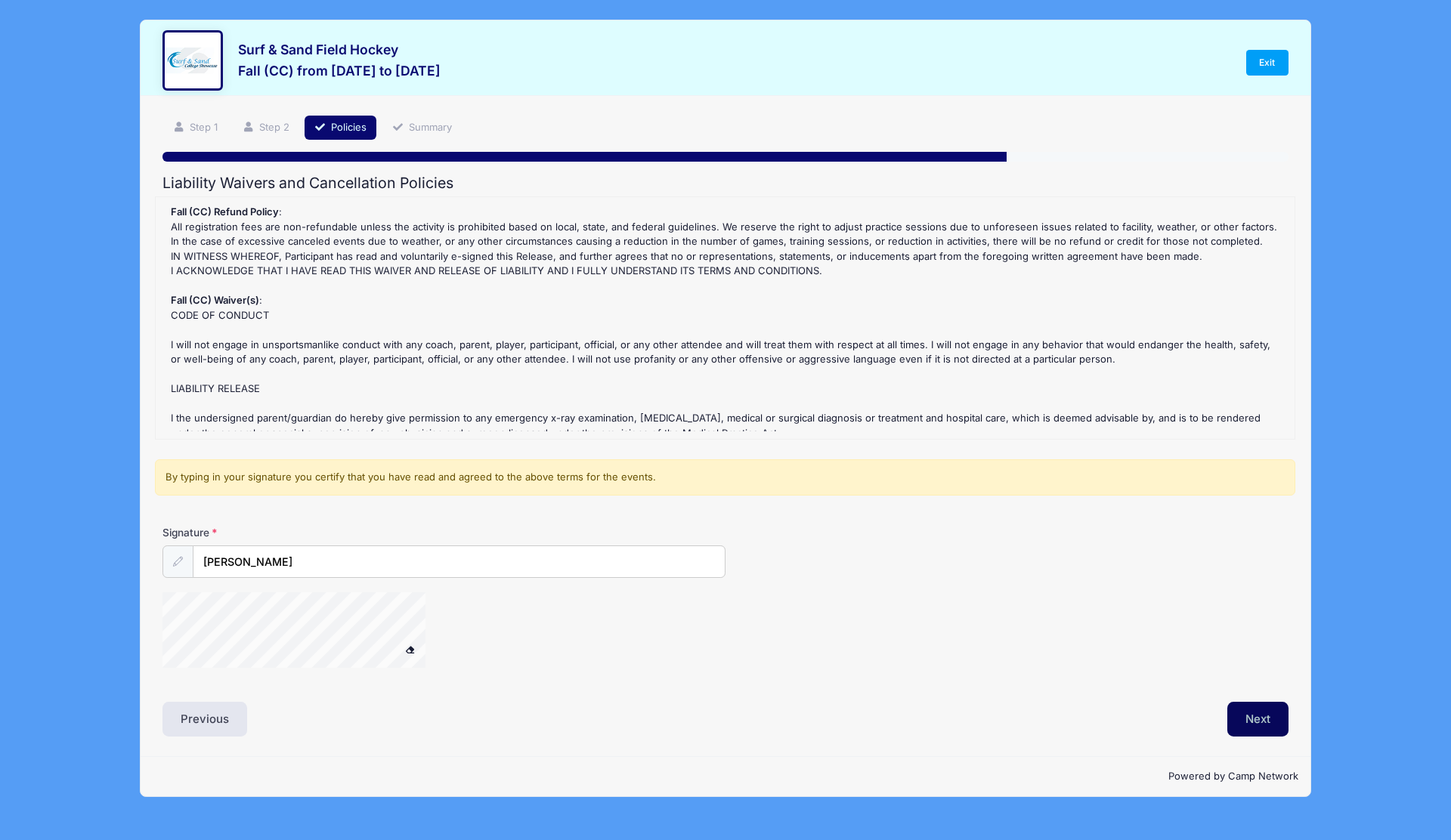
click at [1253, 718] on button "Next" at bounding box center [1258, 719] width 61 height 34
click at [175, 562] on icon at bounding box center [178, 562] width 10 height 10
click at [586, 666] on div at bounding box center [537, 633] width 750 height 80
click at [1254, 721] on button "Next" at bounding box center [1258, 719] width 61 height 34
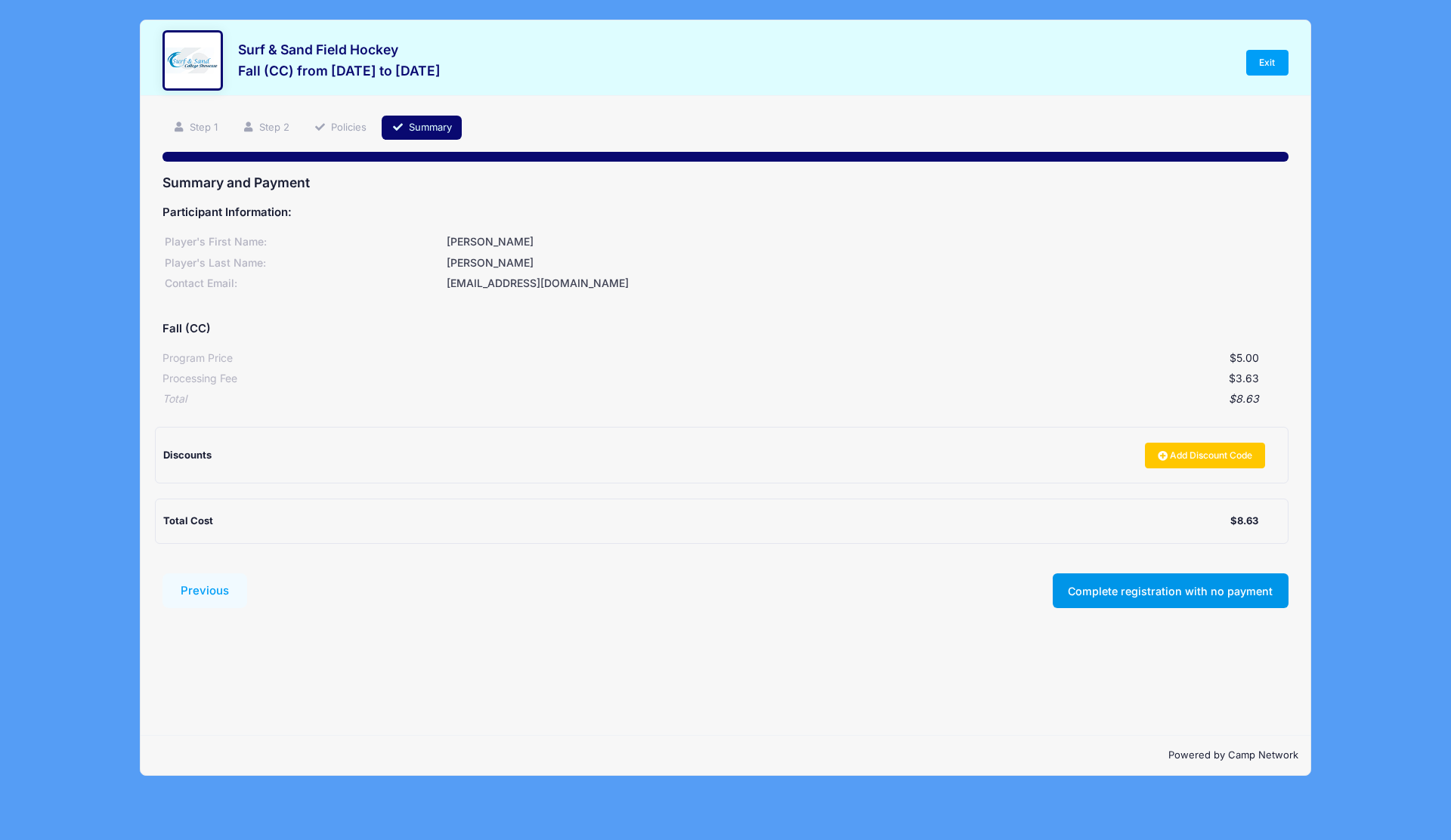
click at [1132, 589] on button "Complete registration with no payment" at bounding box center [1171, 590] width 236 height 34
